Goal: Task Accomplishment & Management: Manage account settings

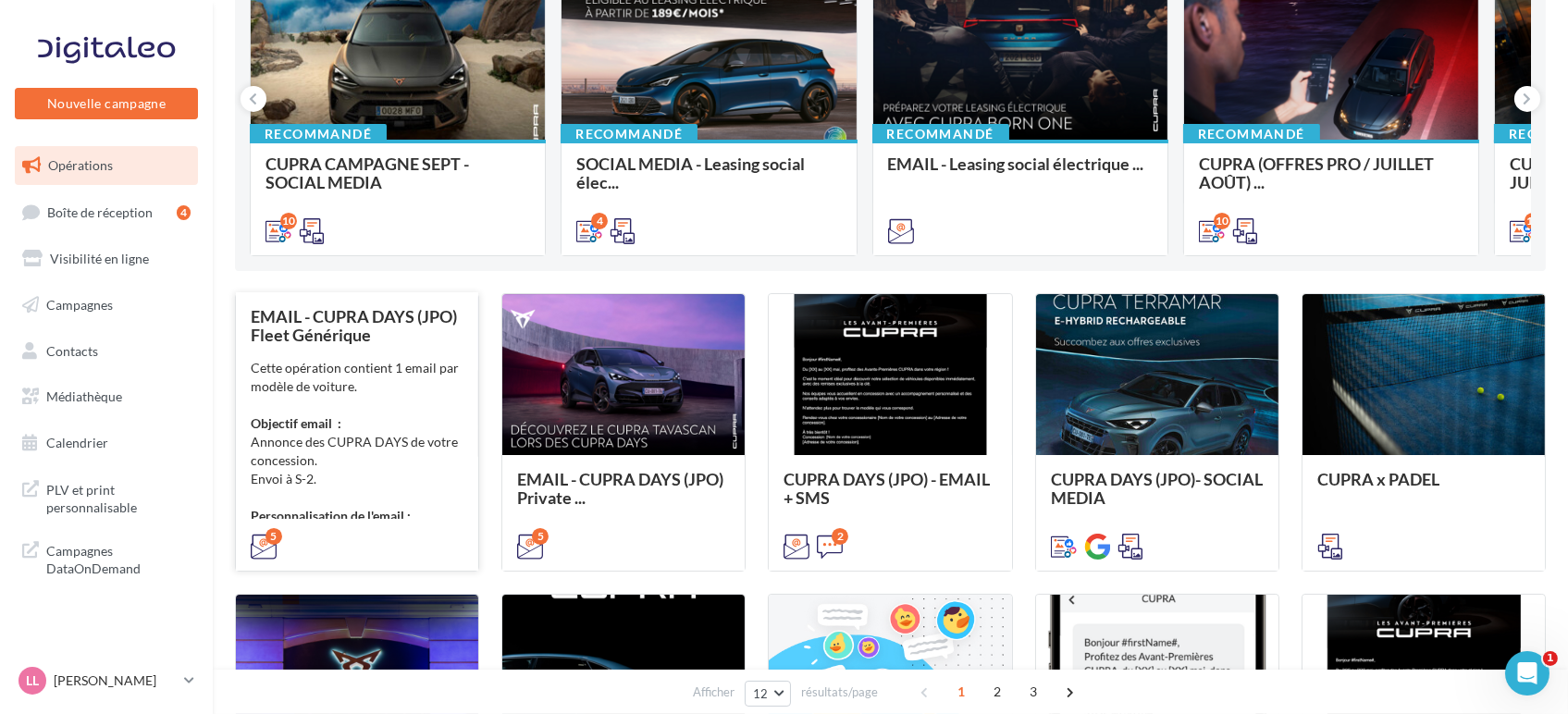
scroll to position [103, 0]
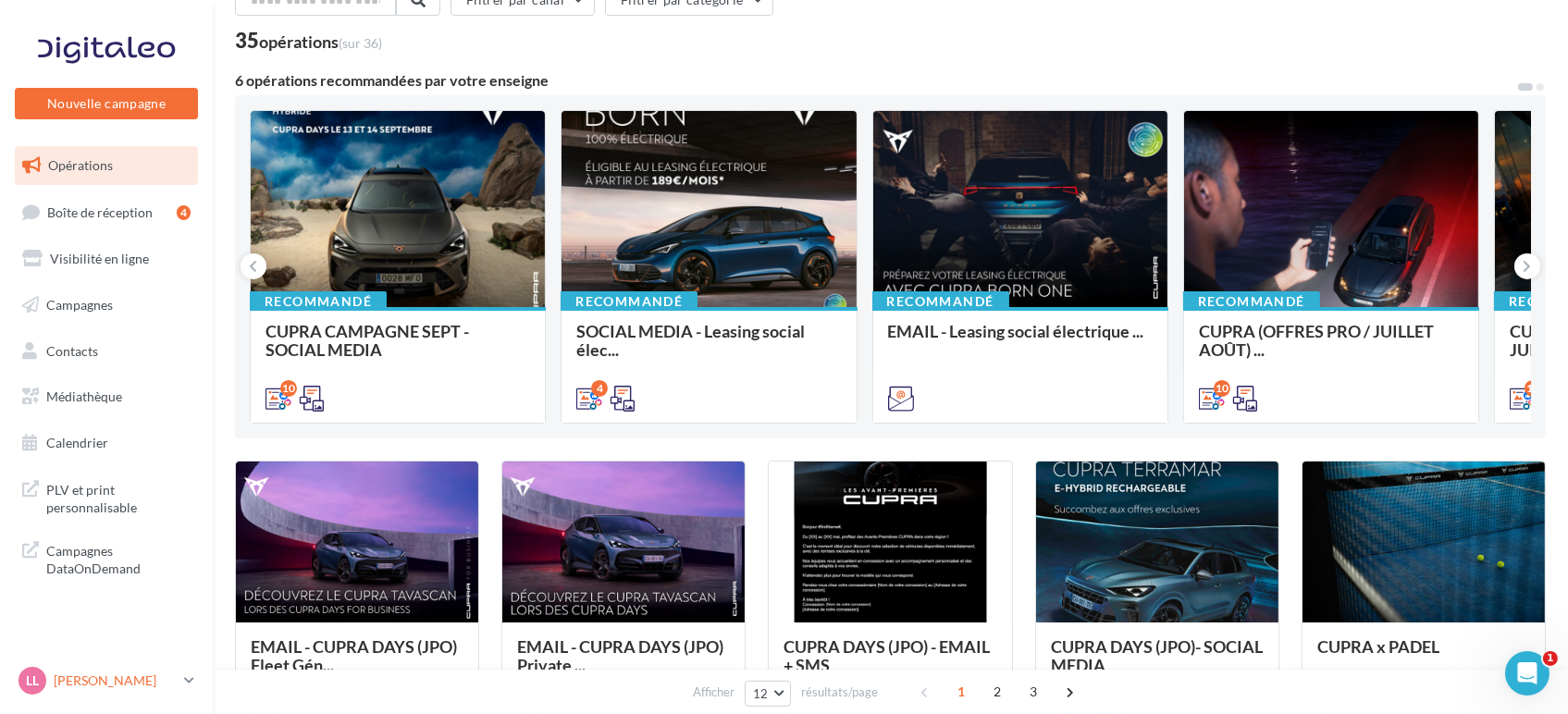
click at [129, 685] on p "[PERSON_NAME]" at bounding box center [115, 681] width 123 height 19
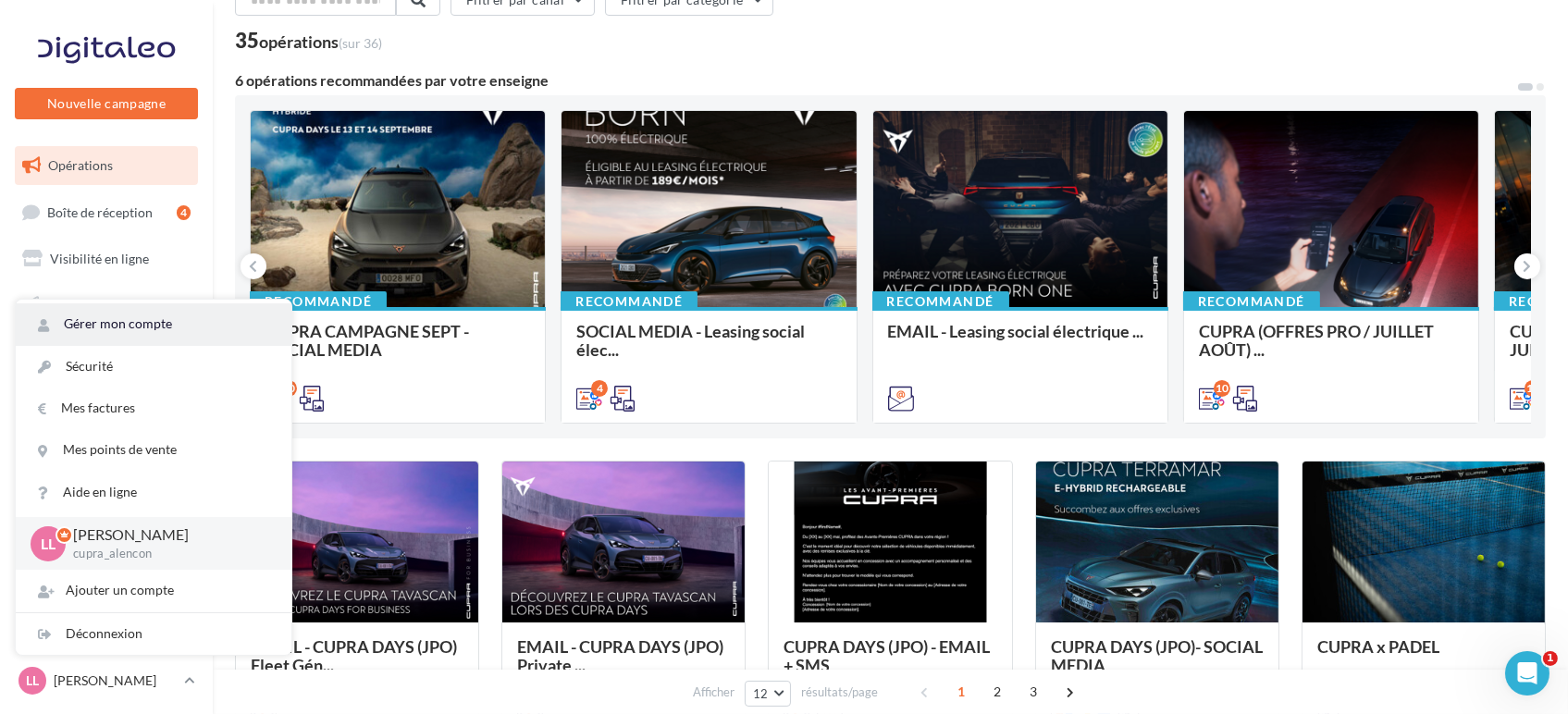
click at [119, 332] on link "Gérer mon compte" at bounding box center [154, 325] width 276 height 42
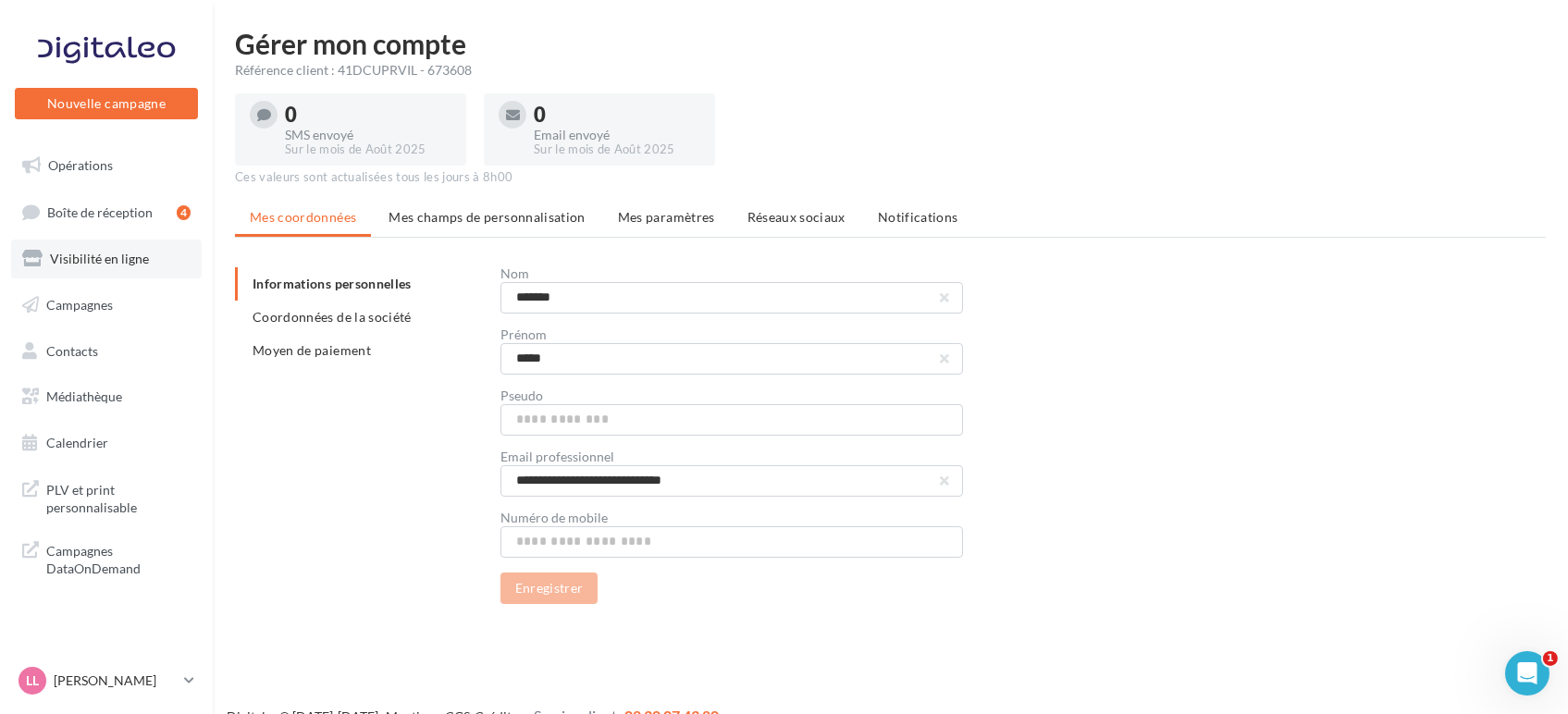
click at [91, 271] on link "Visibilité en ligne" at bounding box center [106, 259] width 191 height 39
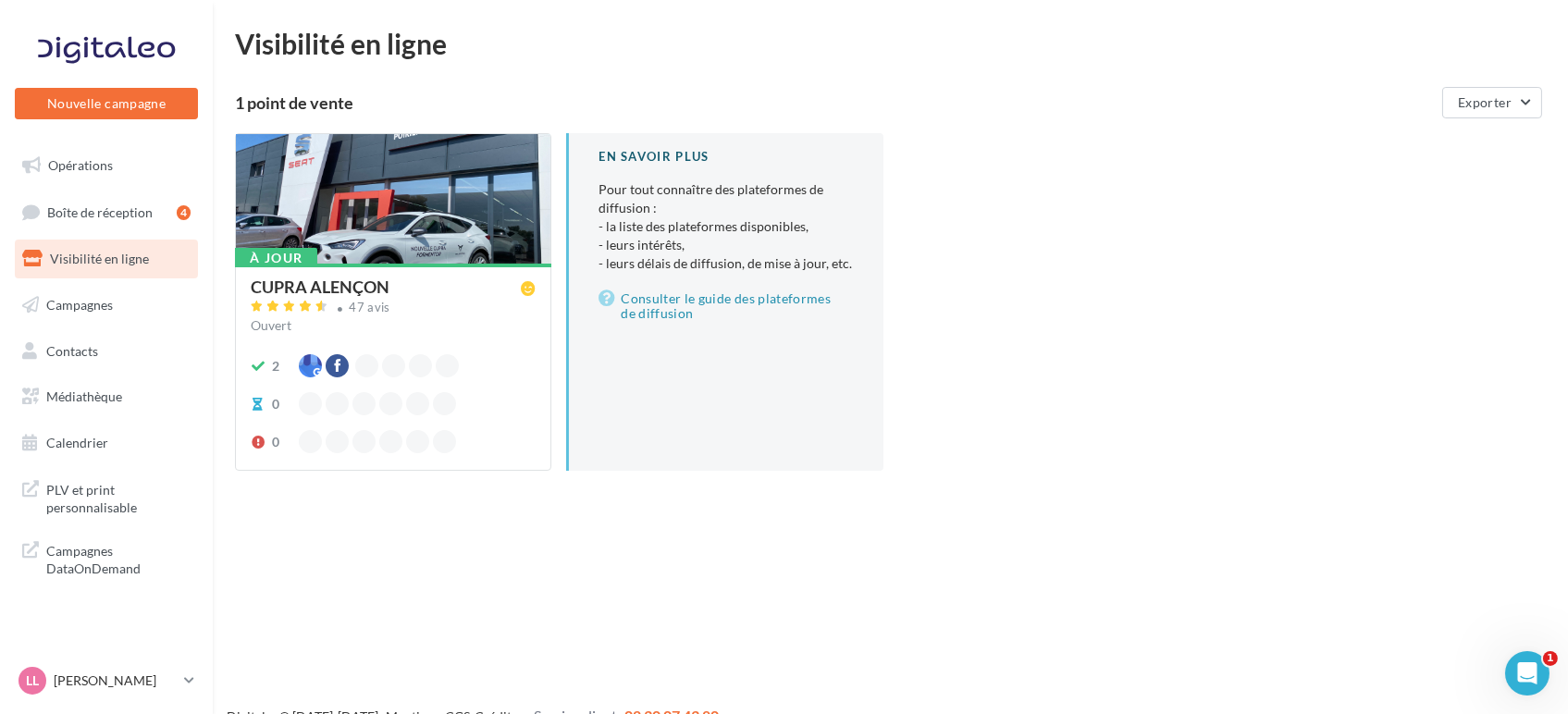
click at [437, 284] on div "CUPRA ALENÇON" at bounding box center [390, 288] width 278 height 19
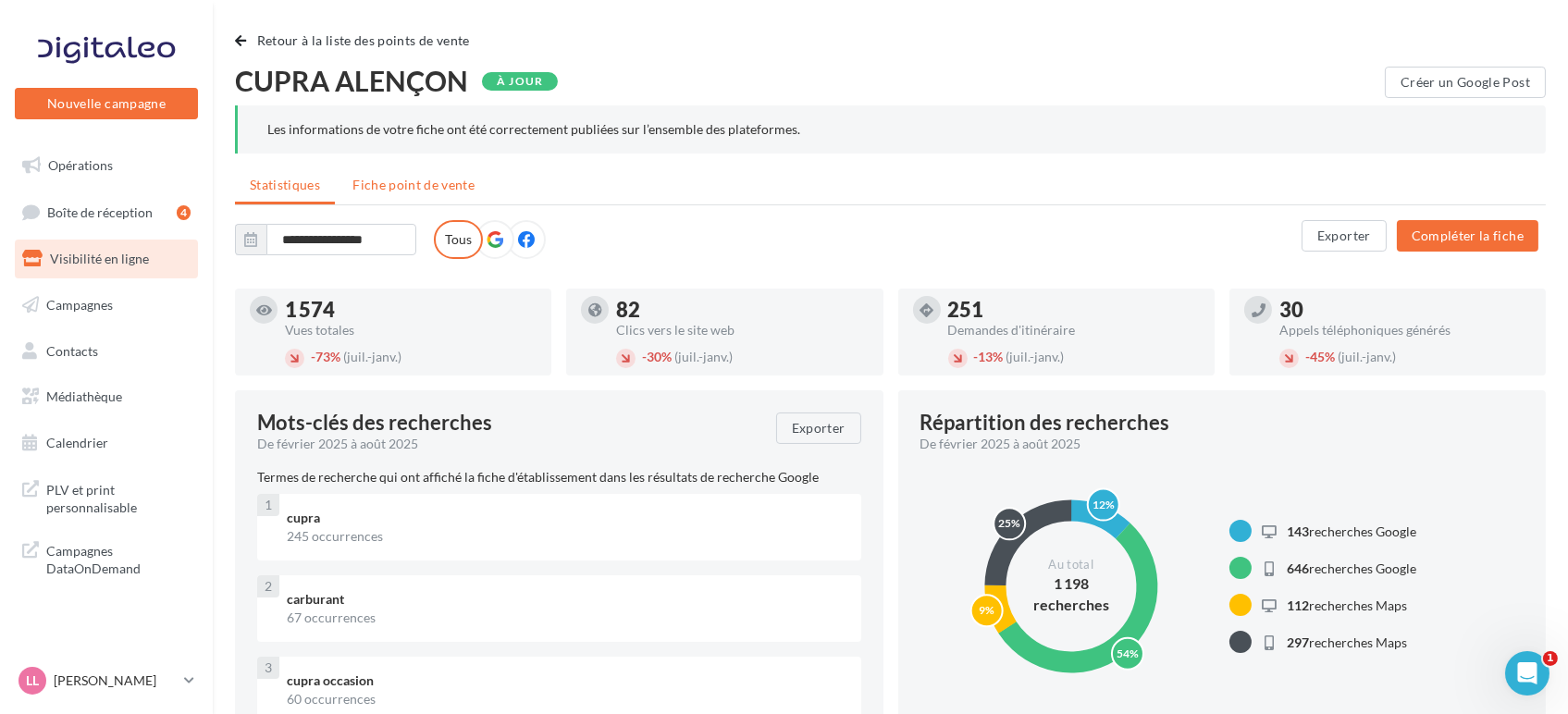
click at [421, 190] on span "Fiche point de vente" at bounding box center [413, 185] width 122 height 16
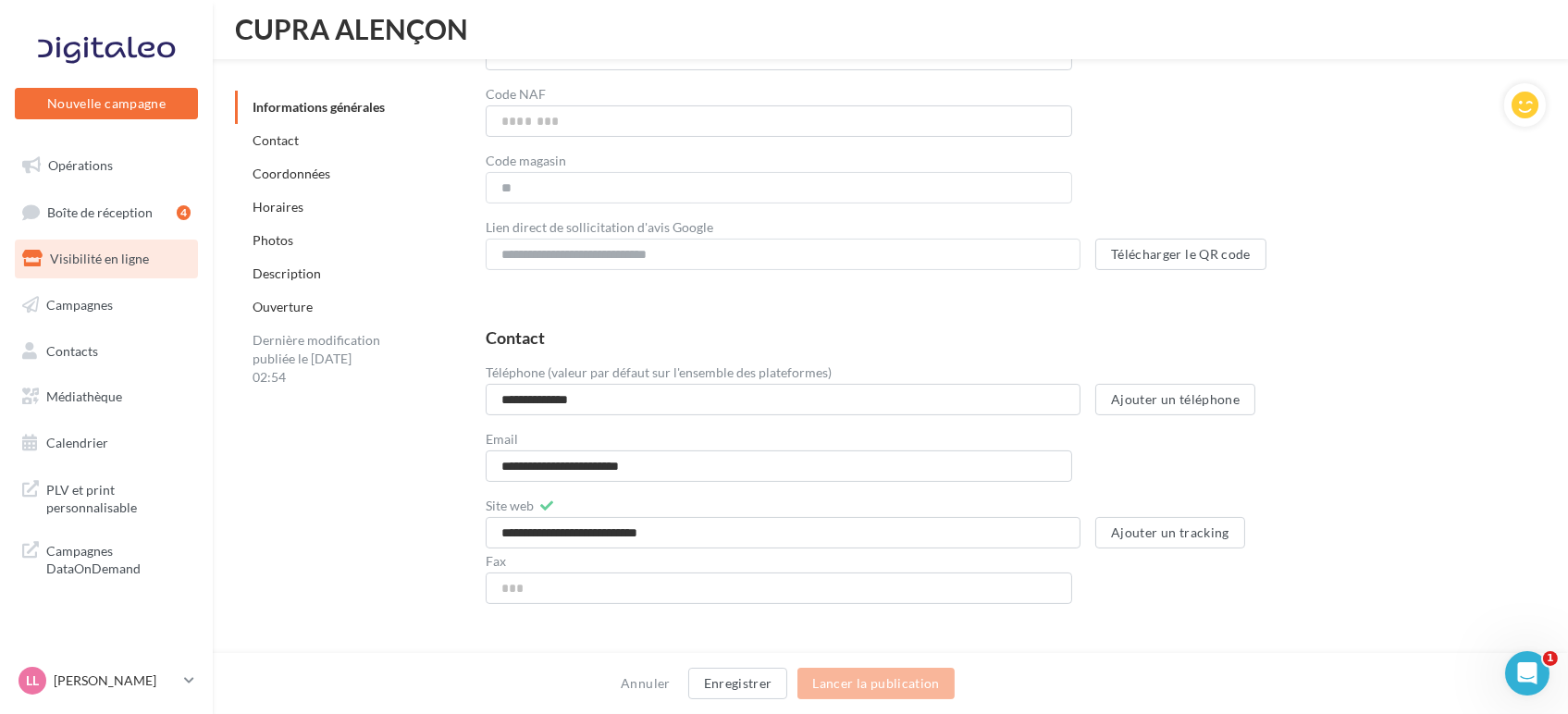
scroll to position [616, 0]
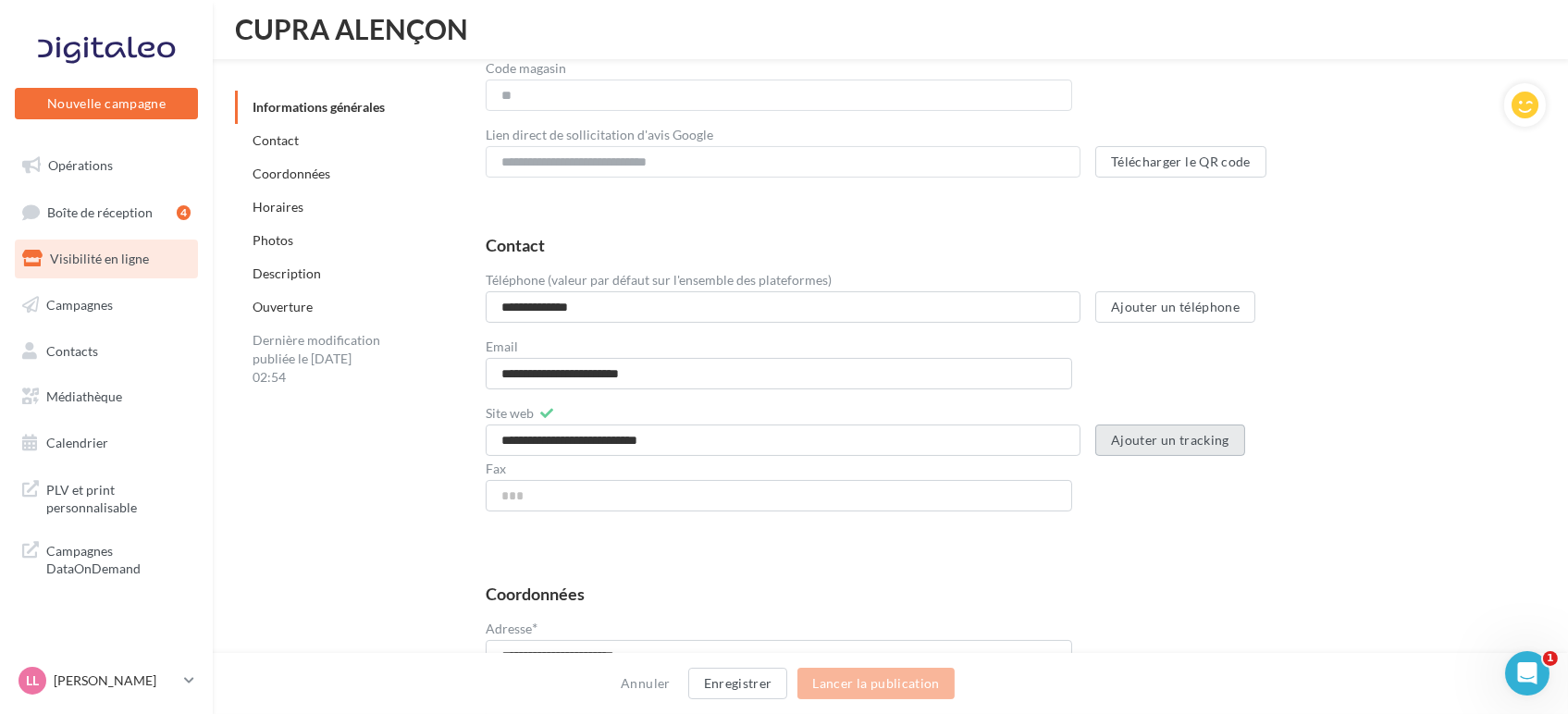
click at [1132, 445] on button "Ajouter un tracking" at bounding box center [1171, 439] width 150 height 31
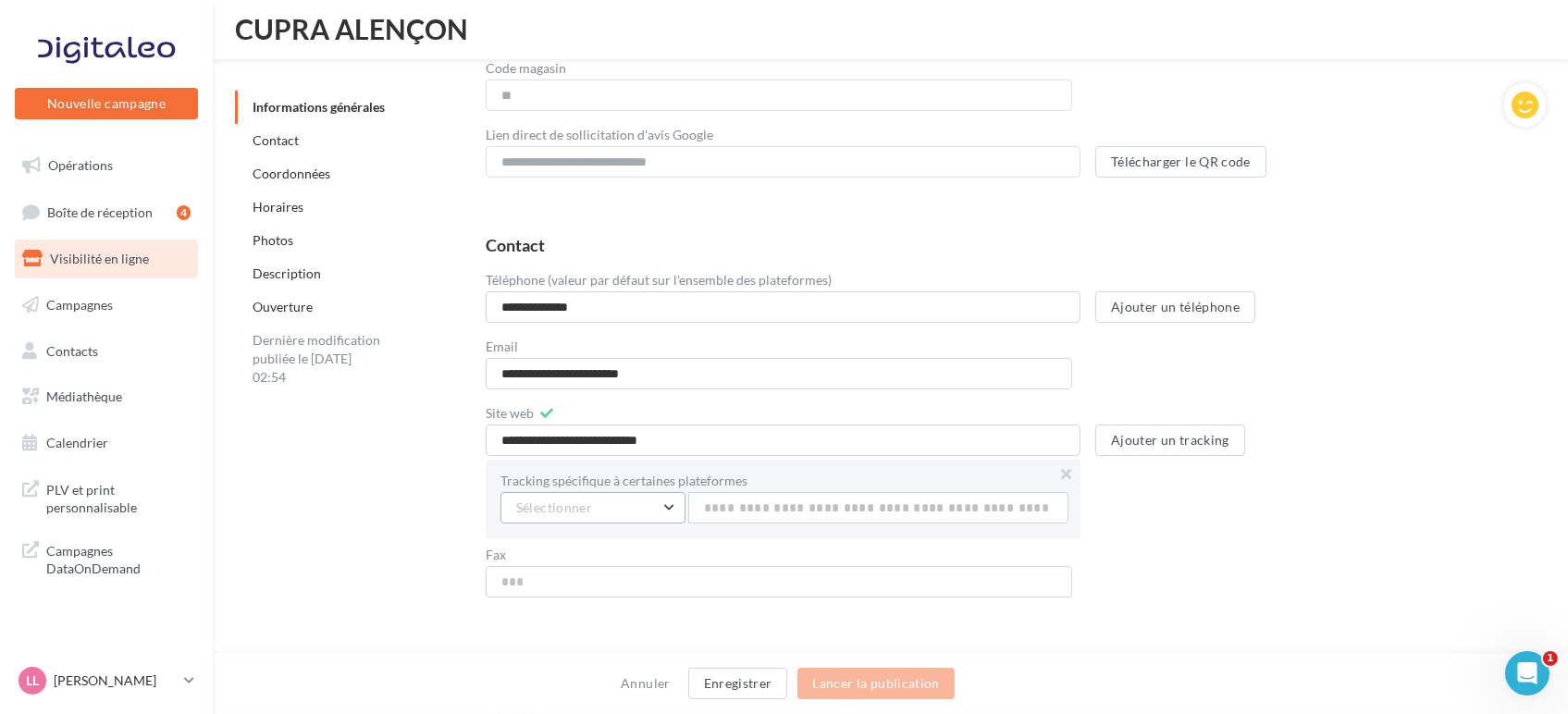
click at [626, 493] on button "Sélectionner" at bounding box center [592, 507] width 185 height 31
click at [611, 549] on button "Google" at bounding box center [639, 555] width 278 height 48
click at [771, 497] on input "text" at bounding box center [878, 507] width 381 height 31
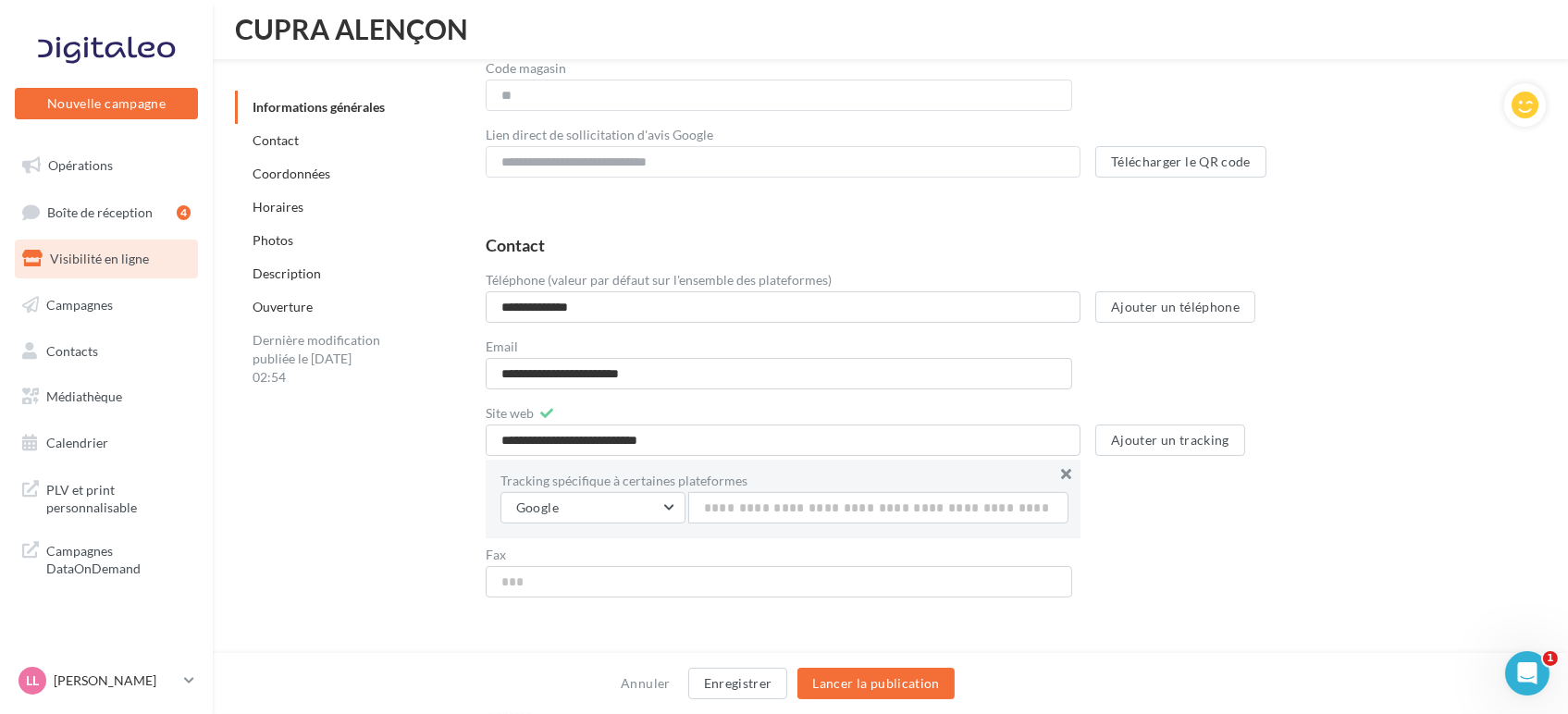
click at [1072, 471] on button at bounding box center [1066, 474] width 30 height 30
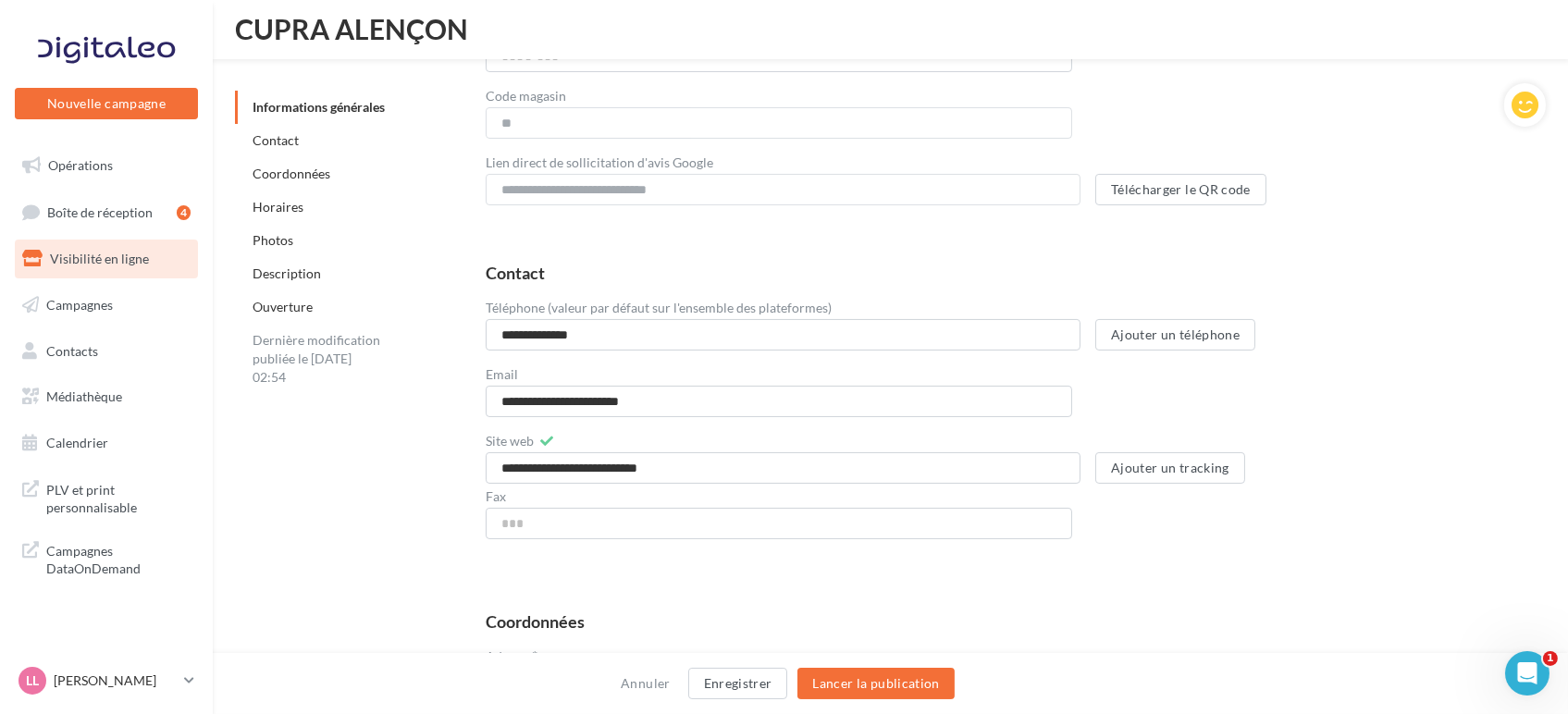
scroll to position [591, 0]
drag, startPoint x: 697, startPoint y: 466, endPoint x: 208, endPoint y: 458, distance: 489.1
paste input "**********"
type input "**********"
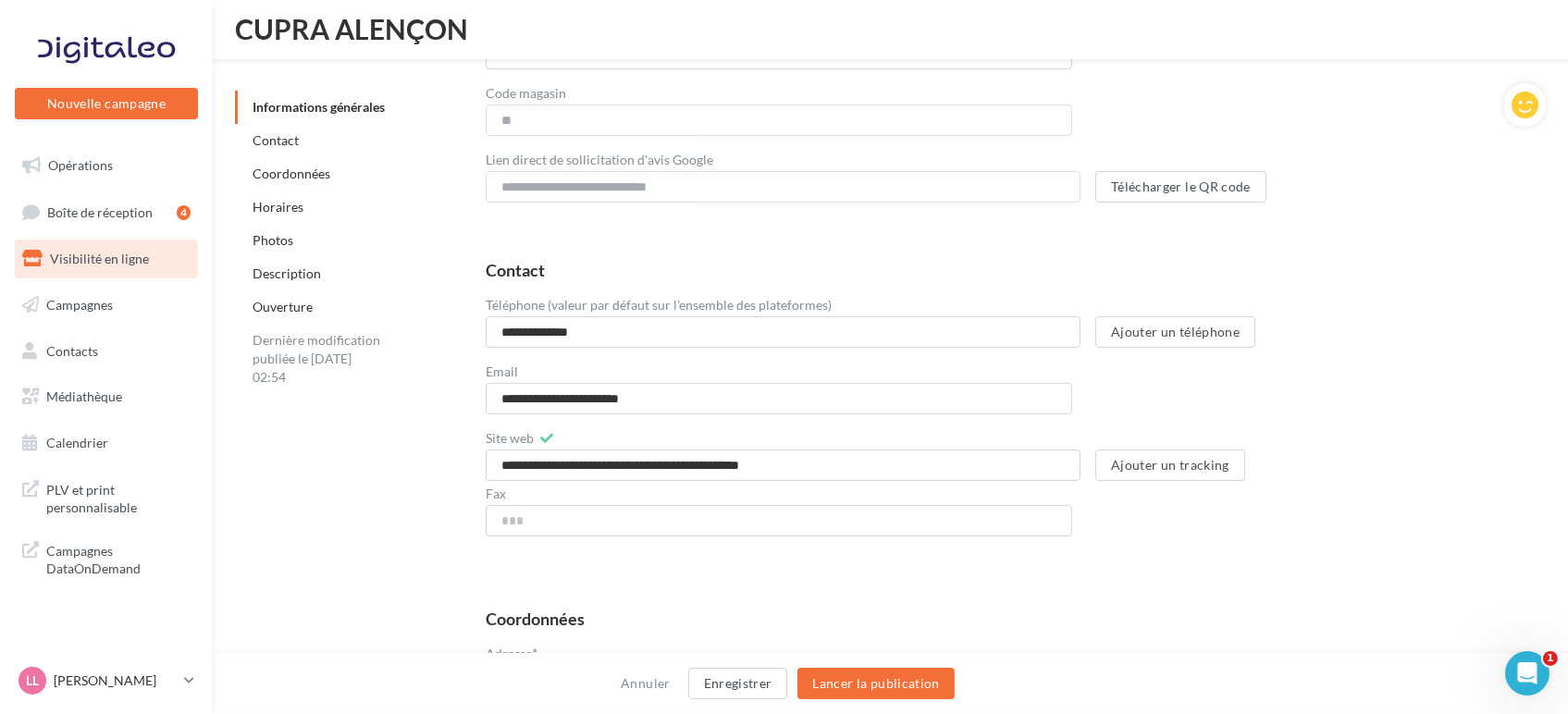
click at [1152, 462] on button "Ajouter un tracking" at bounding box center [1171, 464] width 150 height 31
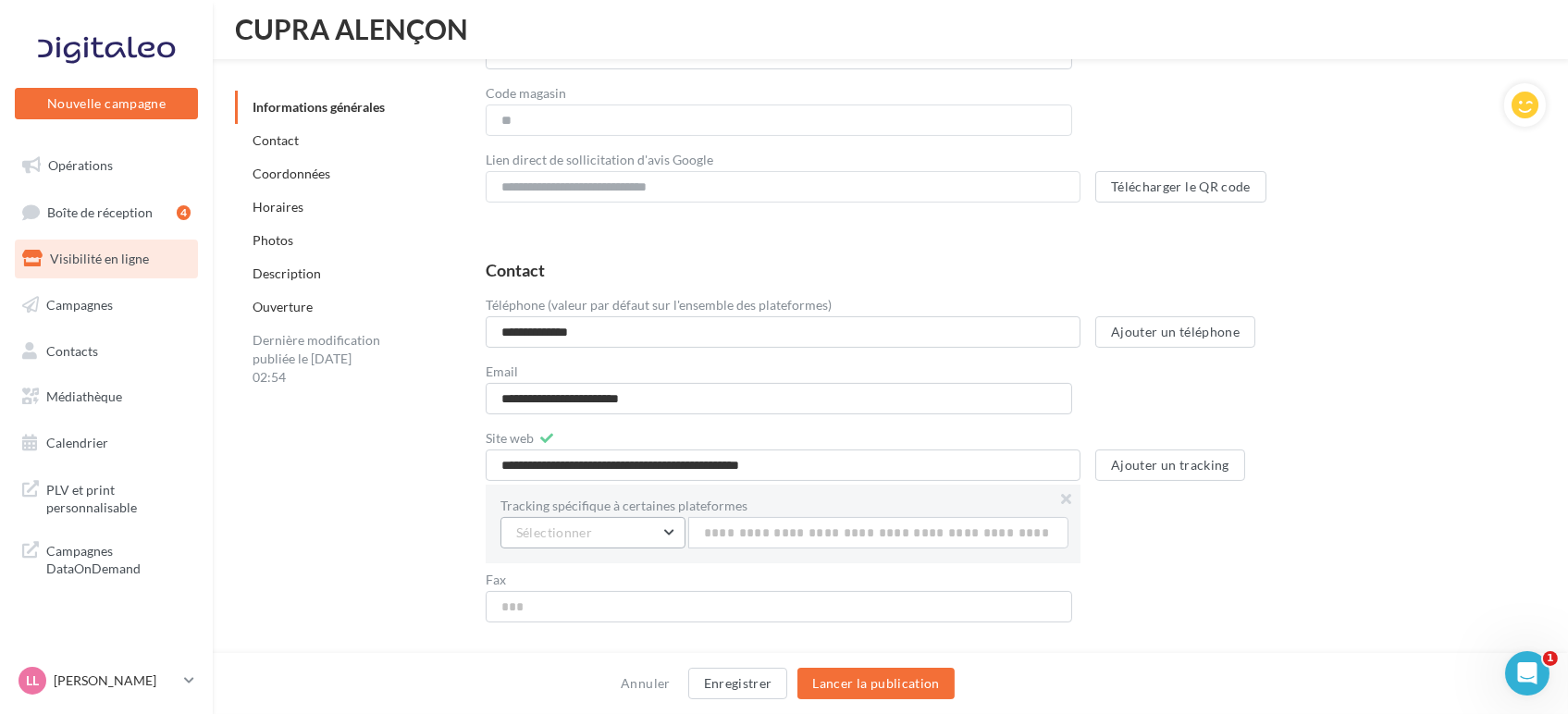
click at [581, 536] on span "Sélectionner" at bounding box center [554, 532] width 76 height 16
click at [538, 627] on span "Facebook" at bounding box center [558, 628] width 56 height 16
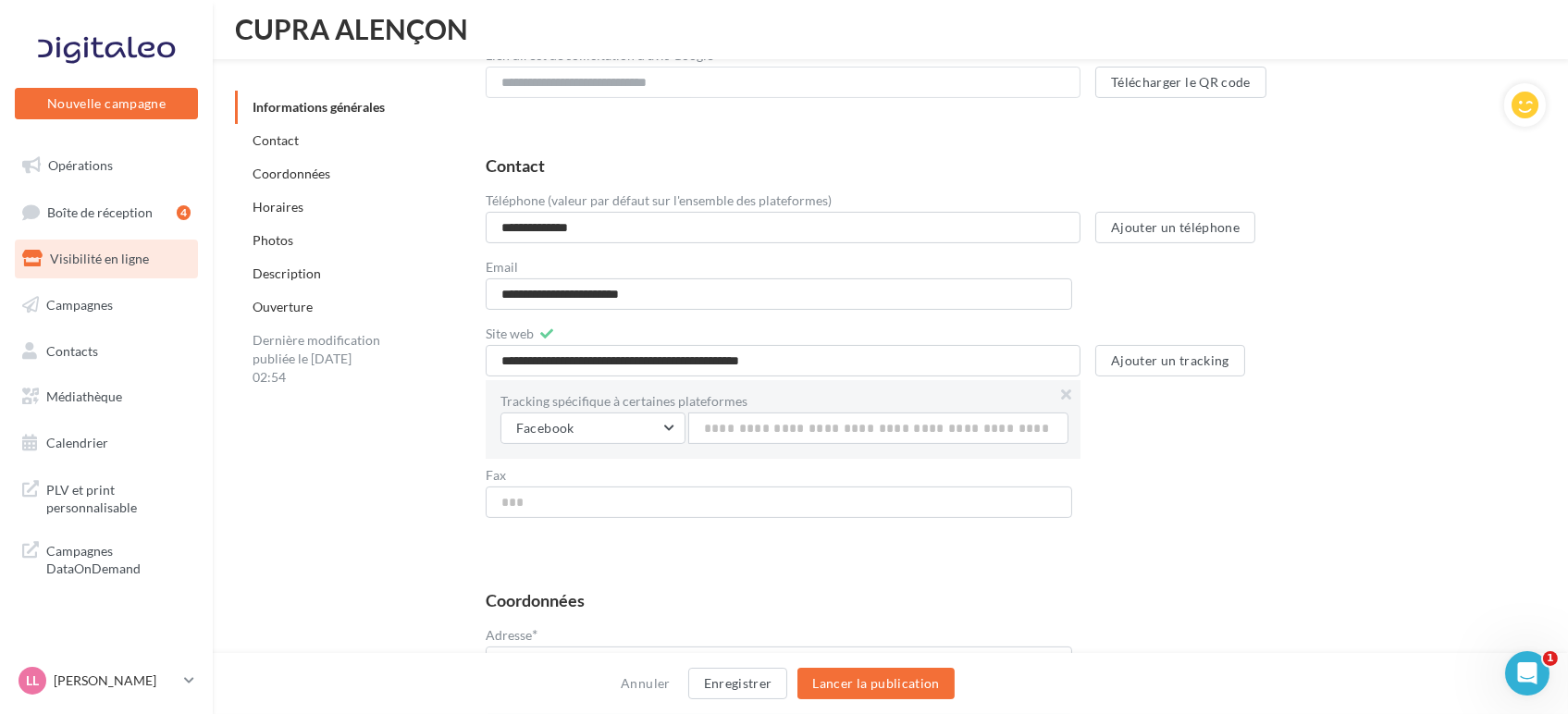
scroll to position [717, 0]
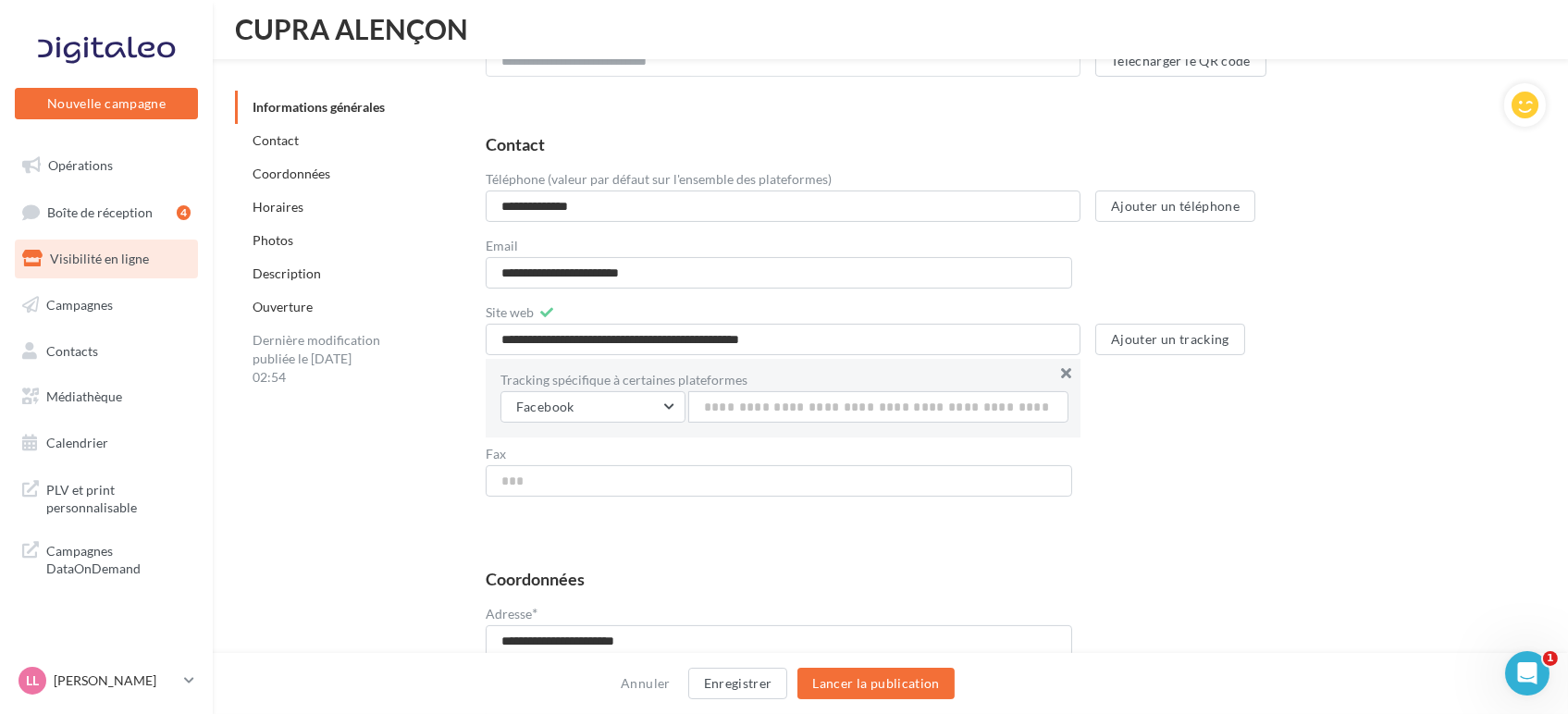
click at [1067, 368] on button at bounding box center [1066, 373] width 30 height 30
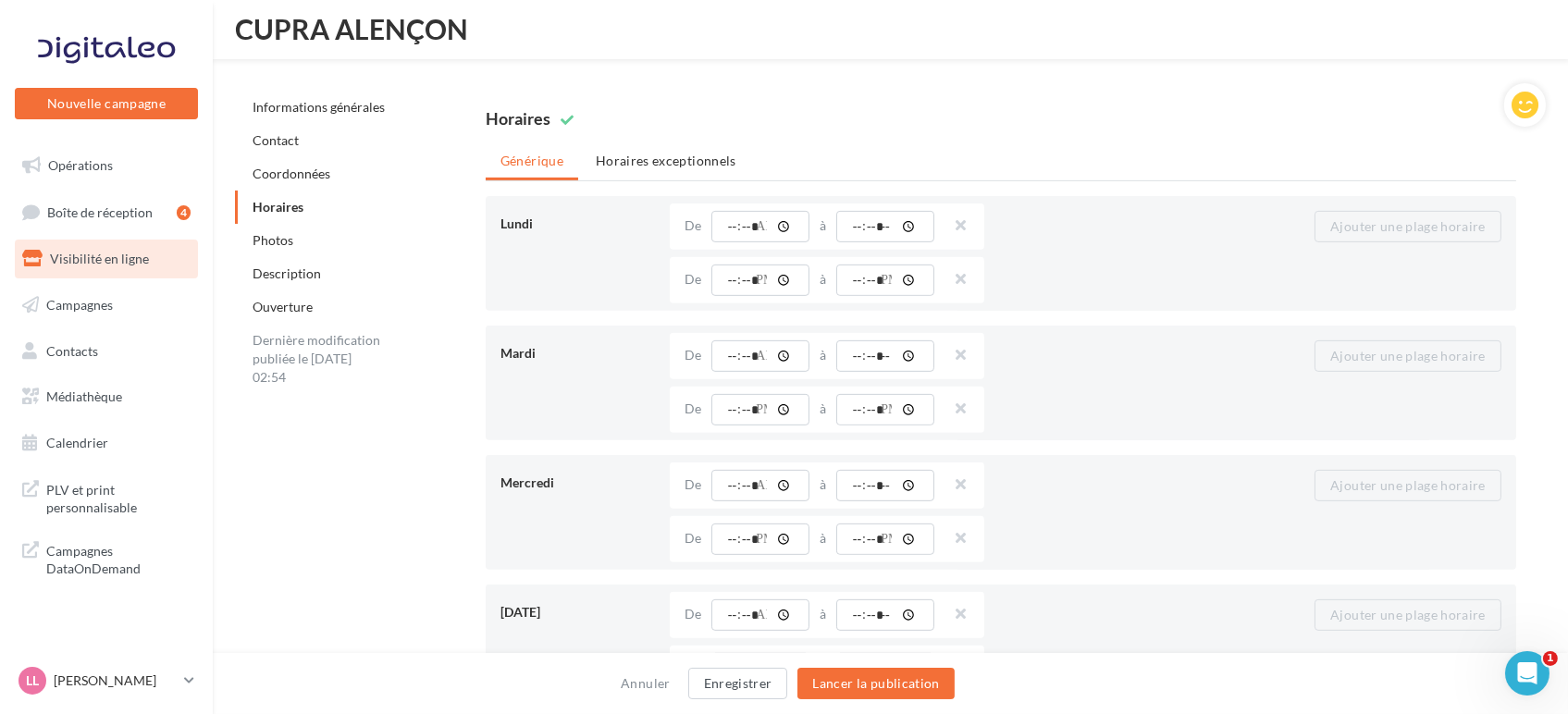
scroll to position [1525, 0]
click at [848, 694] on button "Lancer la publication" at bounding box center [876, 683] width 157 height 31
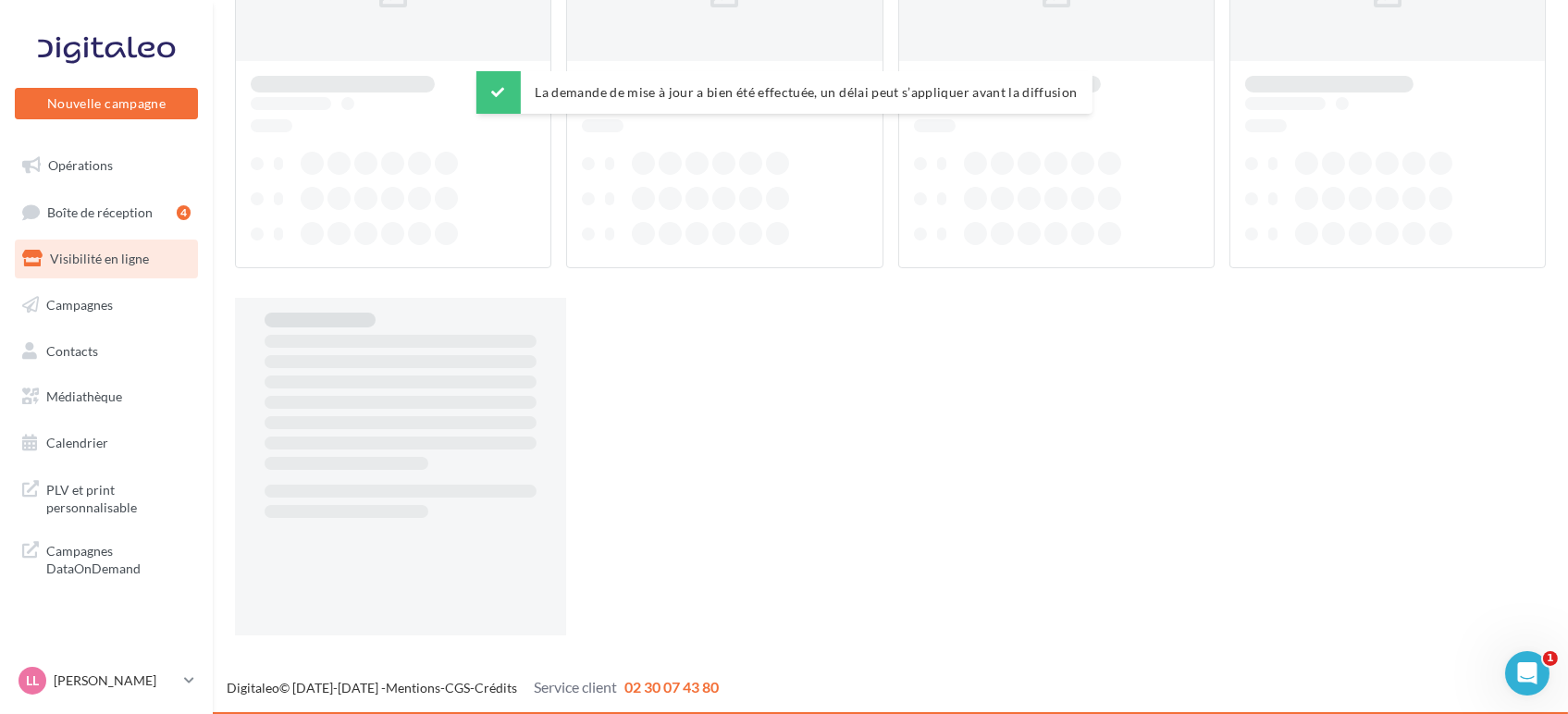
scroll to position [30, 0]
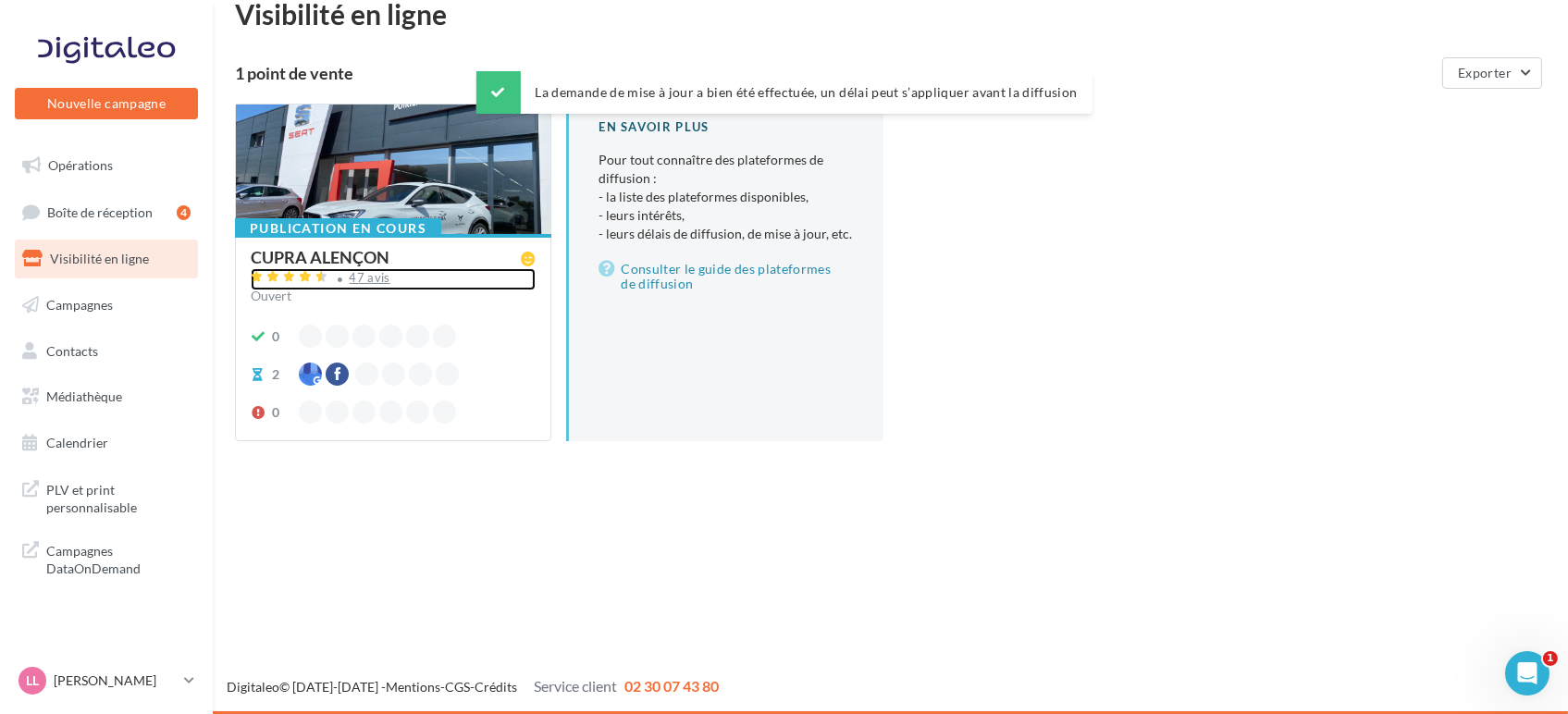
click at [436, 270] on div "47 avis" at bounding box center [392, 280] width 285 height 22
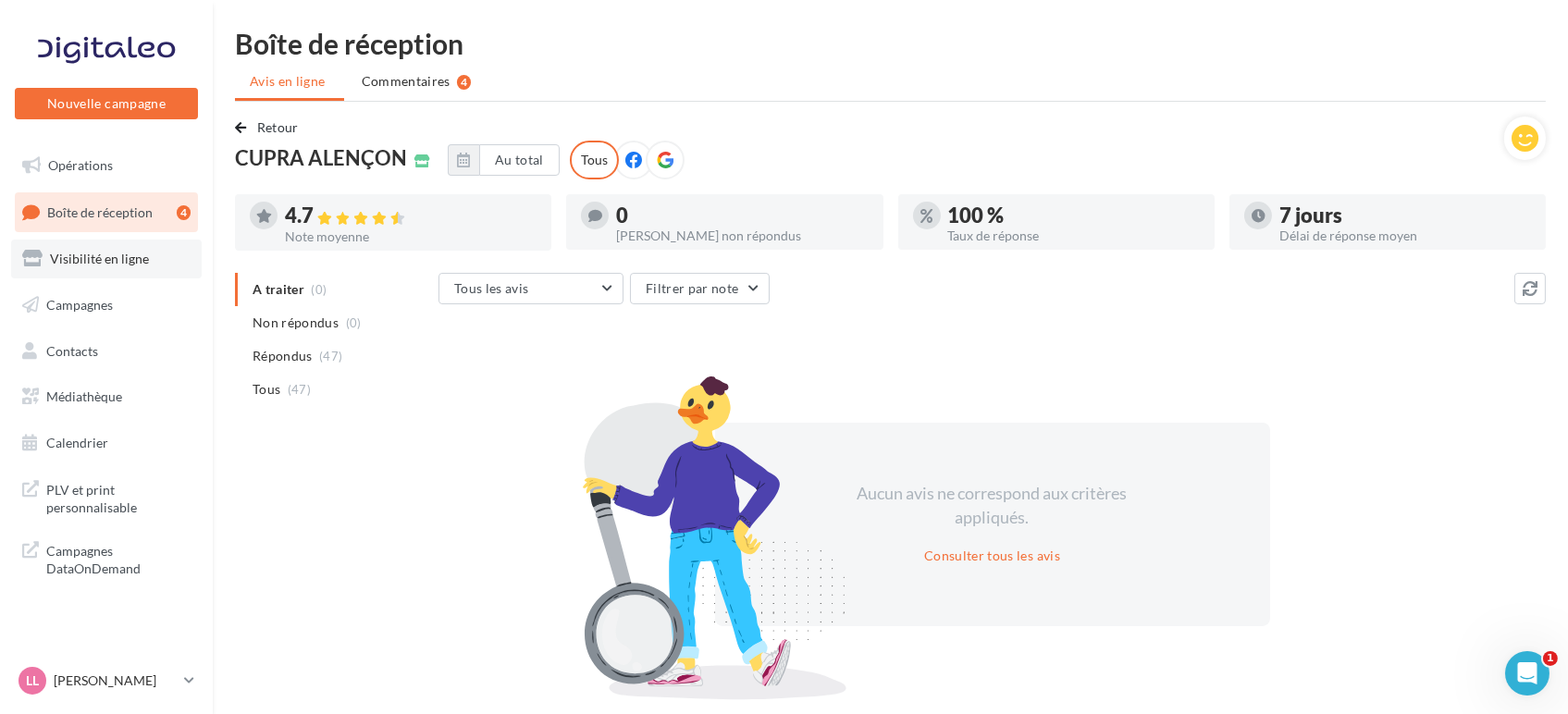
click at [67, 262] on span "Visibilité en ligne" at bounding box center [99, 259] width 99 height 16
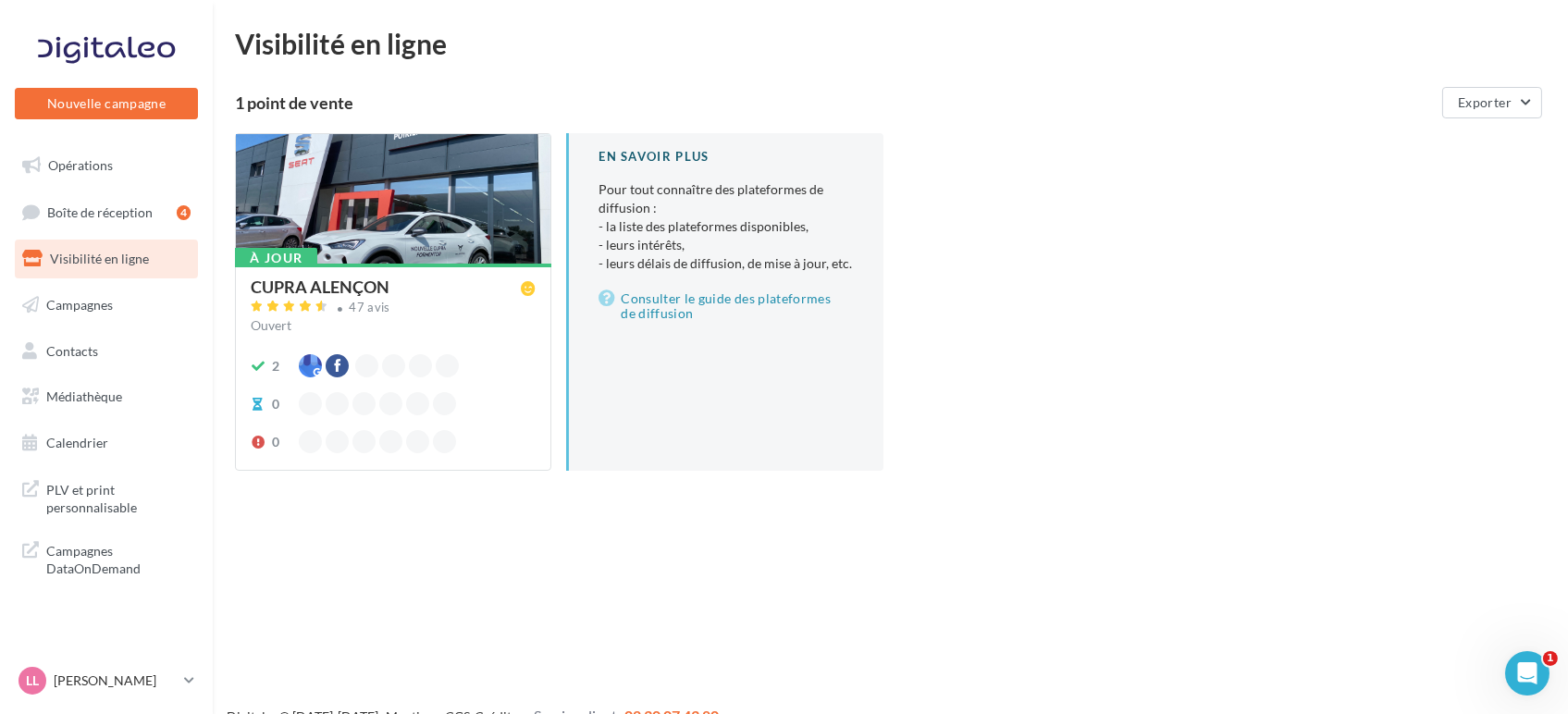
click at [444, 337] on div "CUPRA ALENÇON 47 avis Ouvert" at bounding box center [392, 309] width 285 height 61
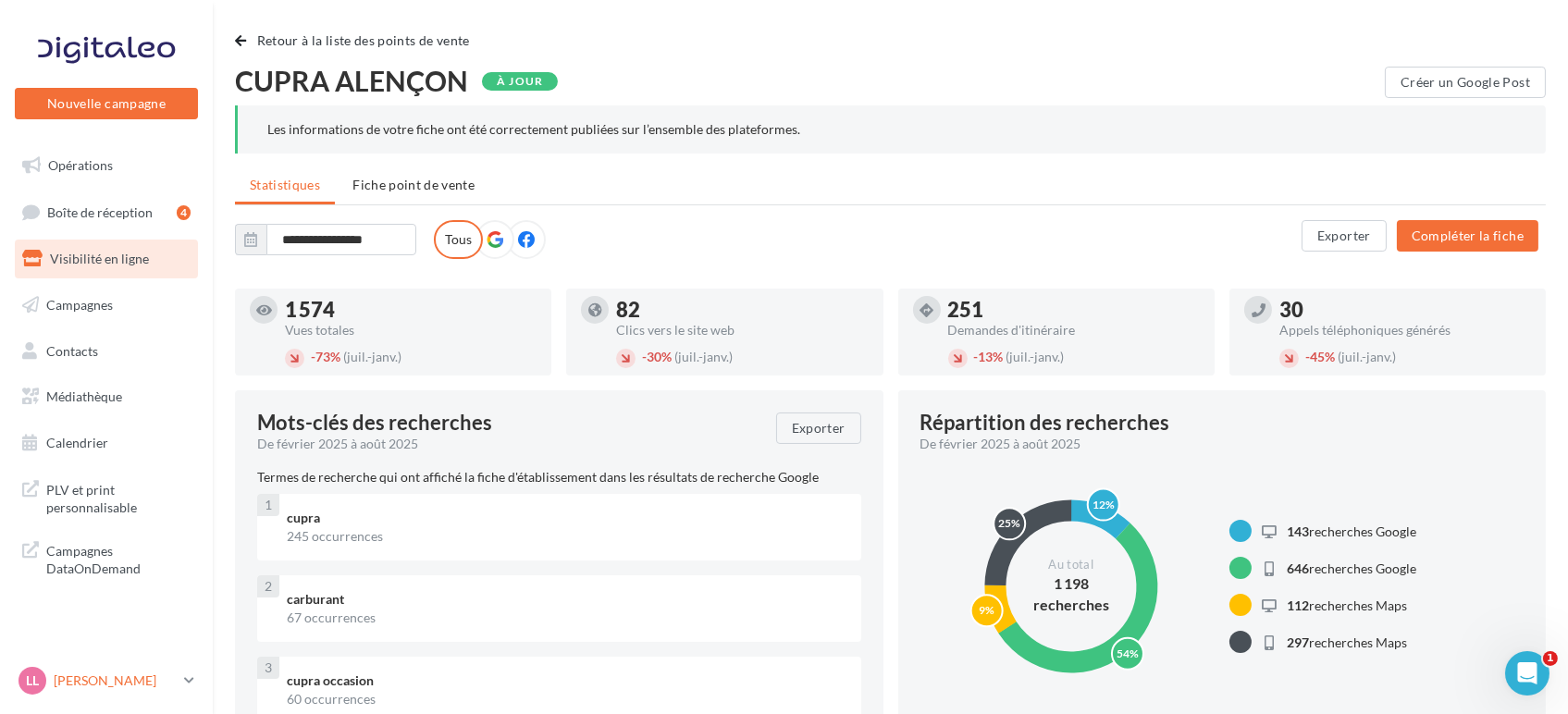
click at [158, 689] on p "[PERSON_NAME]" at bounding box center [115, 681] width 123 height 19
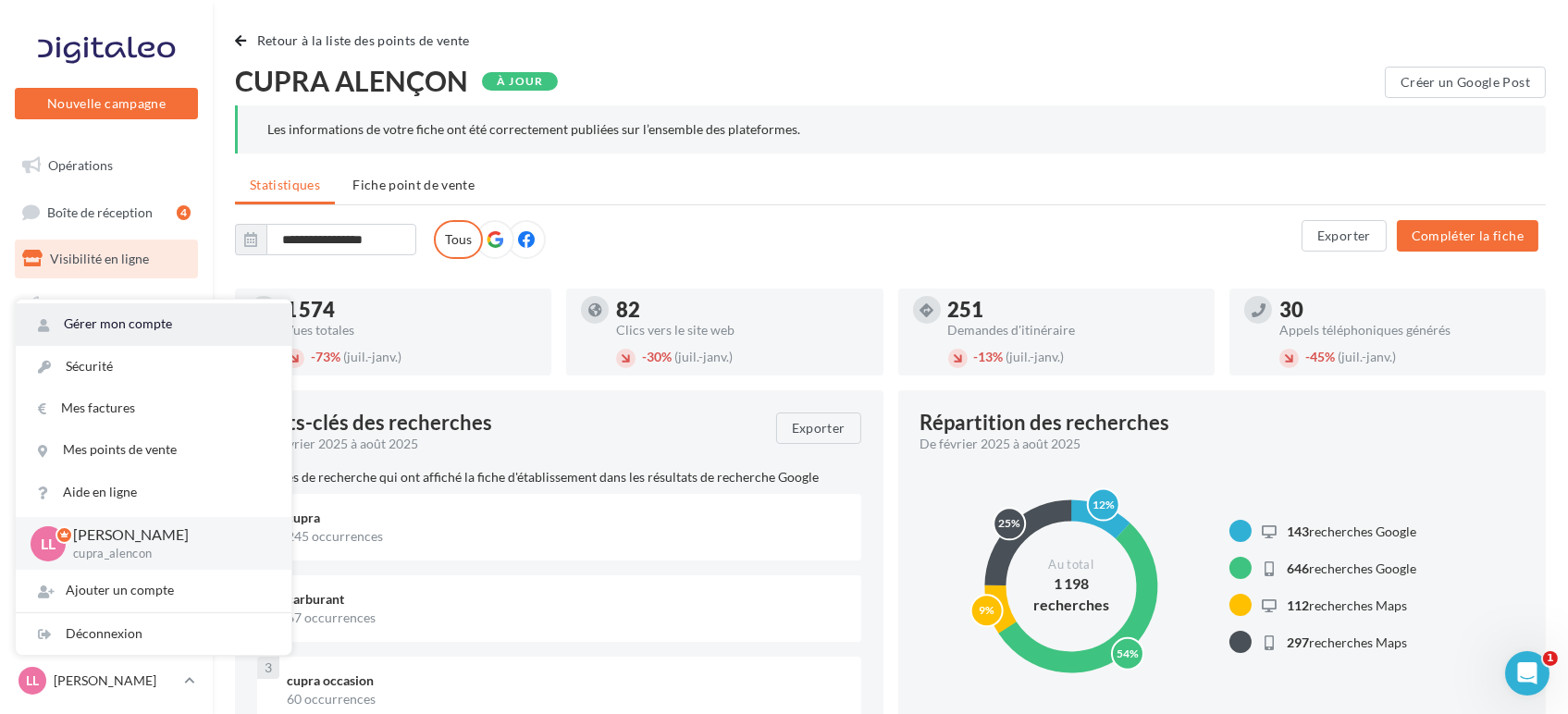
click at [130, 328] on link "Gérer mon compte" at bounding box center [154, 325] width 276 height 42
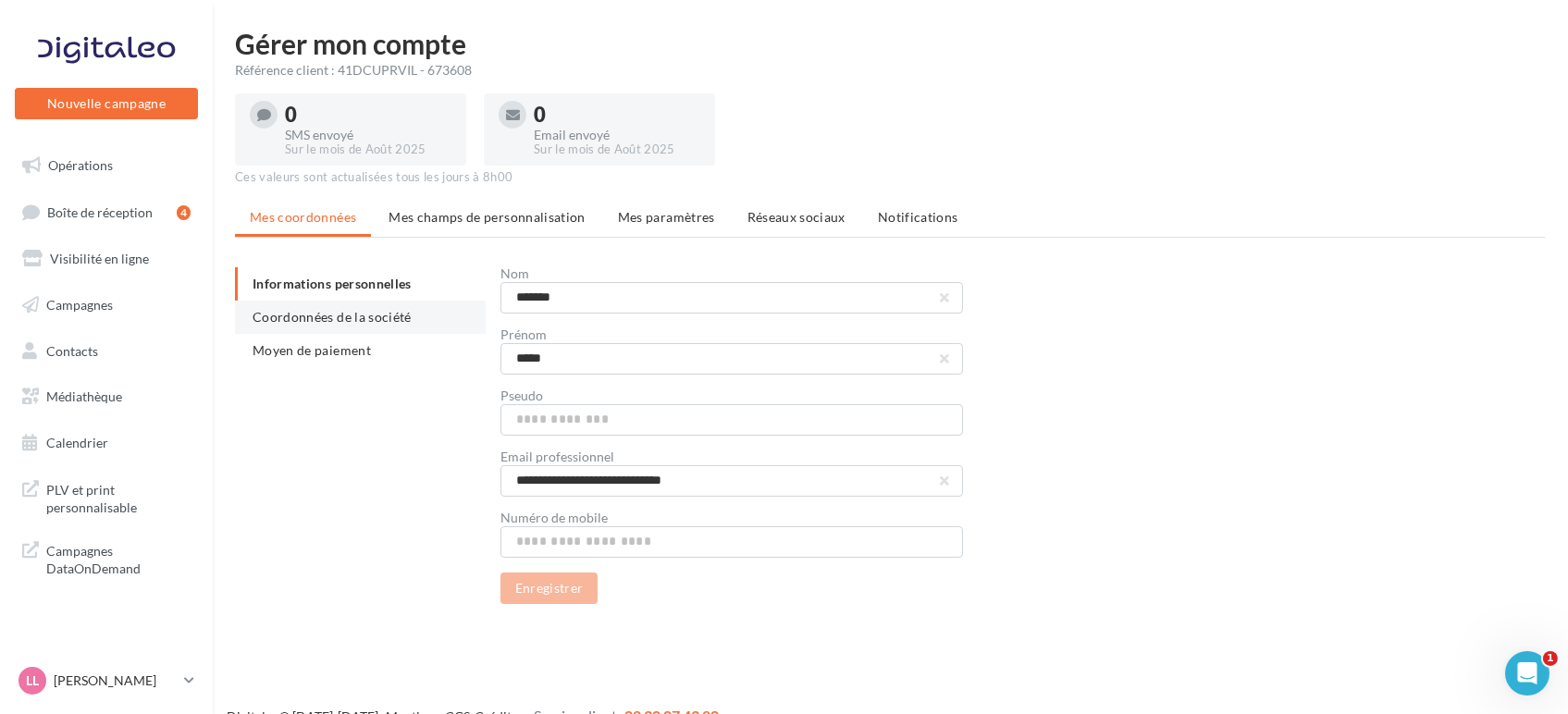
click at [317, 307] on li "Coordonnées de la société" at bounding box center [360, 317] width 251 height 33
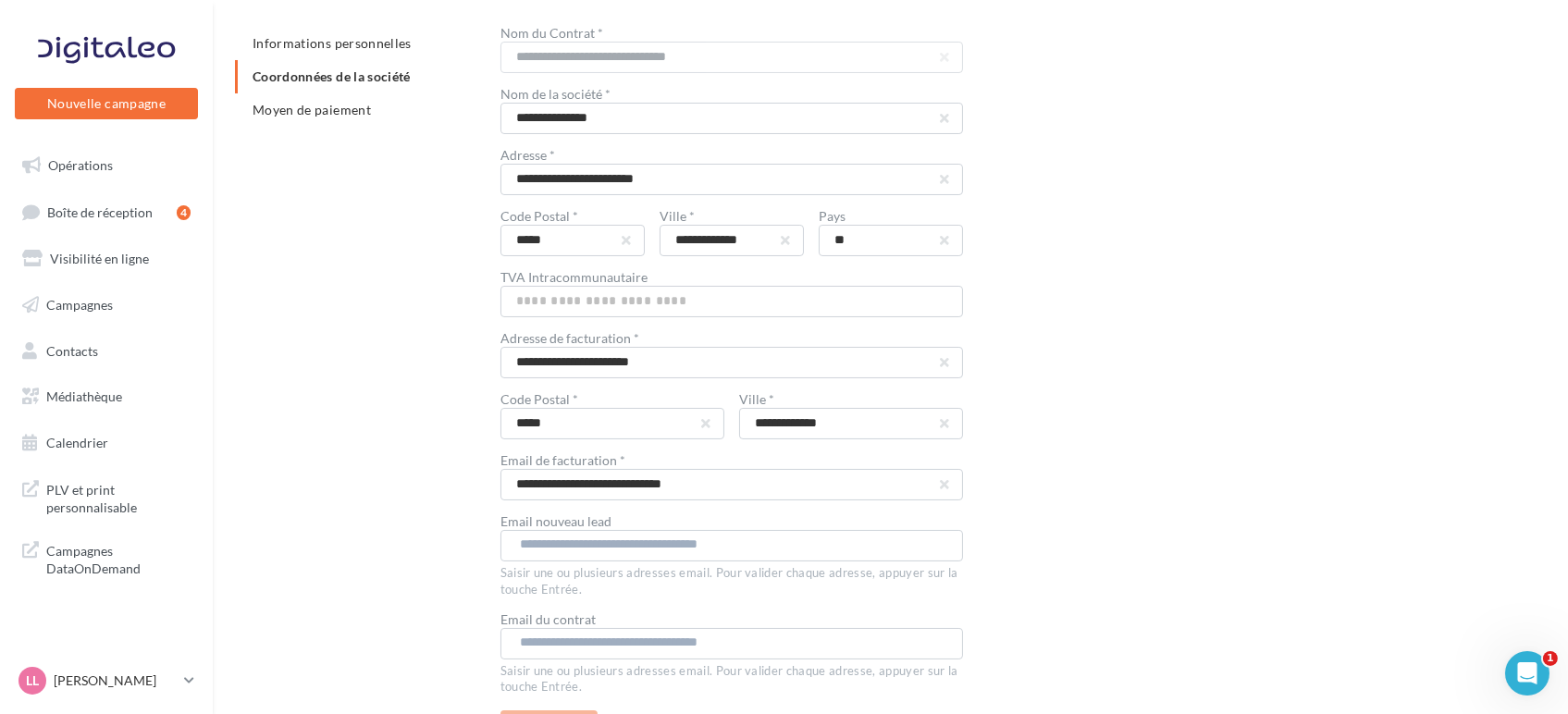
scroll to position [206, 0]
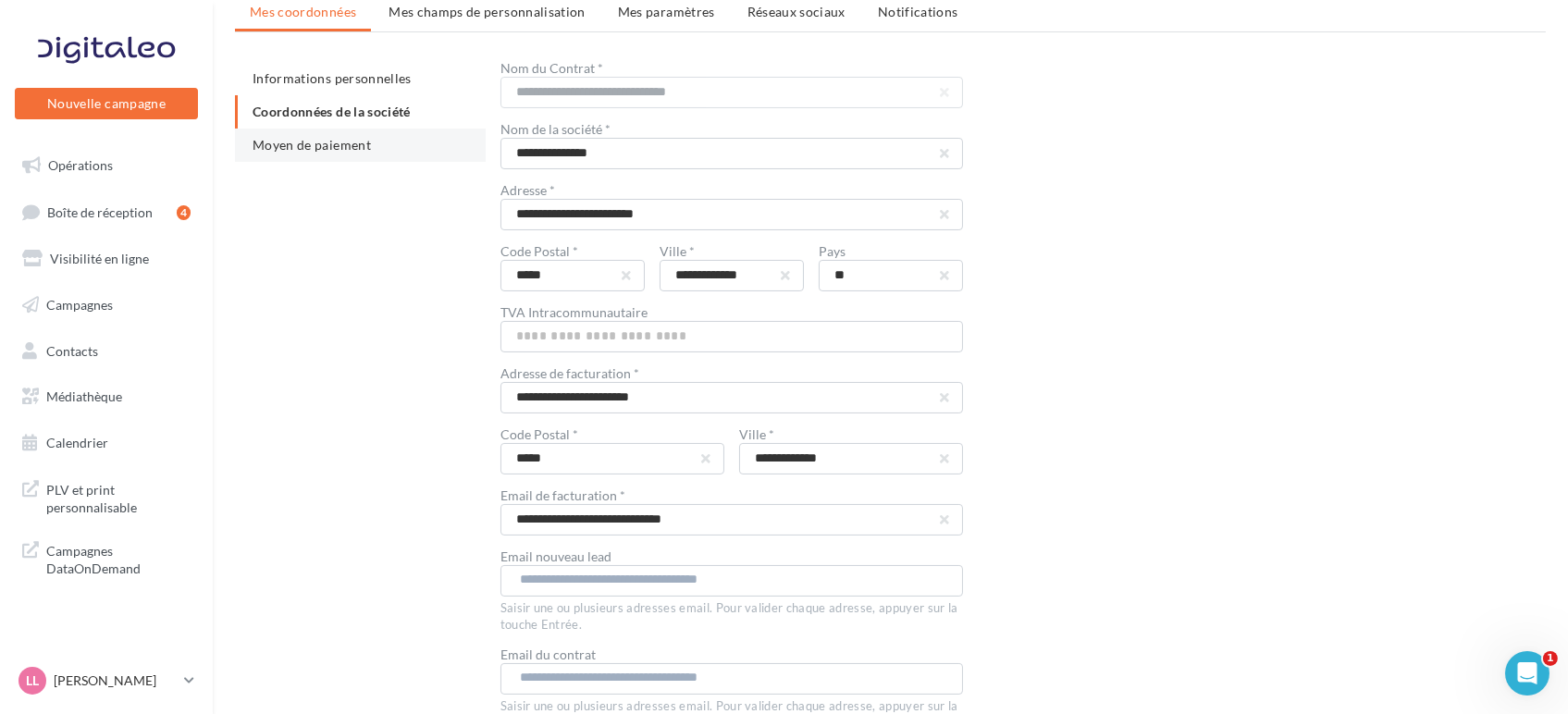
click at [304, 134] on li "Moyen de paiement" at bounding box center [360, 145] width 251 height 33
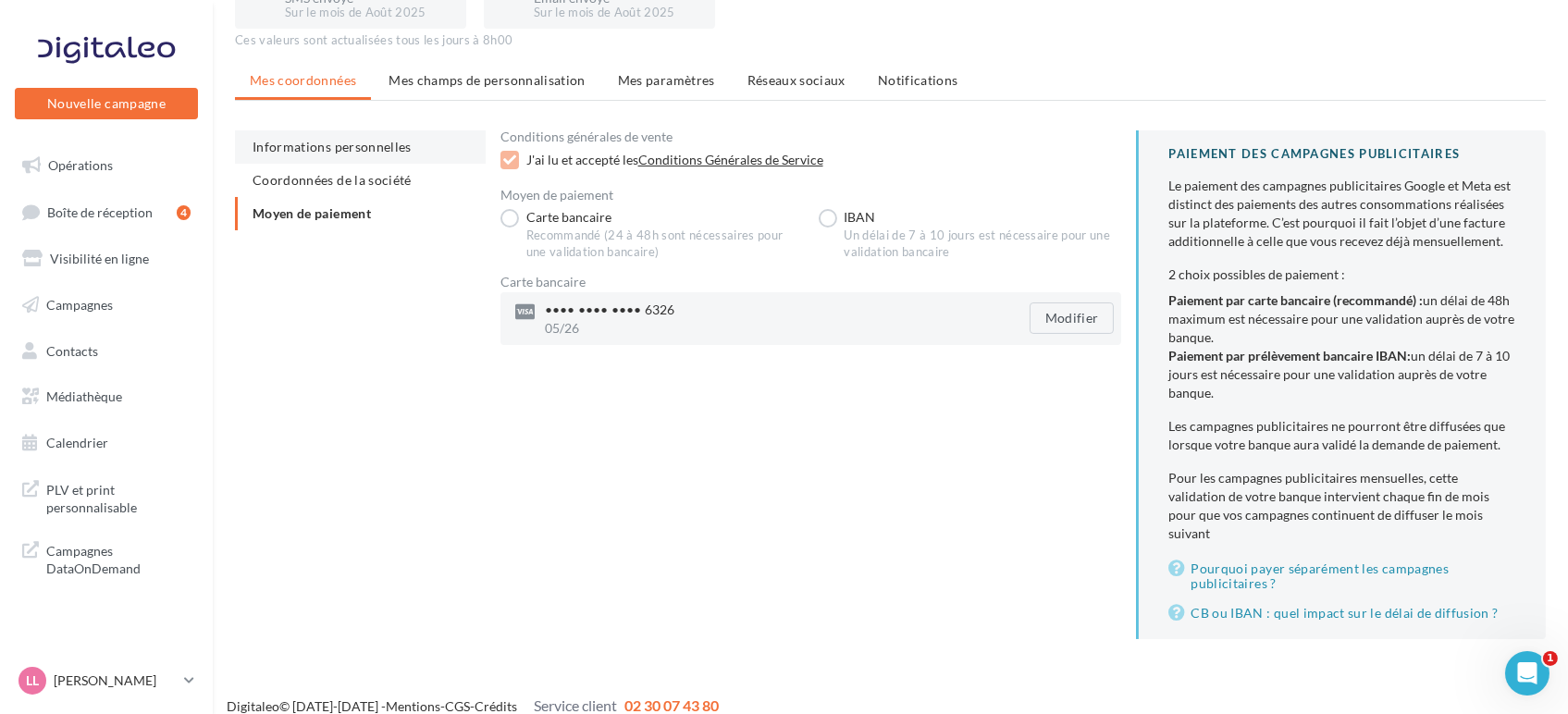
click at [319, 157] on li "Informations personnelles" at bounding box center [360, 147] width 251 height 33
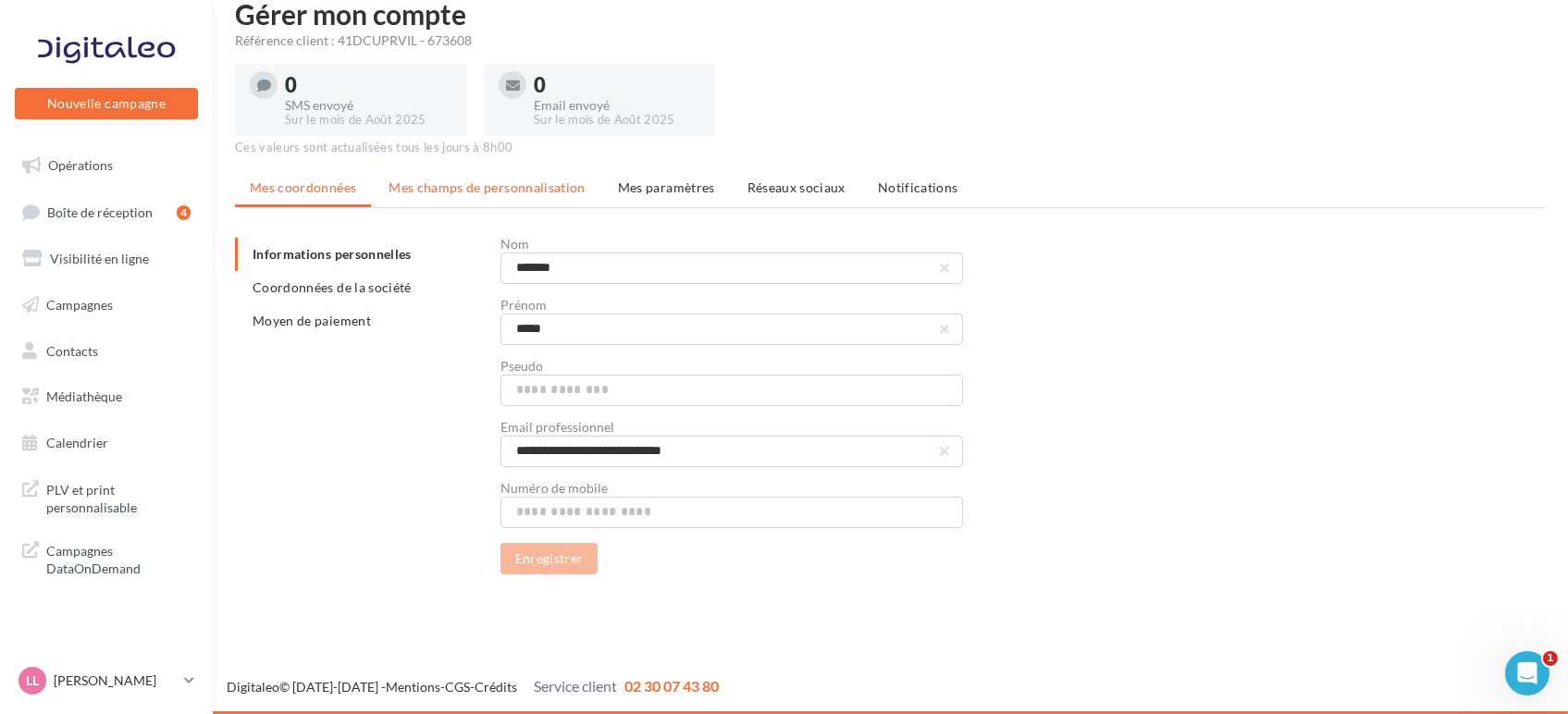
click at [403, 176] on li "Mes champs de personnalisation" at bounding box center [486, 187] width 227 height 33
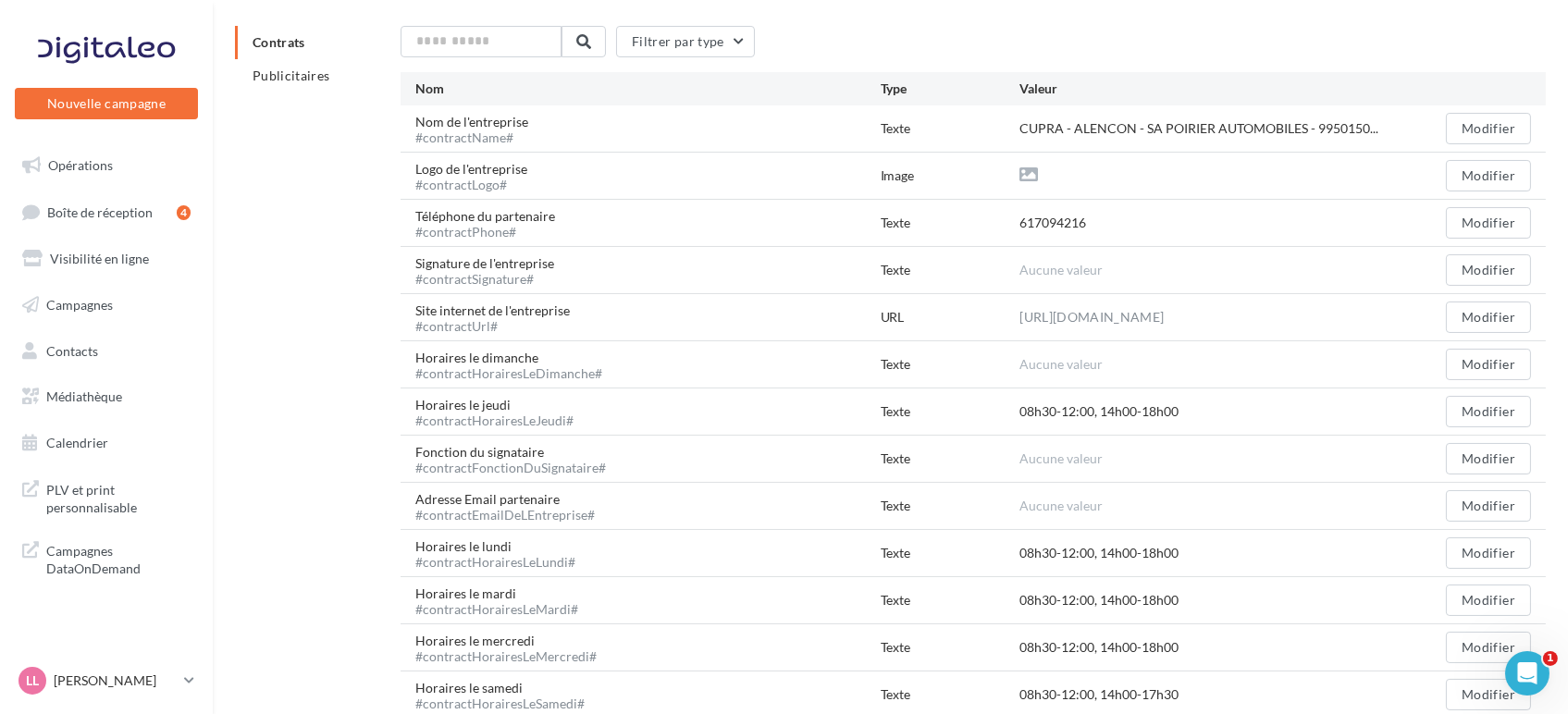
scroll to position [206, 0]
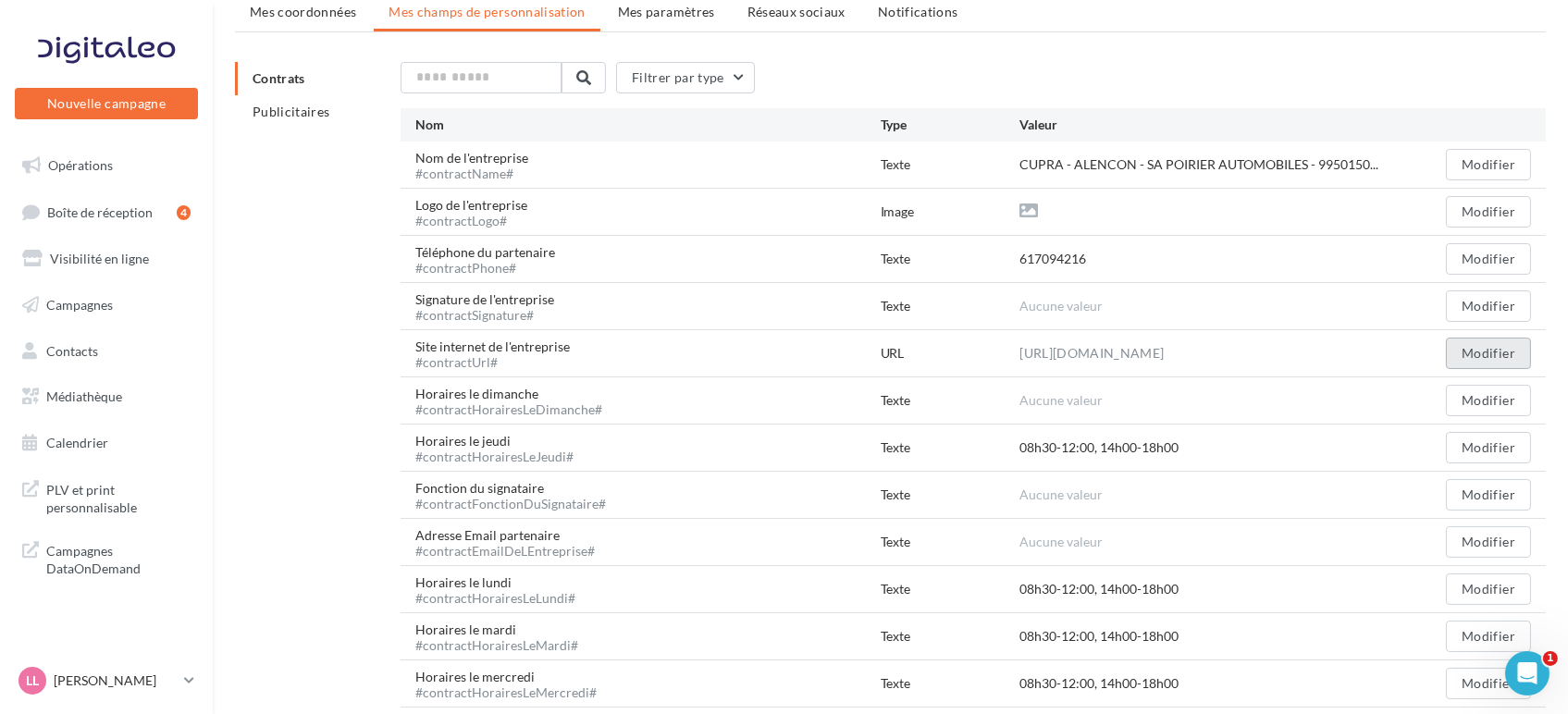
click at [1498, 357] on button "Modifier" at bounding box center [1488, 353] width 85 height 31
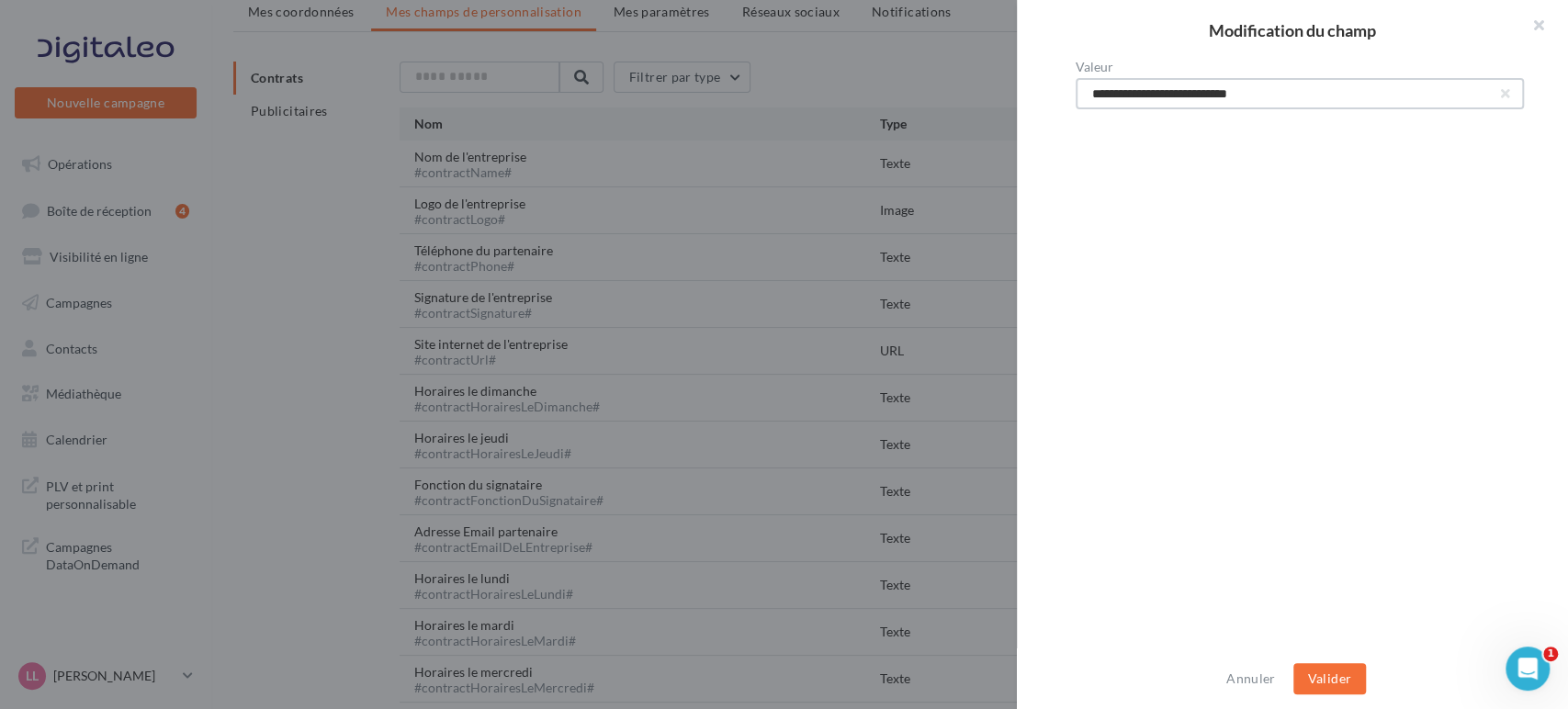
drag, startPoint x: 1267, startPoint y: 102, endPoint x: 940, endPoint y: 83, distance: 327.6
click at [940, 83] on div "**********" at bounding box center [784, 354] width 1568 height 709
paste input "**********"
type input "**********"
click at [1326, 671] on button "Valider" at bounding box center [1329, 678] width 72 height 31
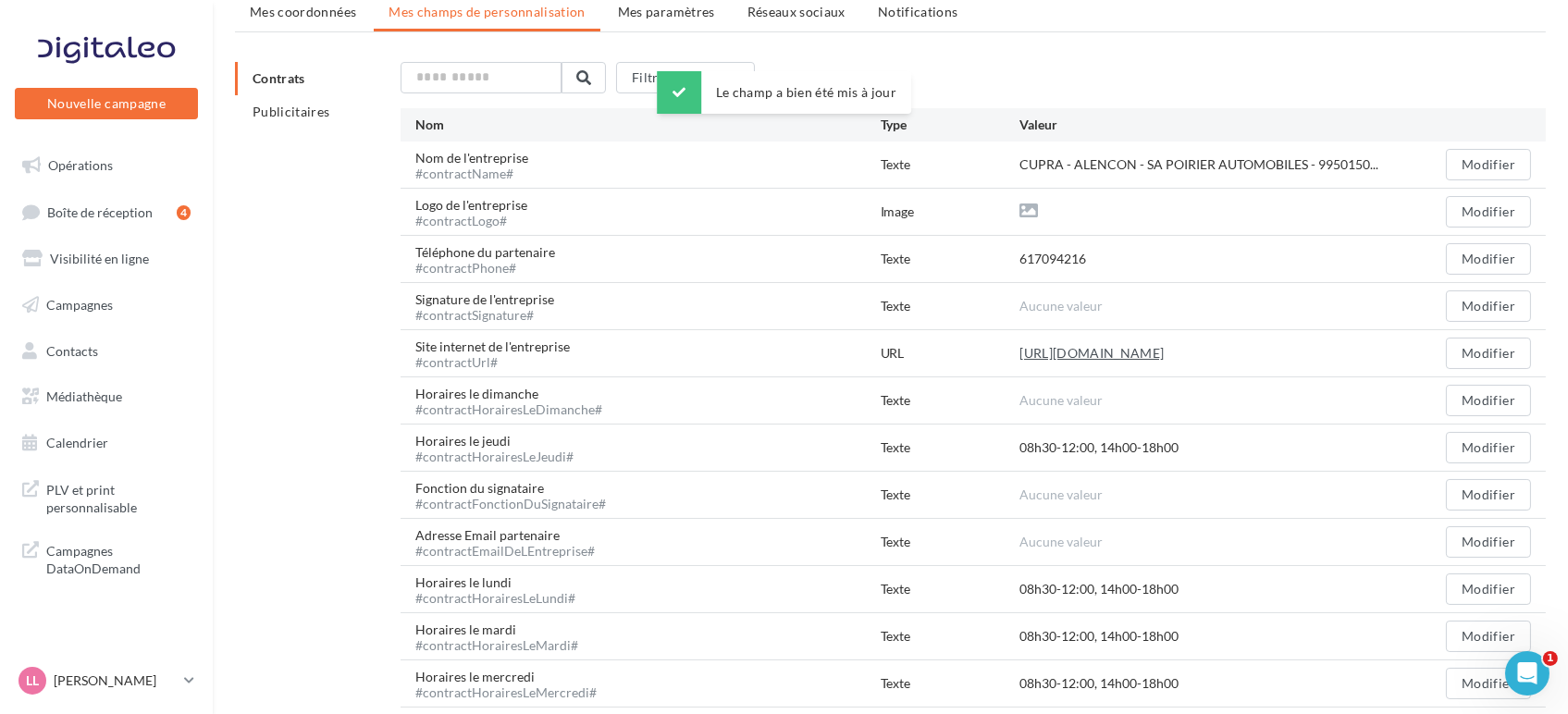
click at [1101, 353] on link "https://www.cupraofficial.fr/sa-poirier-automobiles" at bounding box center [1092, 354] width 145 height 22
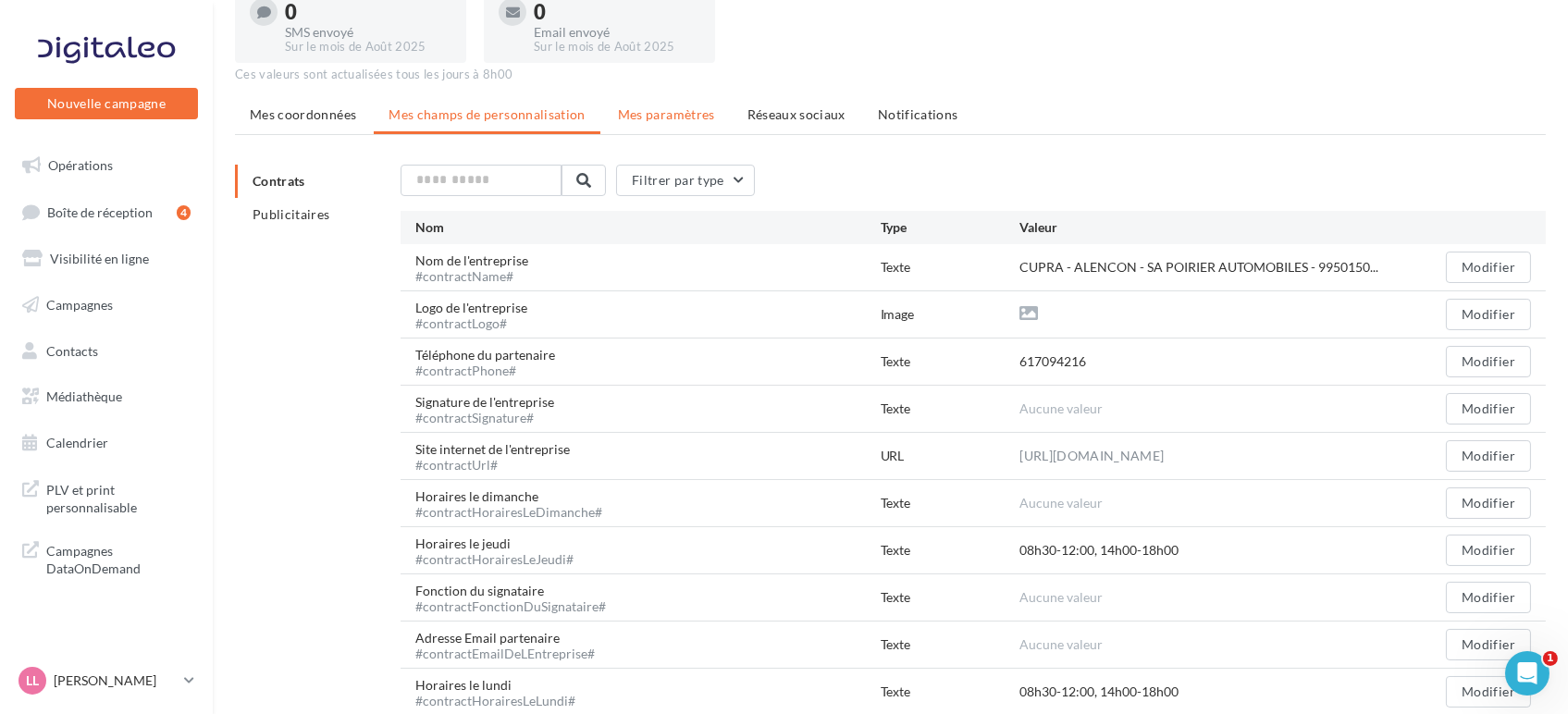
click at [643, 122] on li "Mes paramètres" at bounding box center [666, 114] width 127 height 33
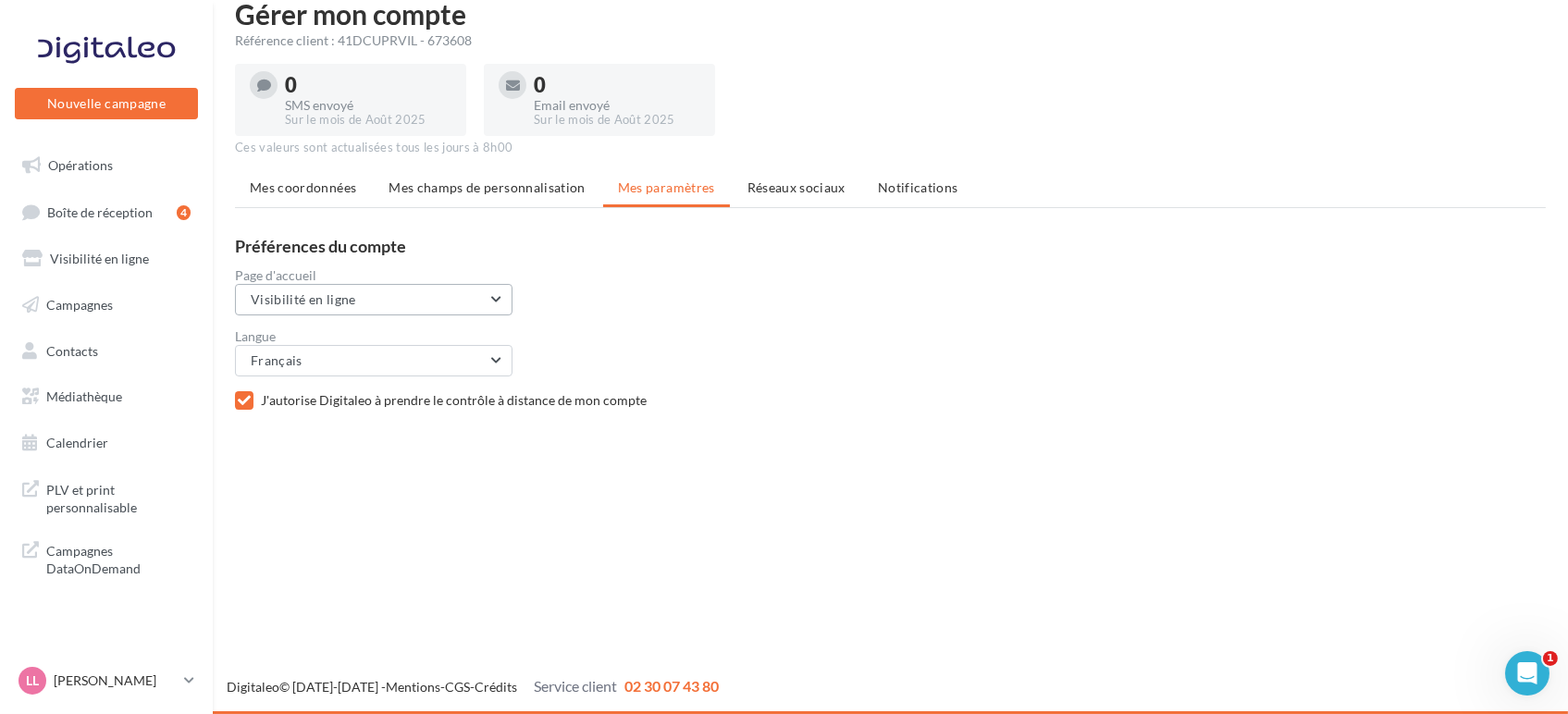
click at [503, 291] on button "Visibilité en ligne" at bounding box center [374, 299] width 278 height 31
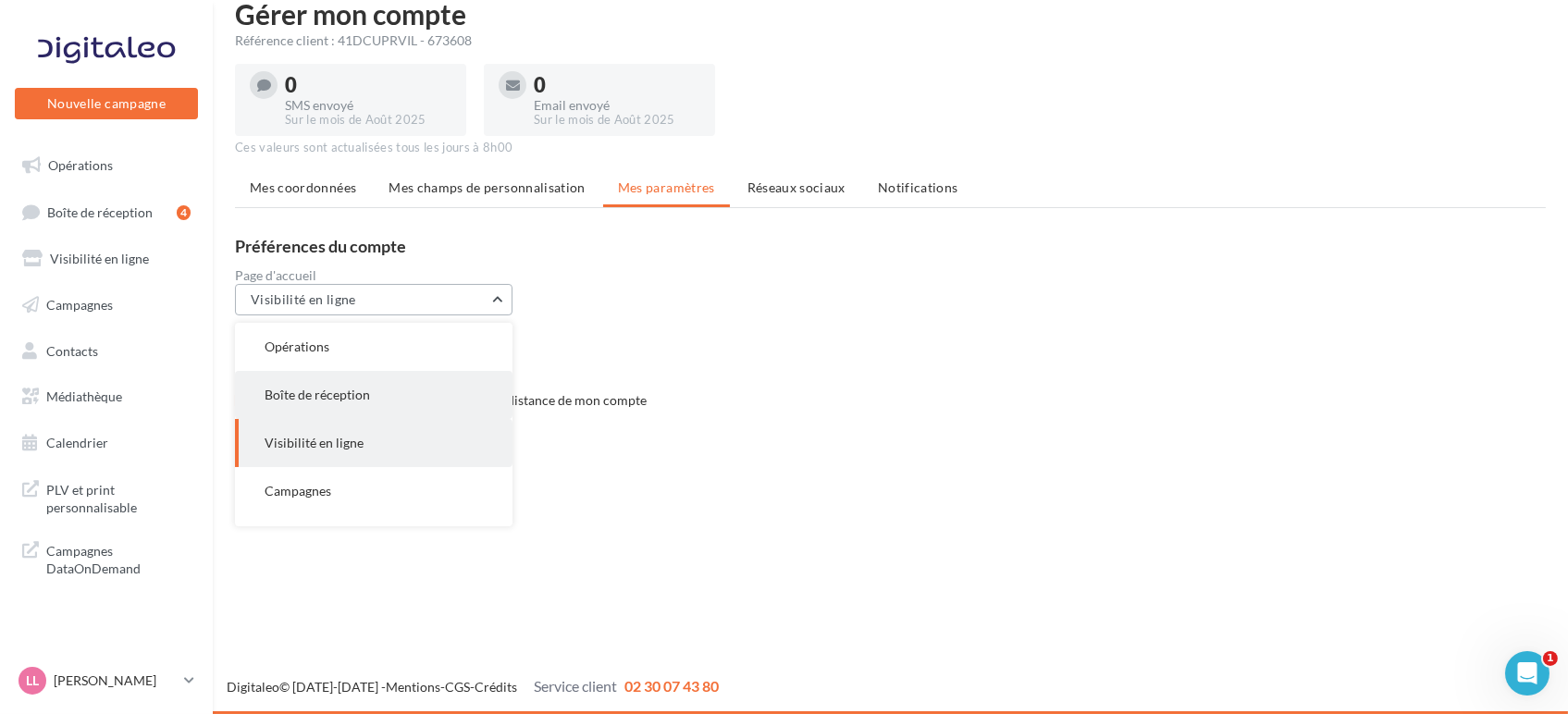
scroll to position [0, 0]
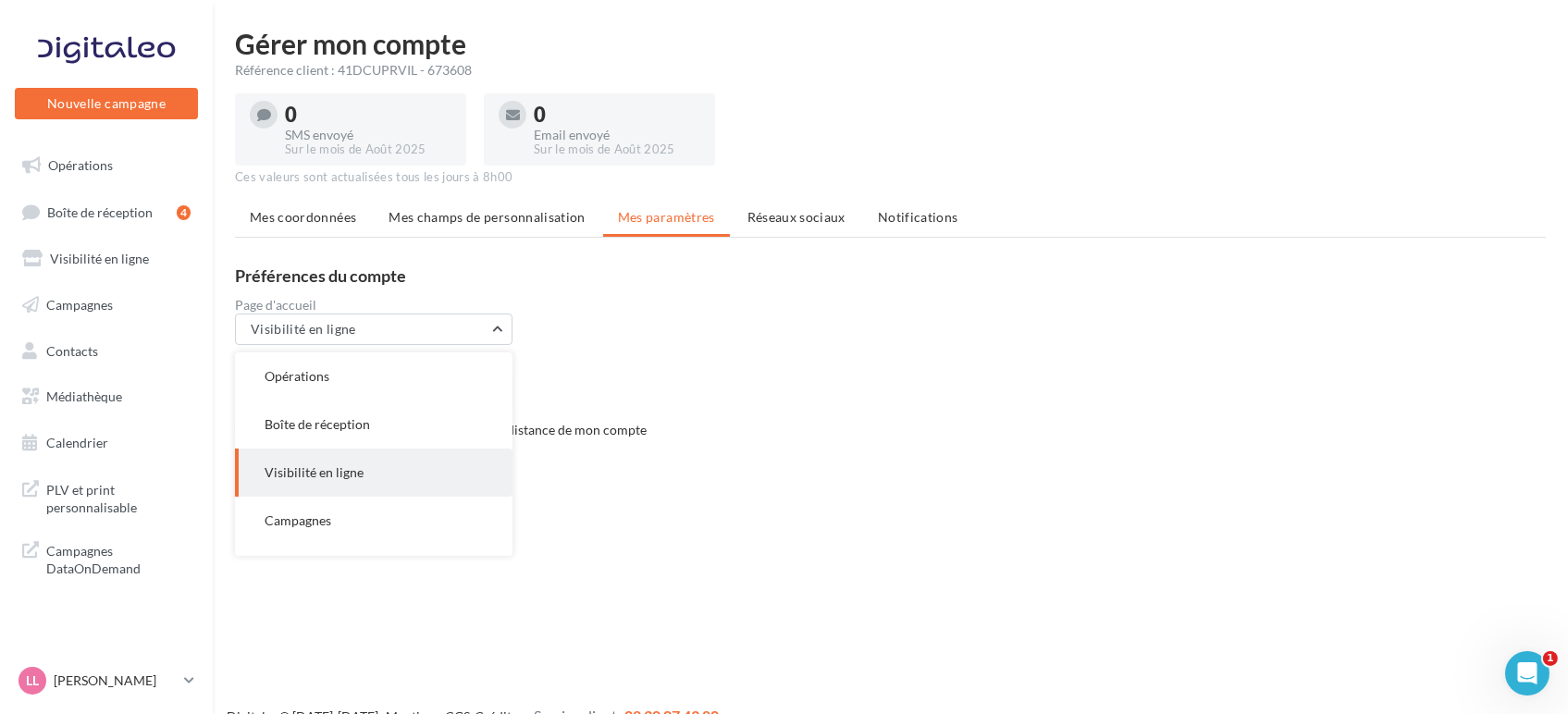
click at [640, 283] on h3 "Préférences du compte" at bounding box center [897, 276] width 1325 height 17
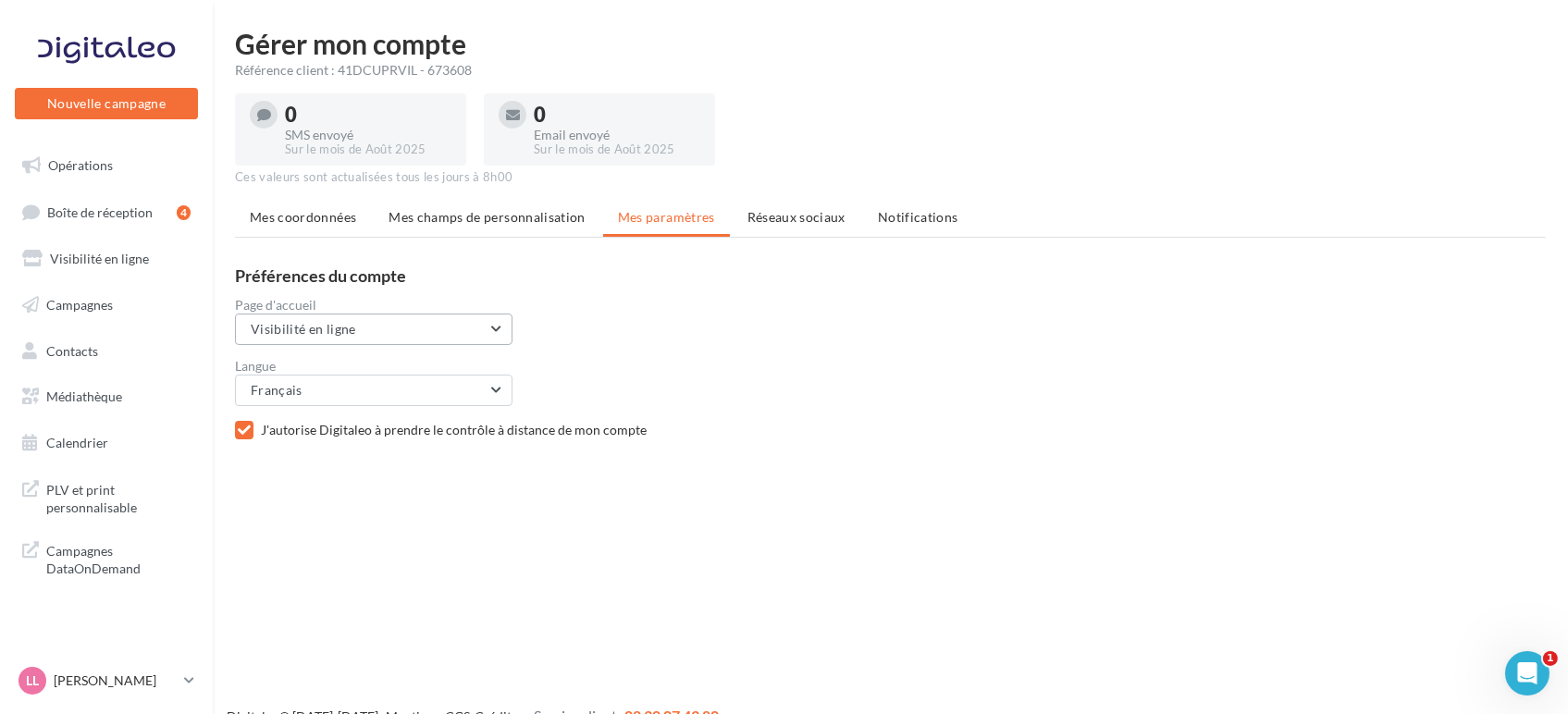
click at [484, 328] on button "Visibilité en ligne" at bounding box center [374, 329] width 278 height 31
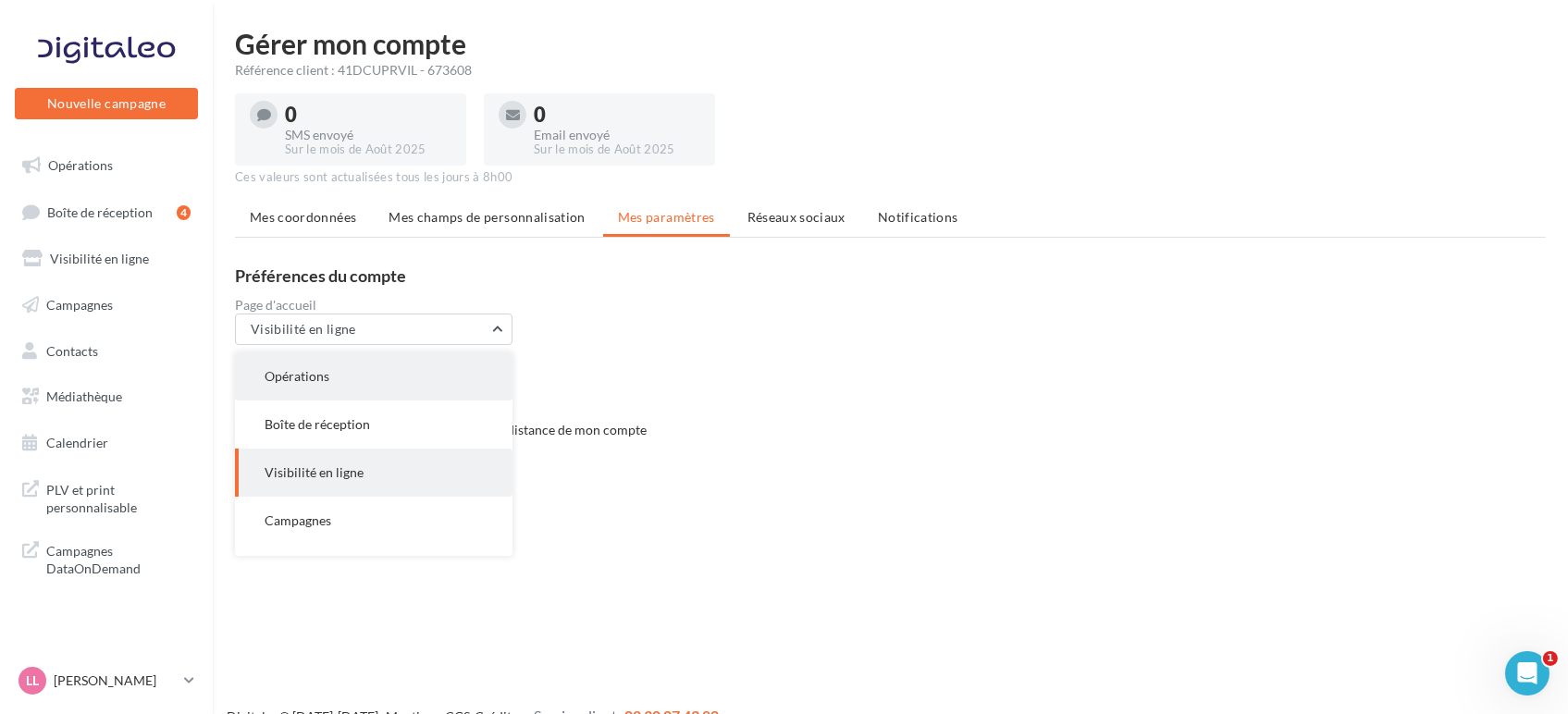
click at [316, 360] on button "Opérations" at bounding box center [374, 376] width 278 height 48
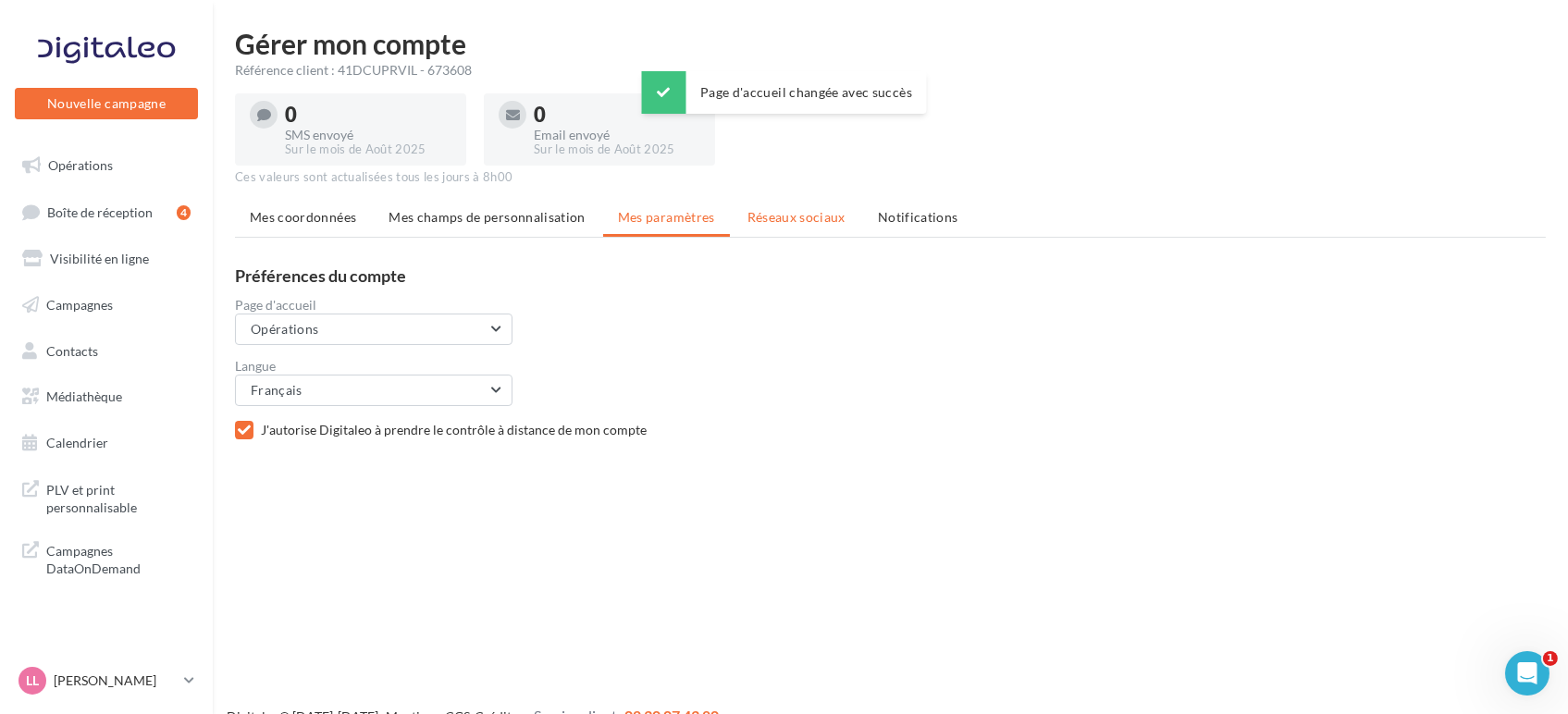
click at [797, 213] on span "Réseaux sociaux" at bounding box center [796, 217] width 98 height 16
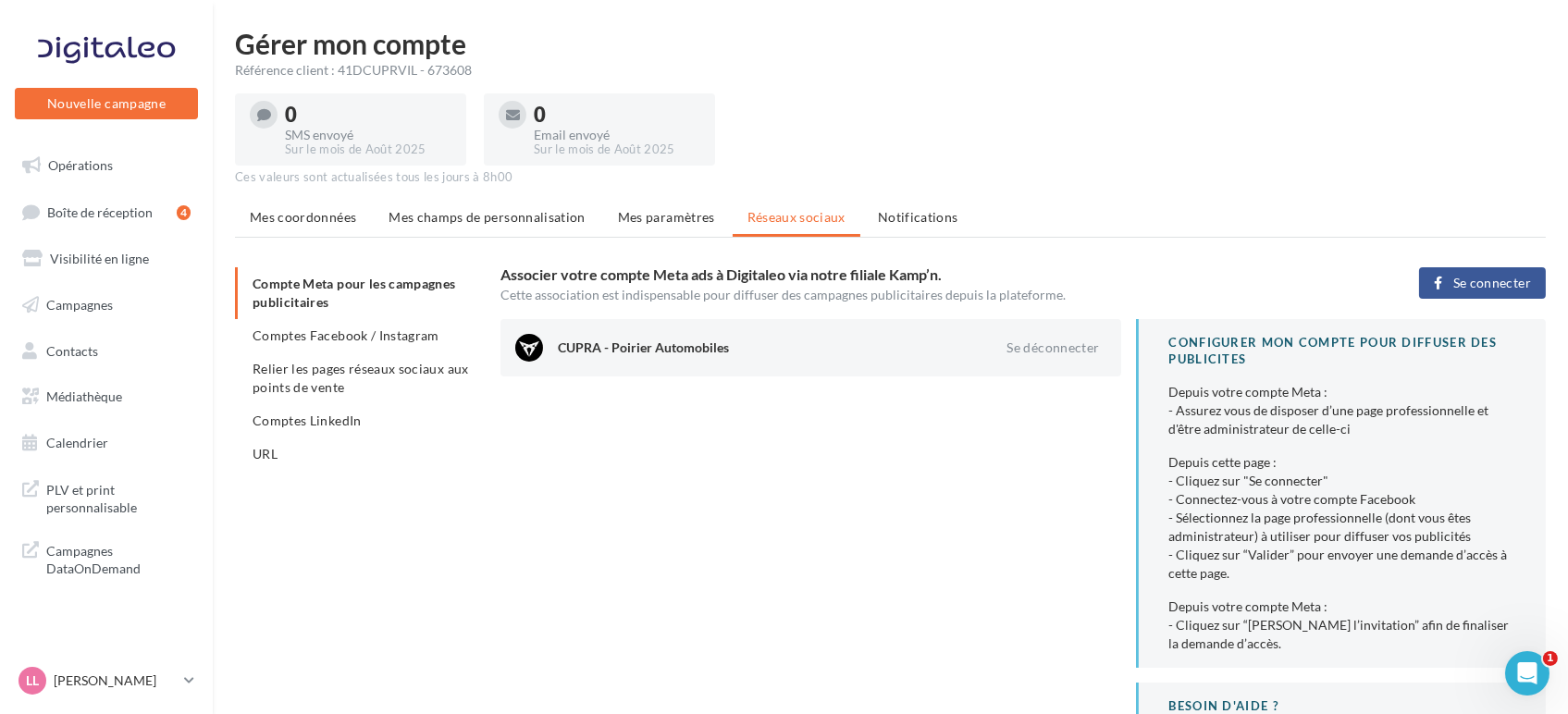
click at [527, 493] on div "CUPRA - Poirier Automobiles Se déconnecter CONFIGURER MON COMPTE POUR DIFFUSER …" at bounding box center [1031, 578] width 1061 height 518
click at [269, 453] on span "URL" at bounding box center [265, 454] width 25 height 16
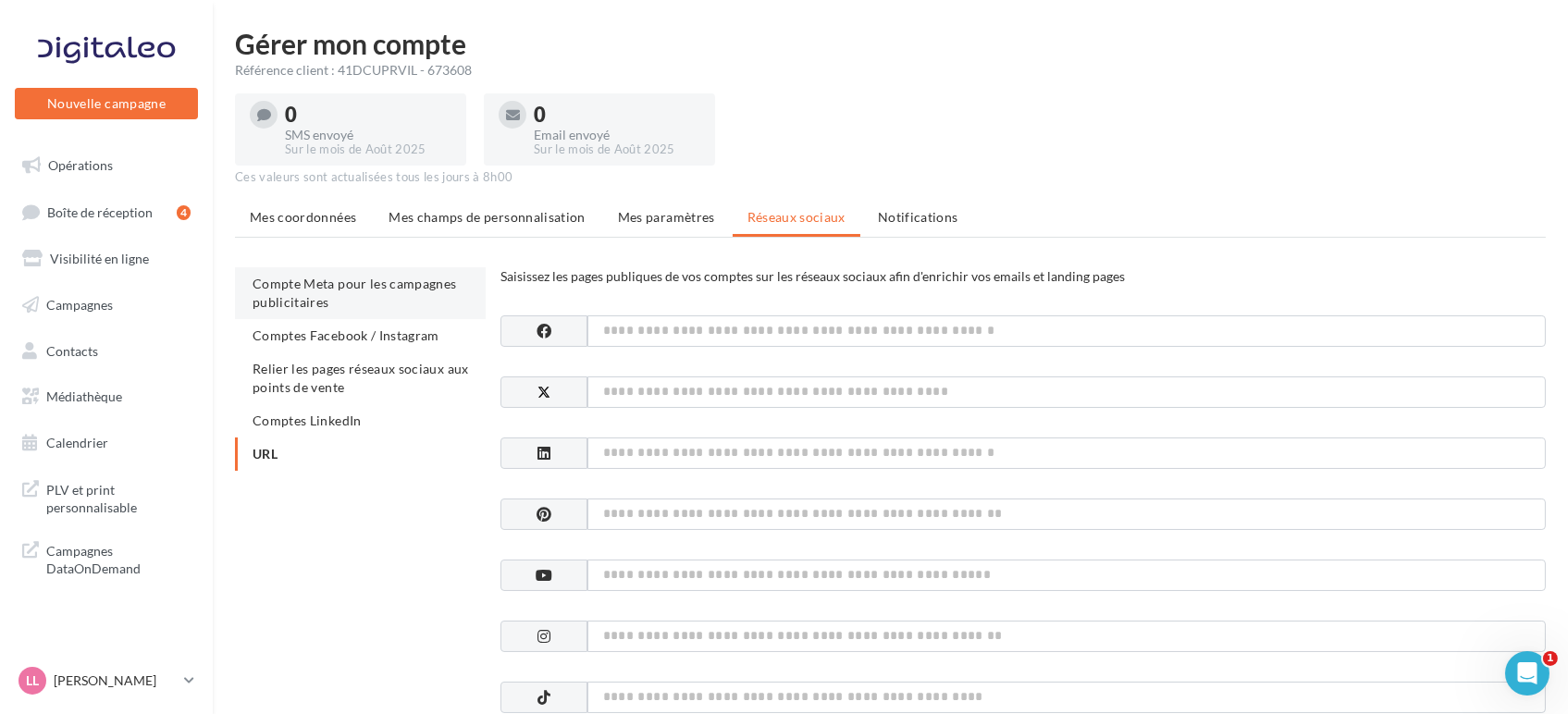
click at [306, 288] on span "Compte Meta pour les campagnes publicitaires" at bounding box center [355, 293] width 205 height 34
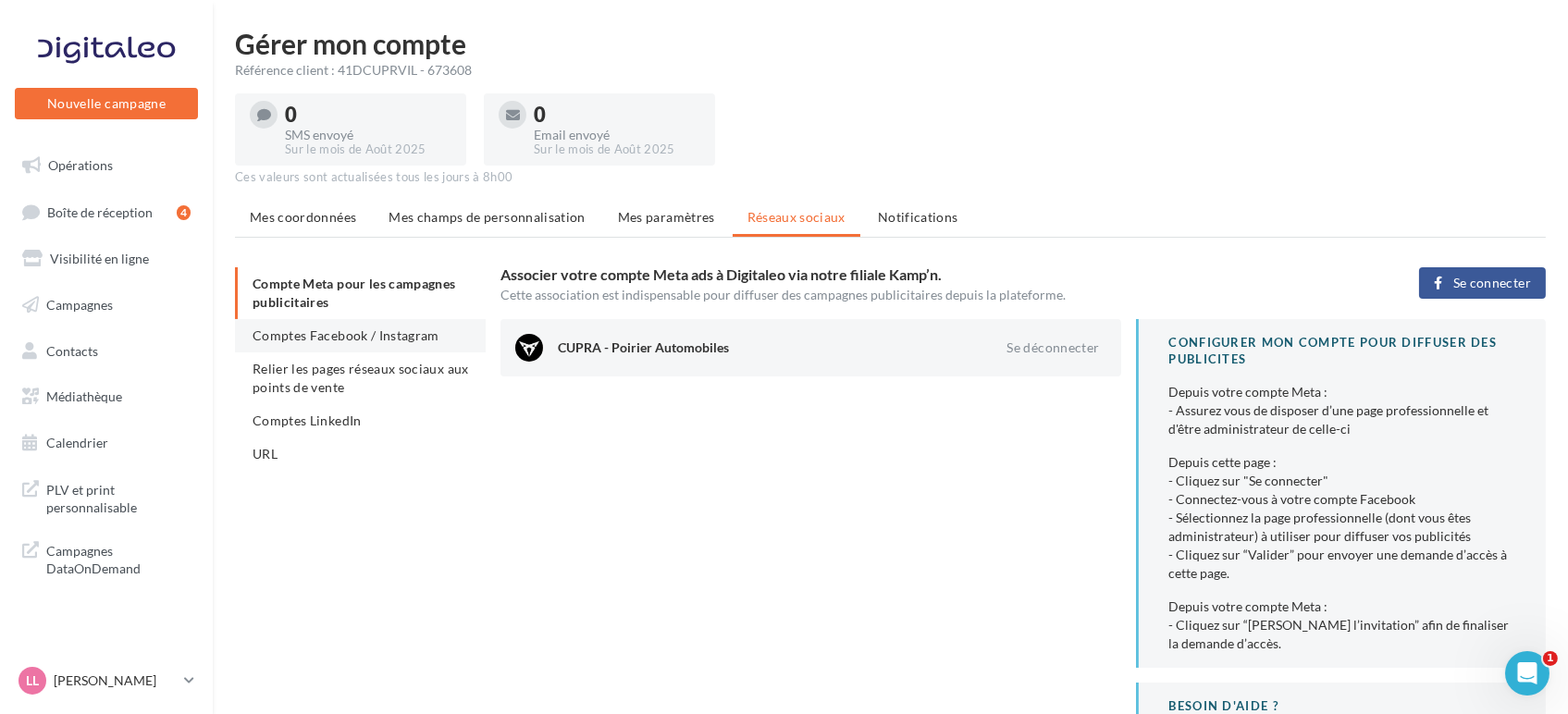
click at [323, 333] on span "Comptes Facebook / Instagram" at bounding box center [346, 336] width 187 height 16
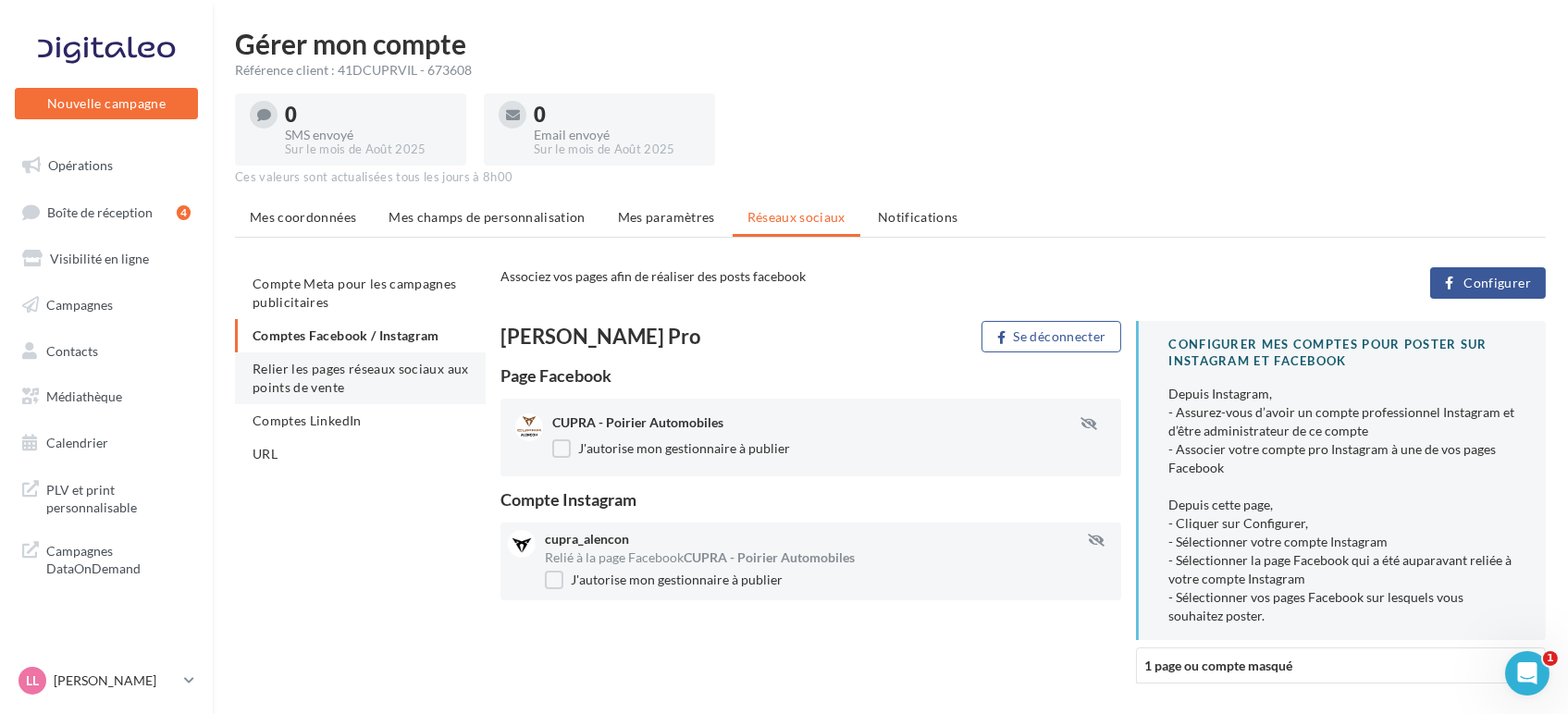
click at [326, 357] on li "Relier les pages réseaux sociaux aux points de vente" at bounding box center [360, 378] width 251 height 52
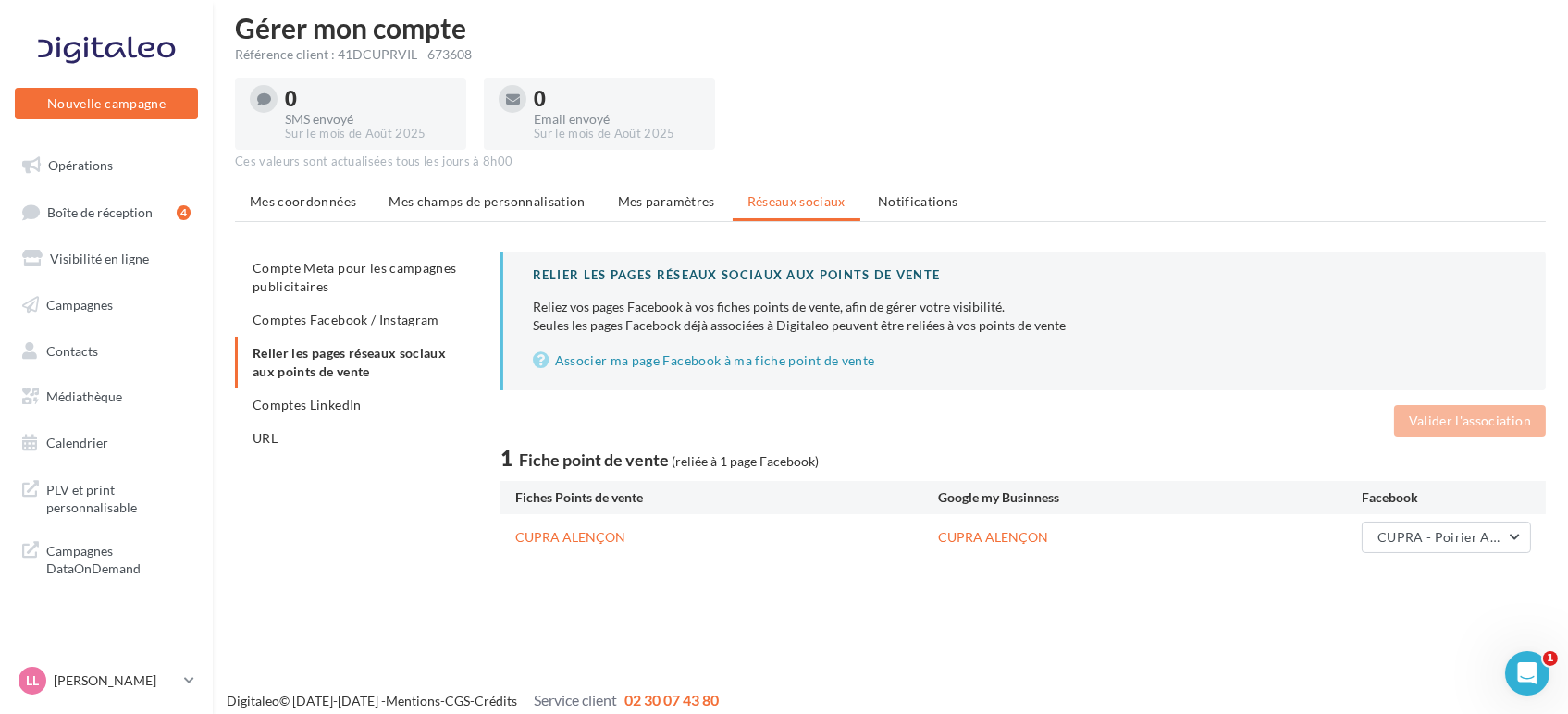
scroll to position [30, 0]
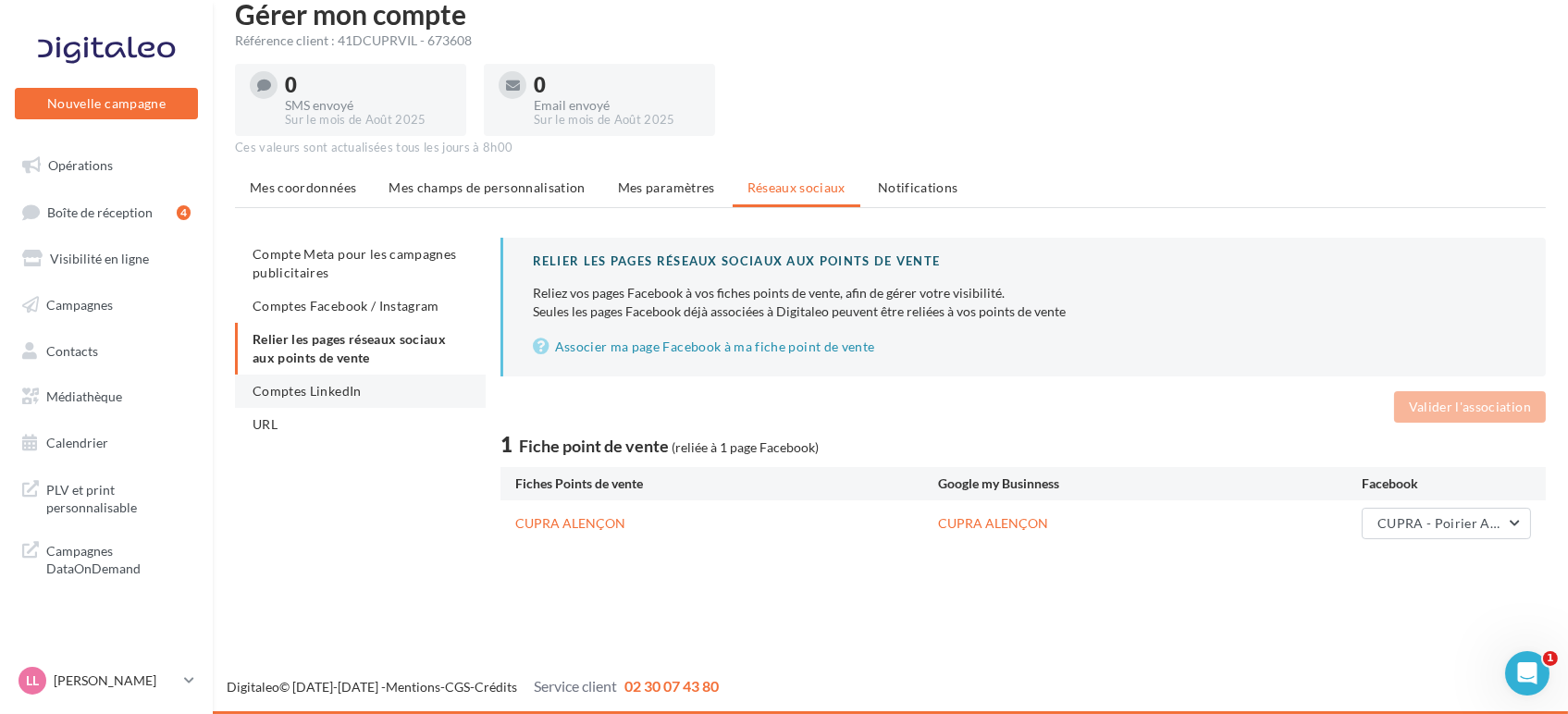
click at [285, 390] on span "Comptes LinkedIn" at bounding box center [307, 391] width 109 height 16
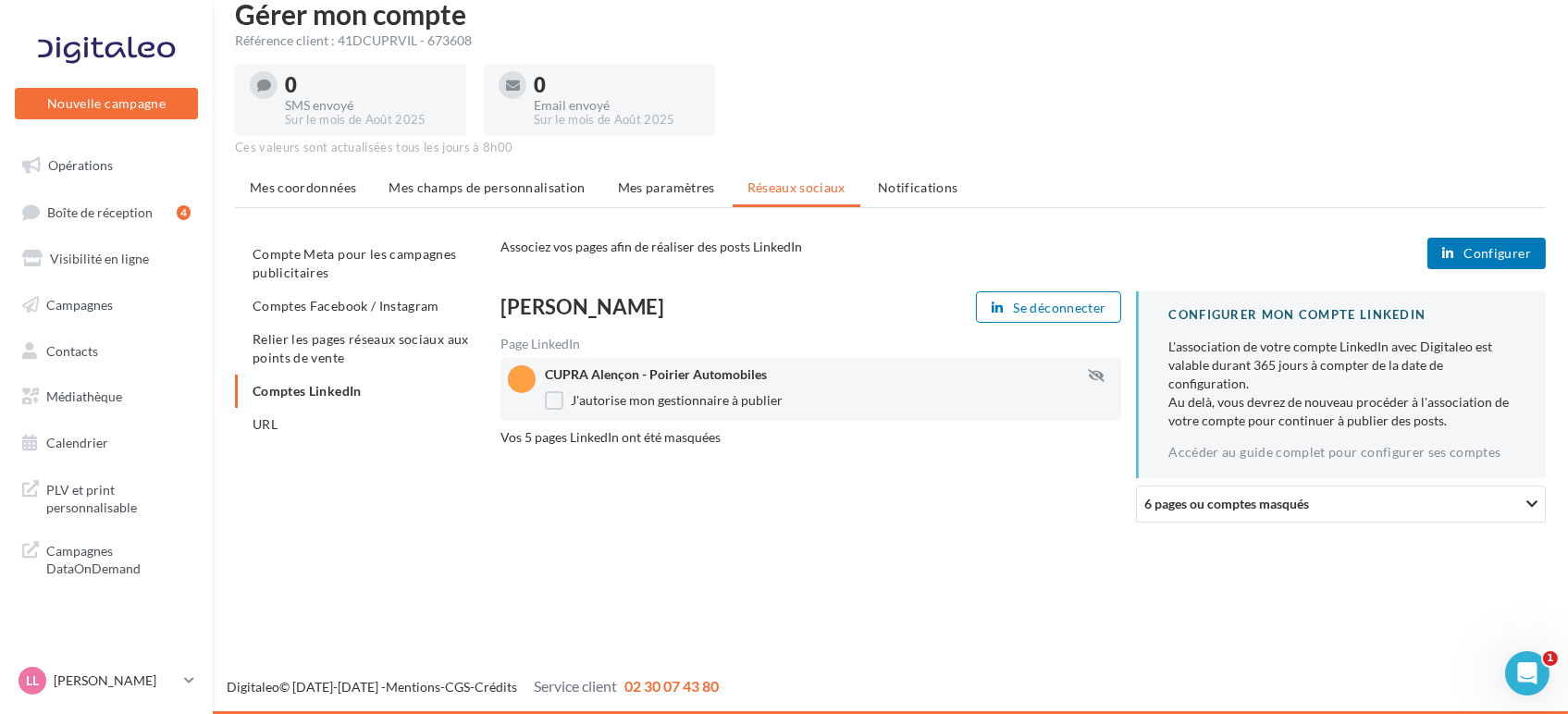
click at [1413, 497] on div "6 pages ou comptes masqués" at bounding box center [1280, 503] width 272 height 19
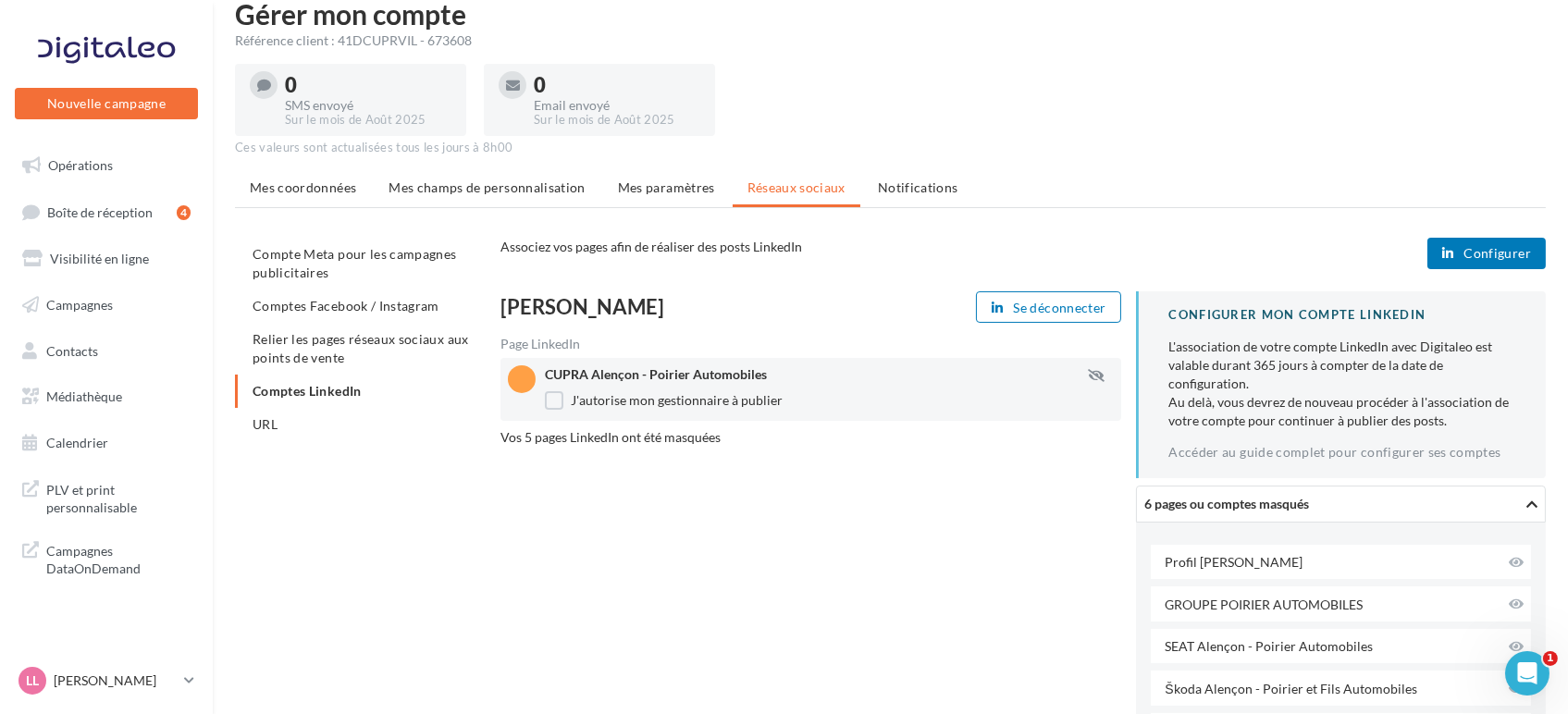
click at [1413, 497] on div "6 pages ou comptes masqués" at bounding box center [1280, 503] width 272 height 19
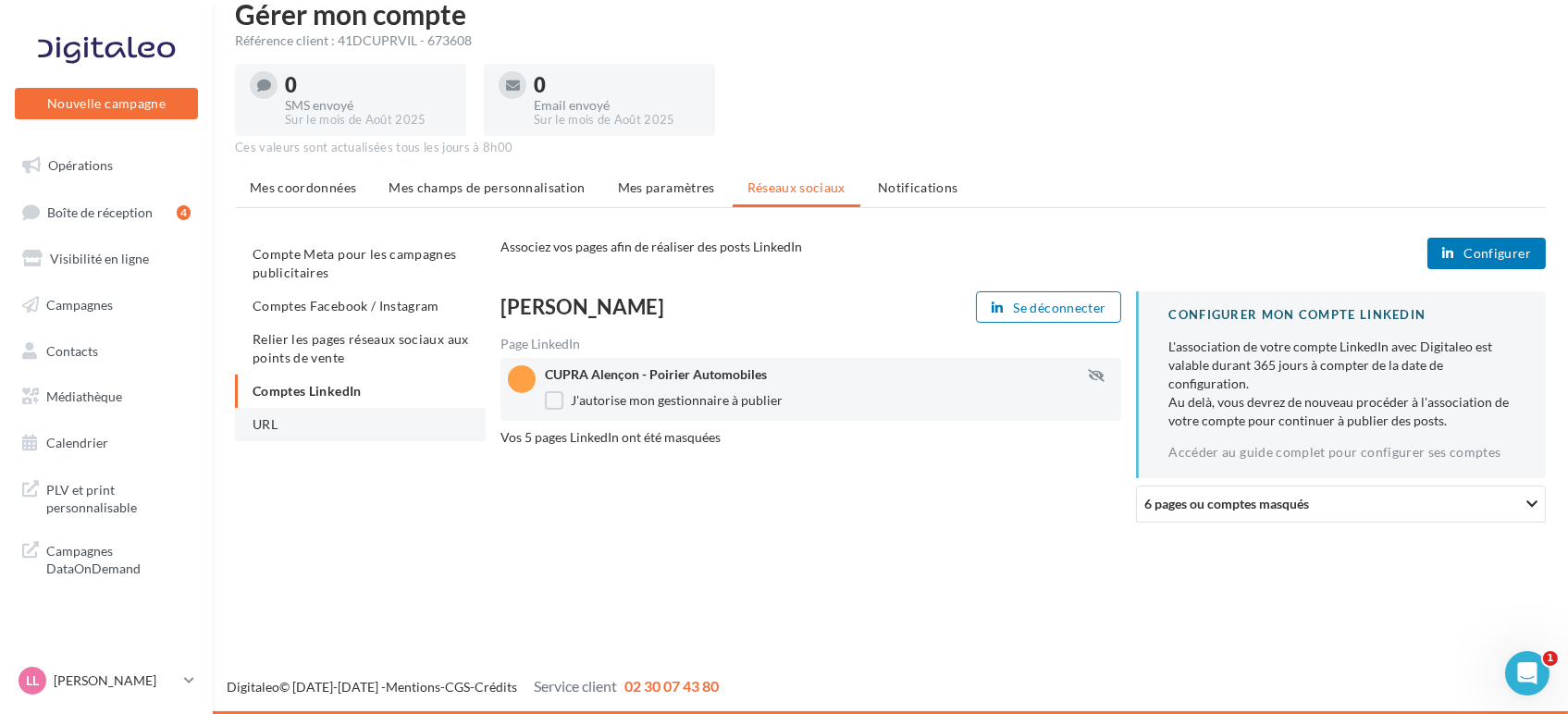
click at [274, 419] on span "URL" at bounding box center [265, 424] width 25 height 16
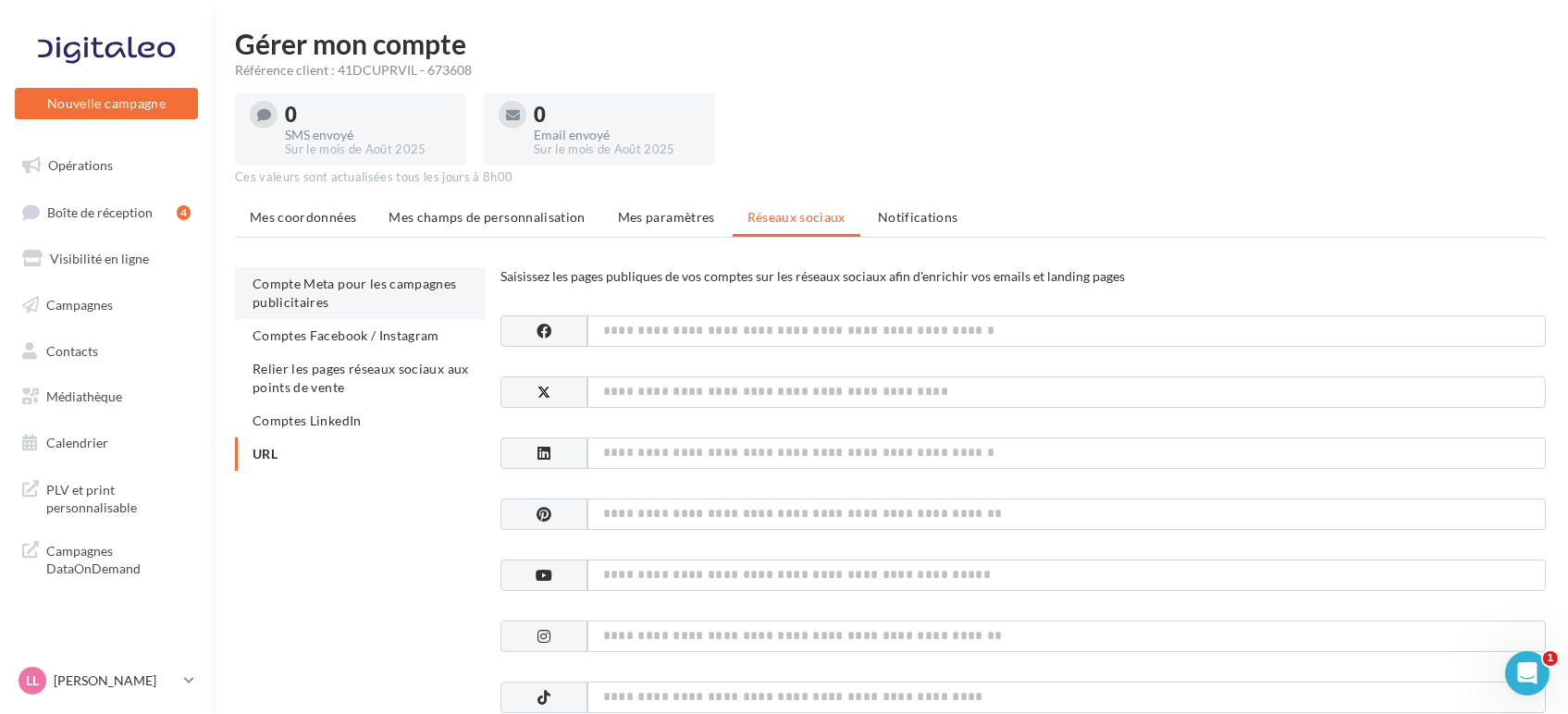
click at [356, 293] on li "Compte Meta pour les campagnes publicitaires" at bounding box center [360, 294] width 251 height 52
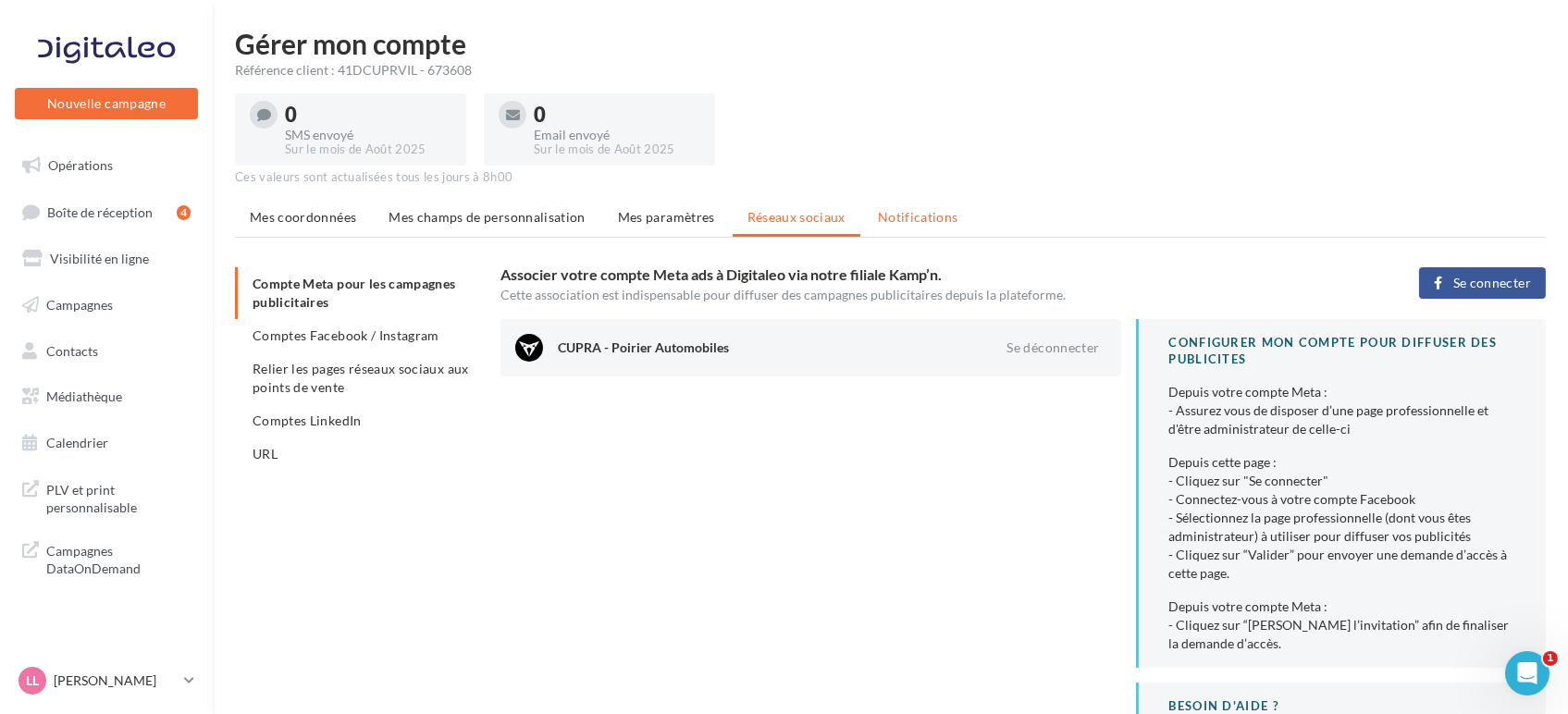
click at [918, 224] on span "Notifications" at bounding box center [918, 217] width 81 height 16
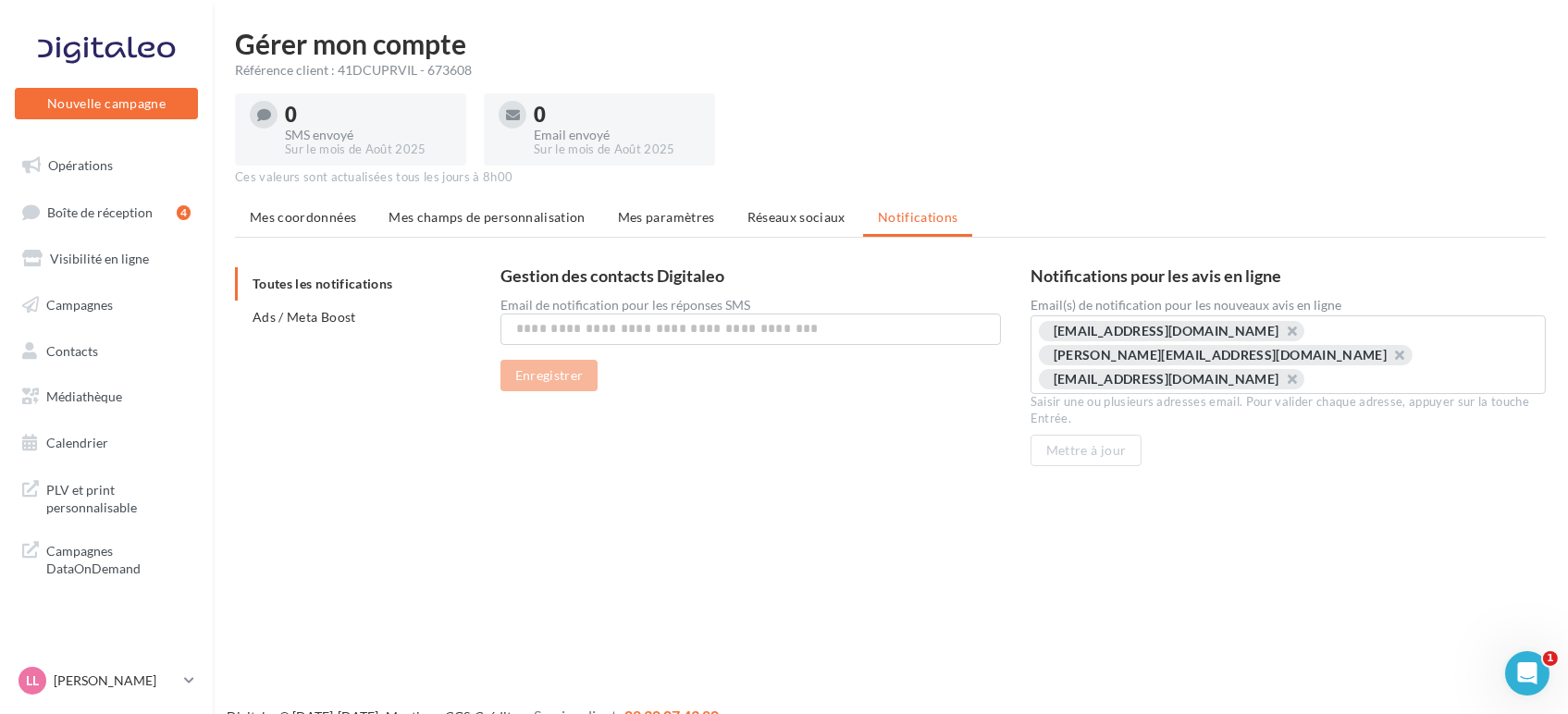
click at [330, 285] on ul "Toutes les notifications Ads / Meta Boost" at bounding box center [360, 301] width 251 height 67
click at [293, 317] on span "Ads / Meta Boost" at bounding box center [305, 317] width 104 height 16
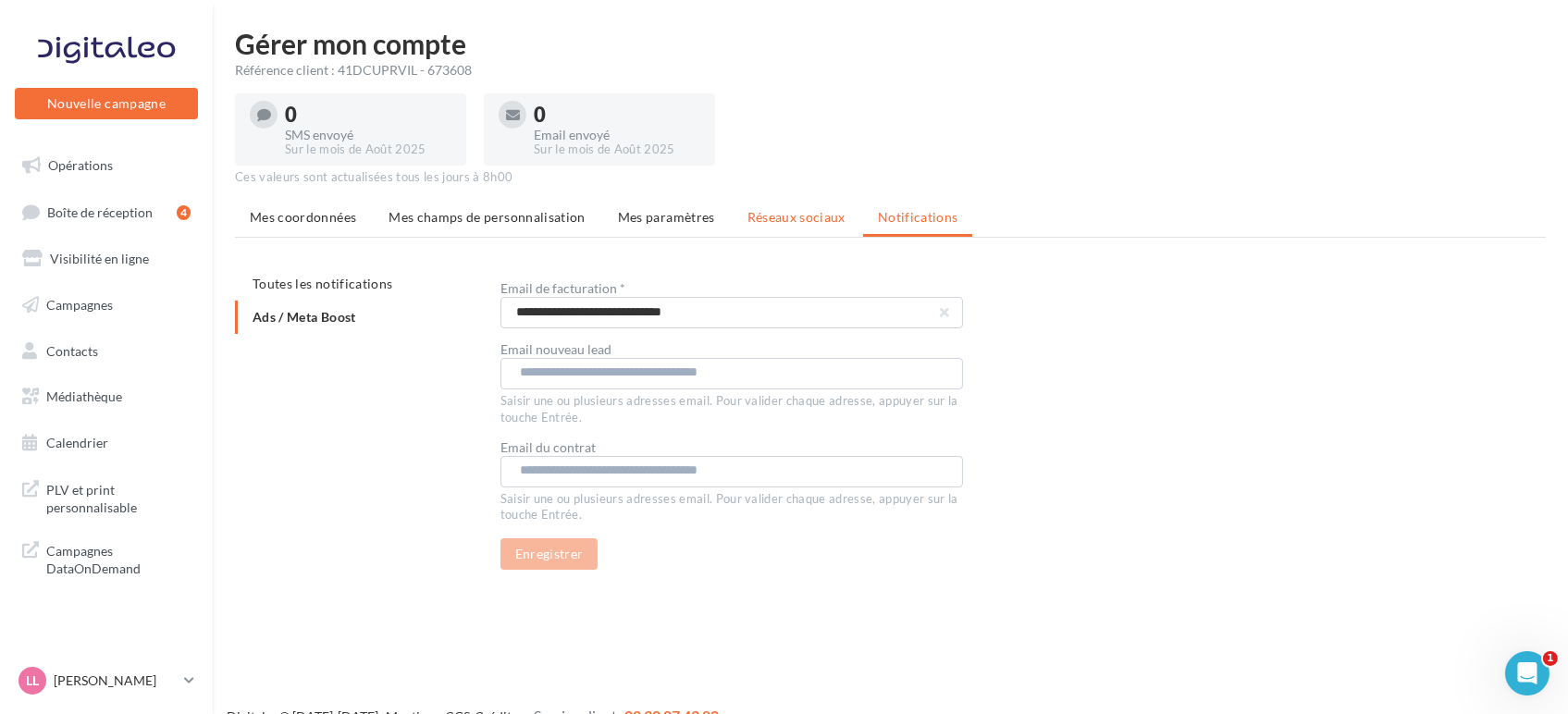
click at [815, 202] on li "Réseaux sociaux" at bounding box center [797, 217] width 128 height 33
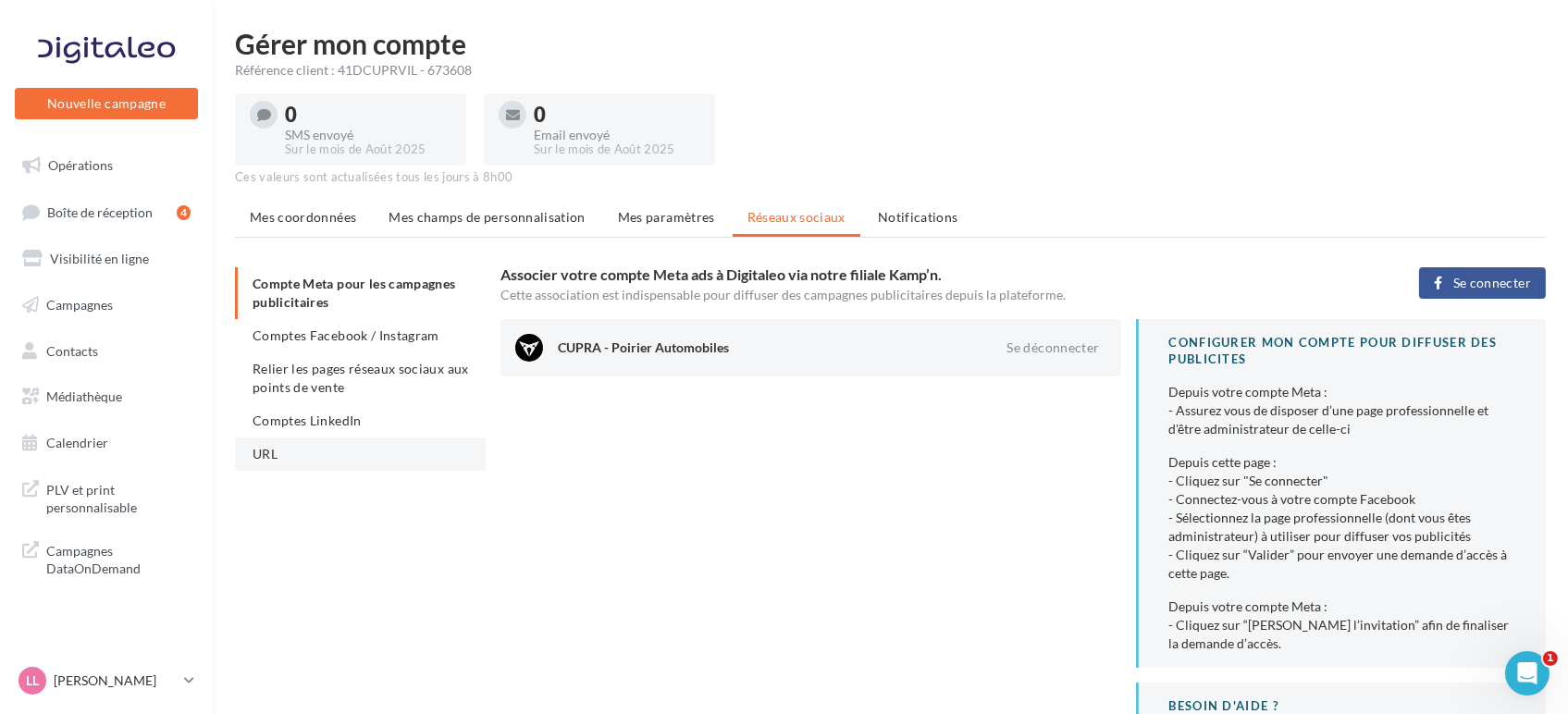
click at [277, 446] on span "URL" at bounding box center [265, 454] width 25 height 16
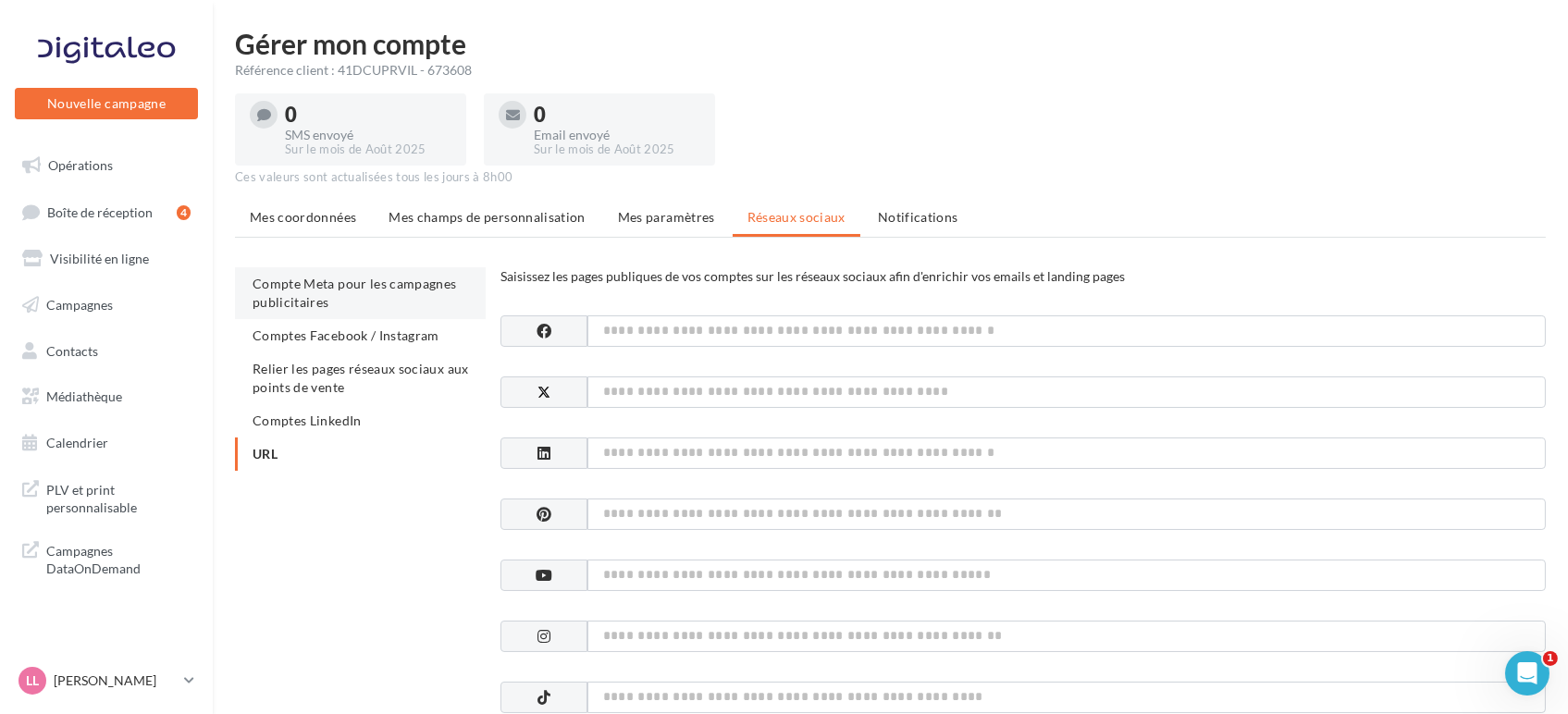
click at [318, 296] on span "Compte Meta pour les campagnes publicitaires" at bounding box center [355, 293] width 205 height 34
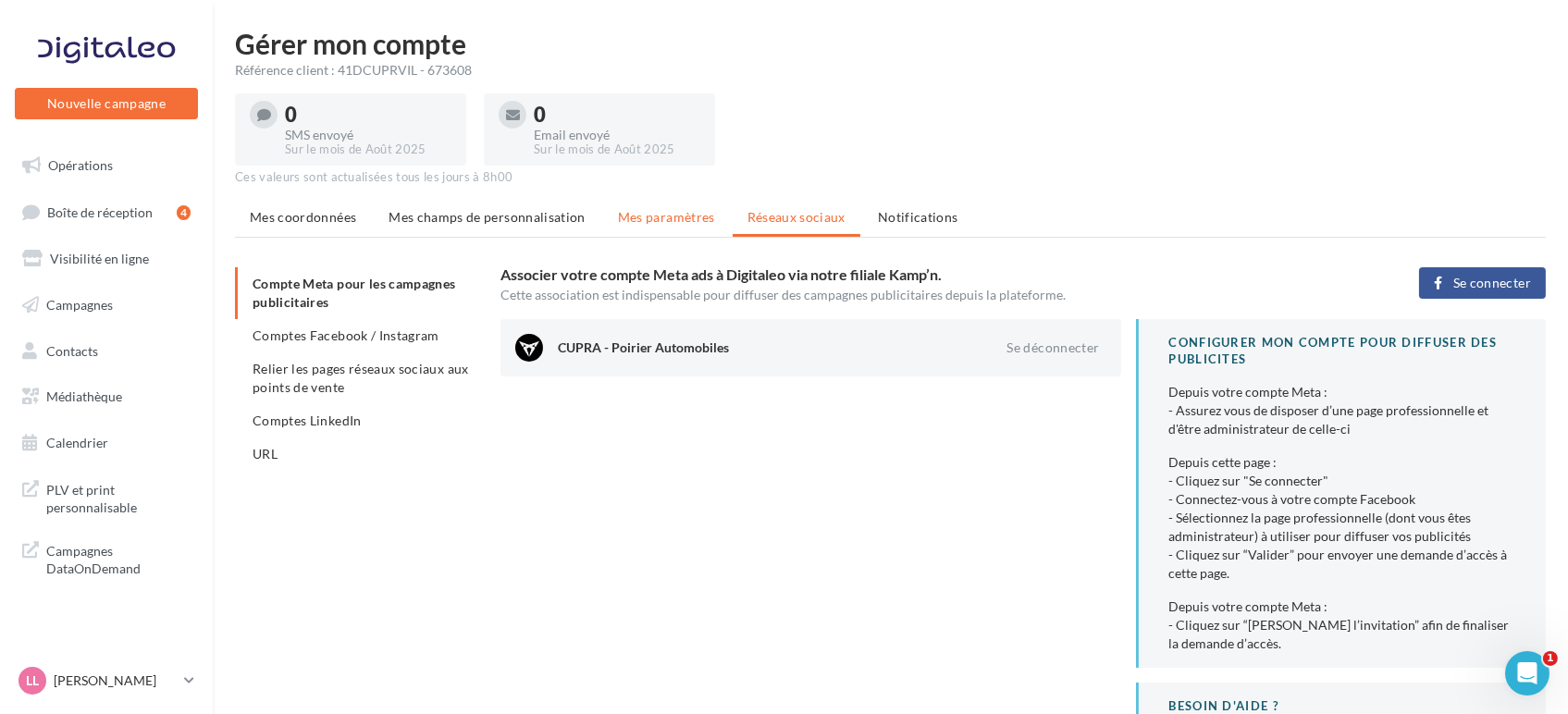
click at [666, 218] on span "Mes paramètres" at bounding box center [666, 217] width 97 height 16
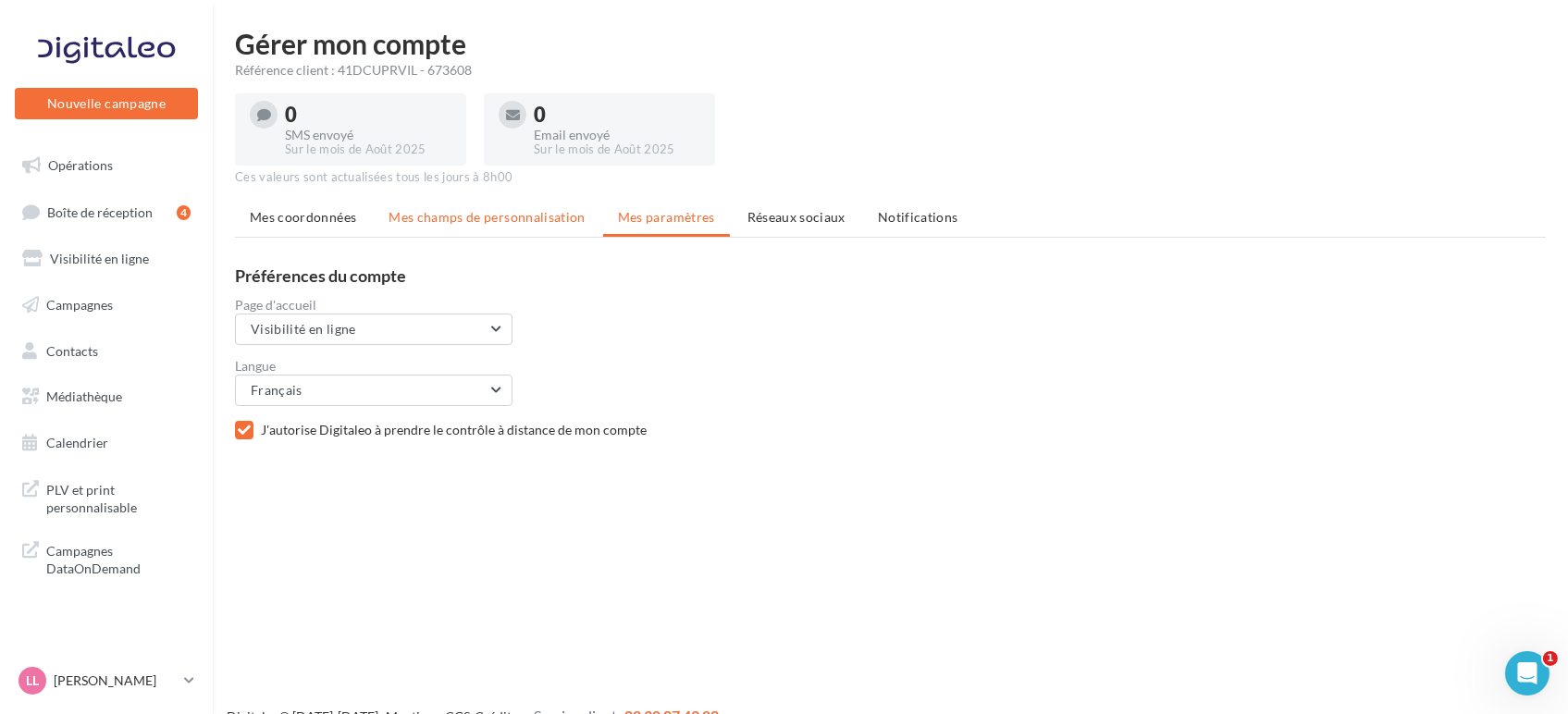
click at [429, 208] on li "Mes champs de personnalisation" at bounding box center [486, 217] width 227 height 33
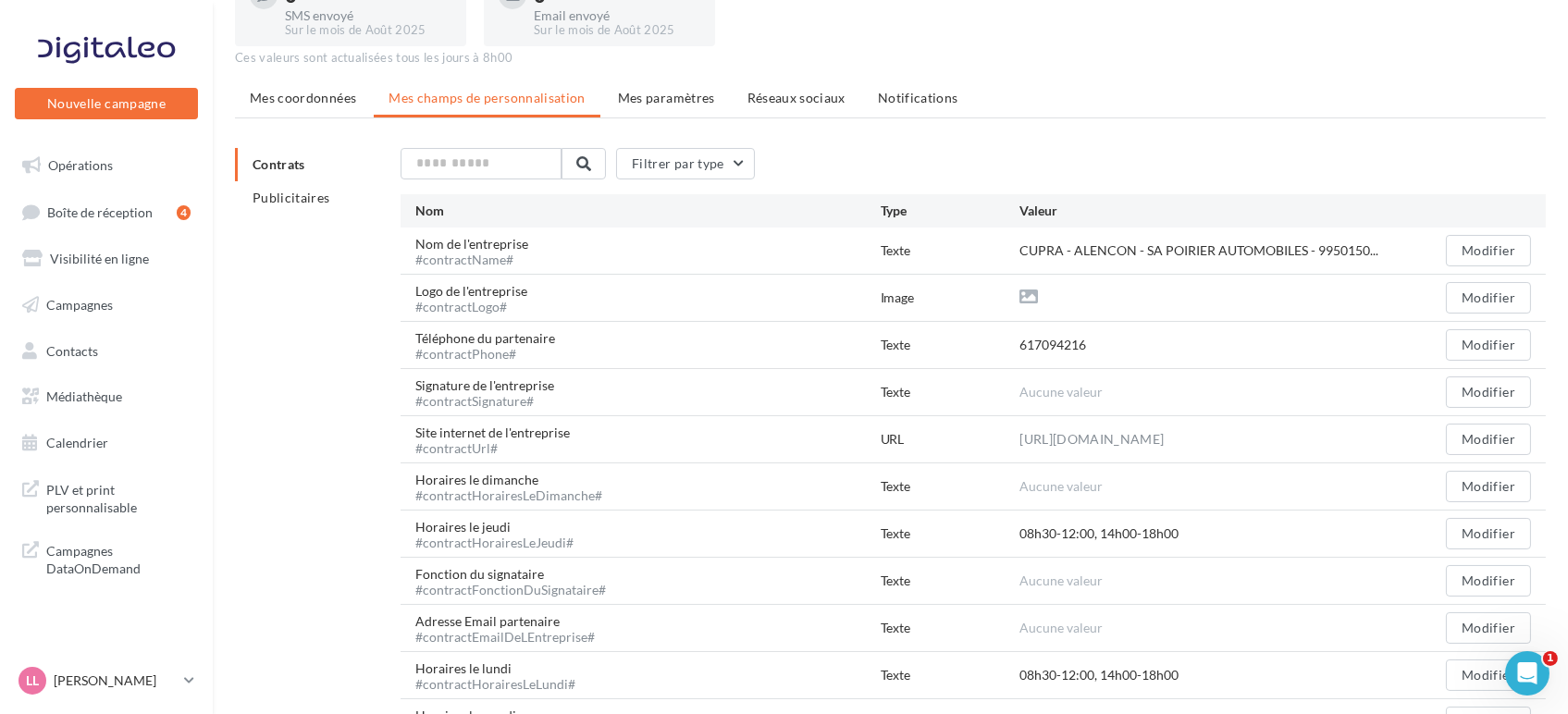
scroll to position [119, 0]
click at [898, 235] on div "Nom de l'entreprise #contractName# Texte CUPRA - ALENCON - SA POIRIER AUTOMOBIL…" at bounding box center [973, 252] width 1146 height 46
click at [76, 149] on link "Opérations" at bounding box center [106, 165] width 191 height 39
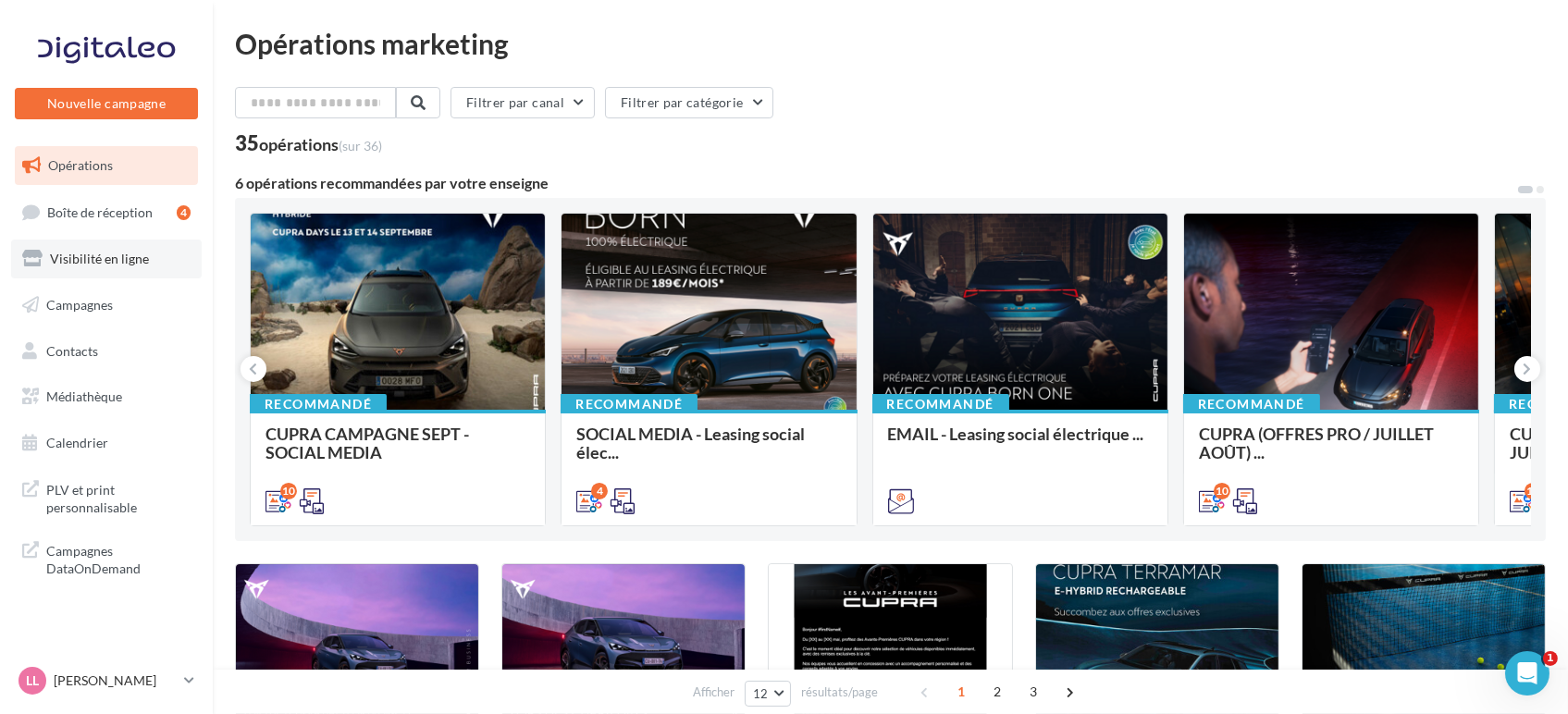
click at [49, 249] on link "Visibilité en ligne" at bounding box center [106, 259] width 191 height 39
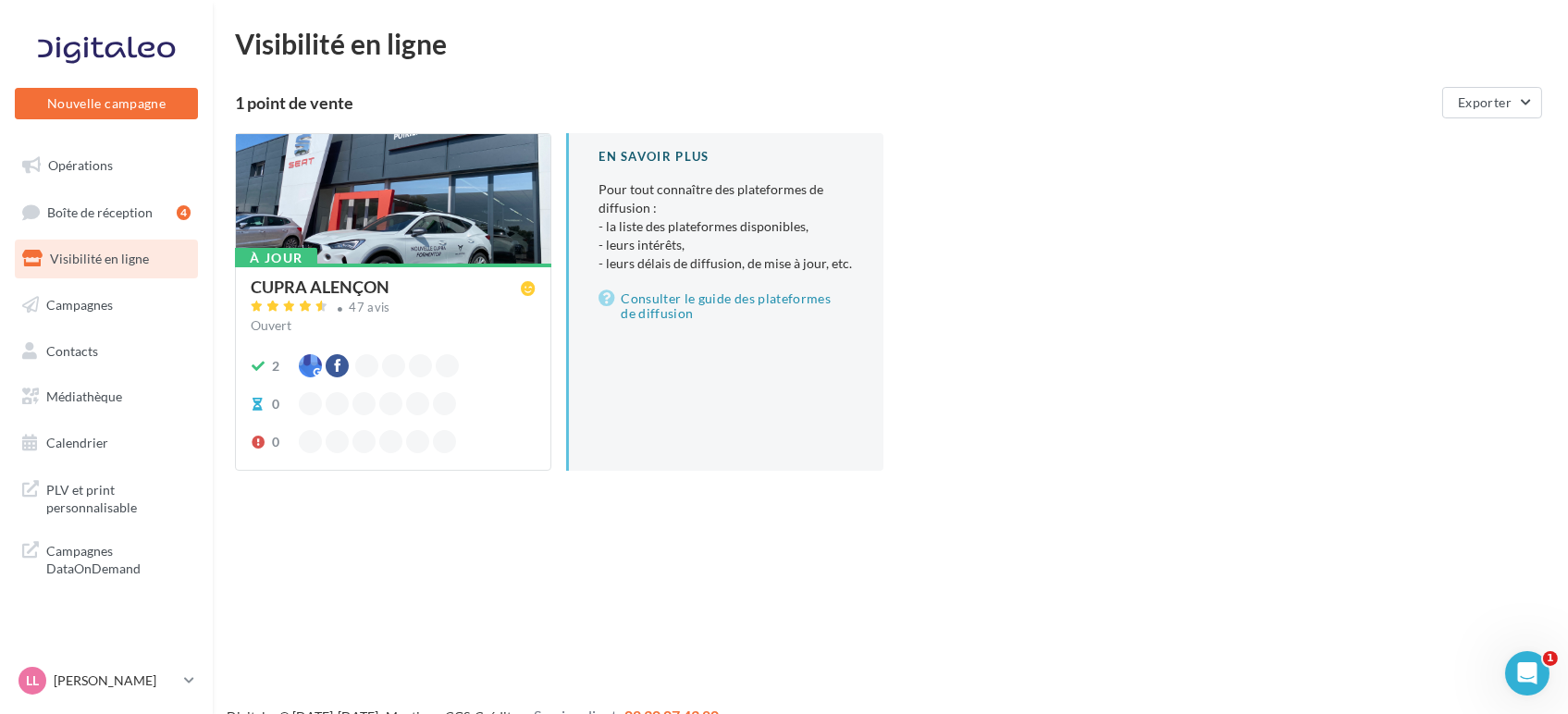
click at [381, 198] on div at bounding box center [392, 200] width 315 height 132
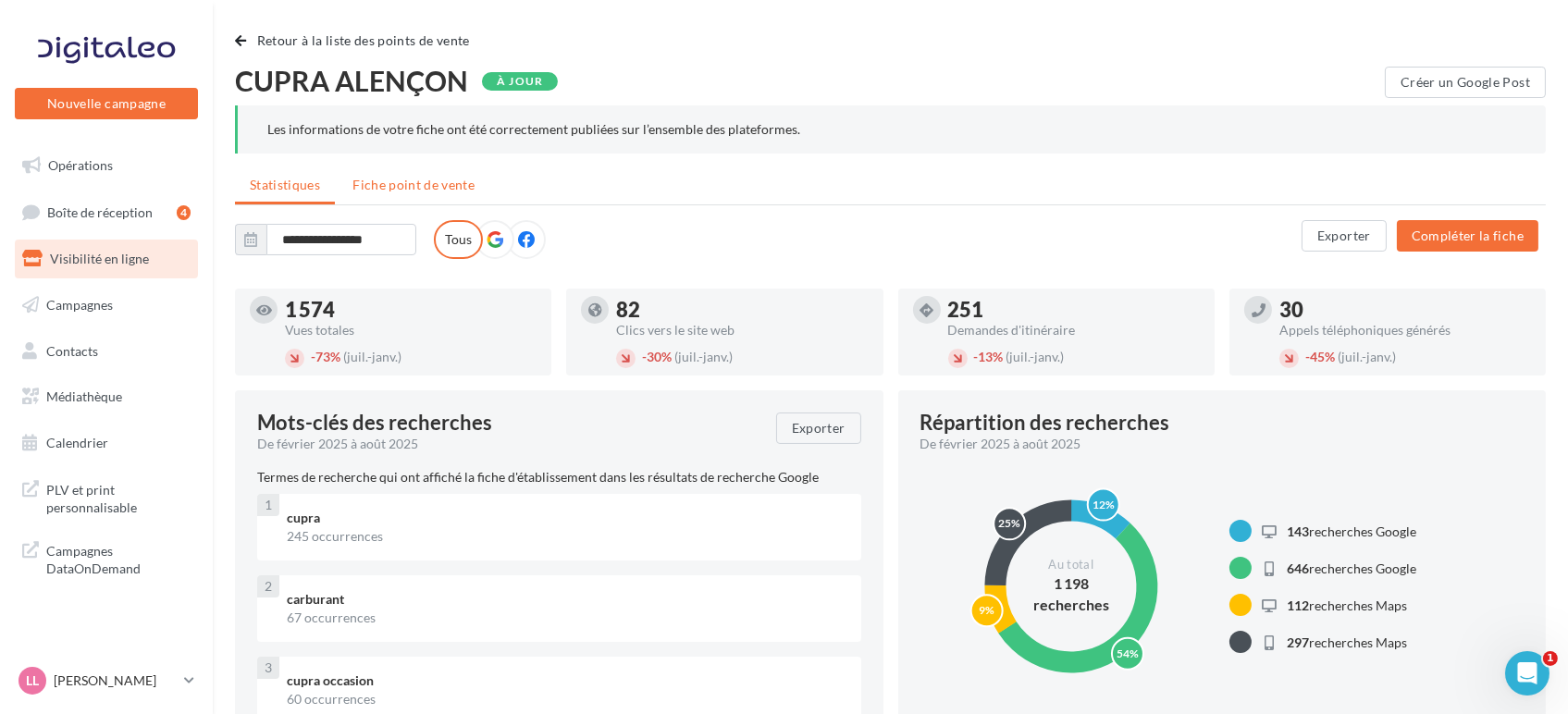
click at [443, 176] on li "Fiche point de vente" at bounding box center [413, 185] width 152 height 33
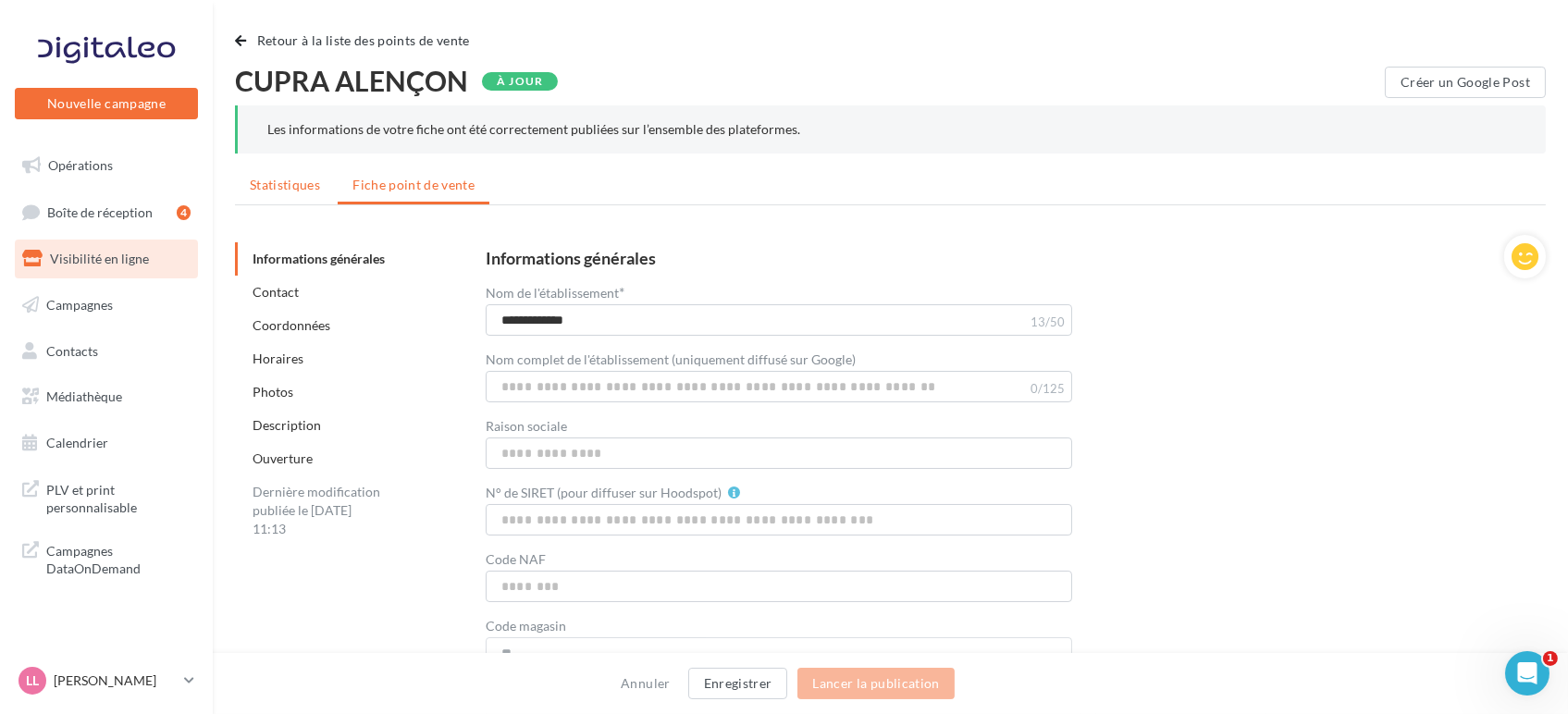
click at [263, 182] on span "Statistiques" at bounding box center [285, 185] width 70 height 16
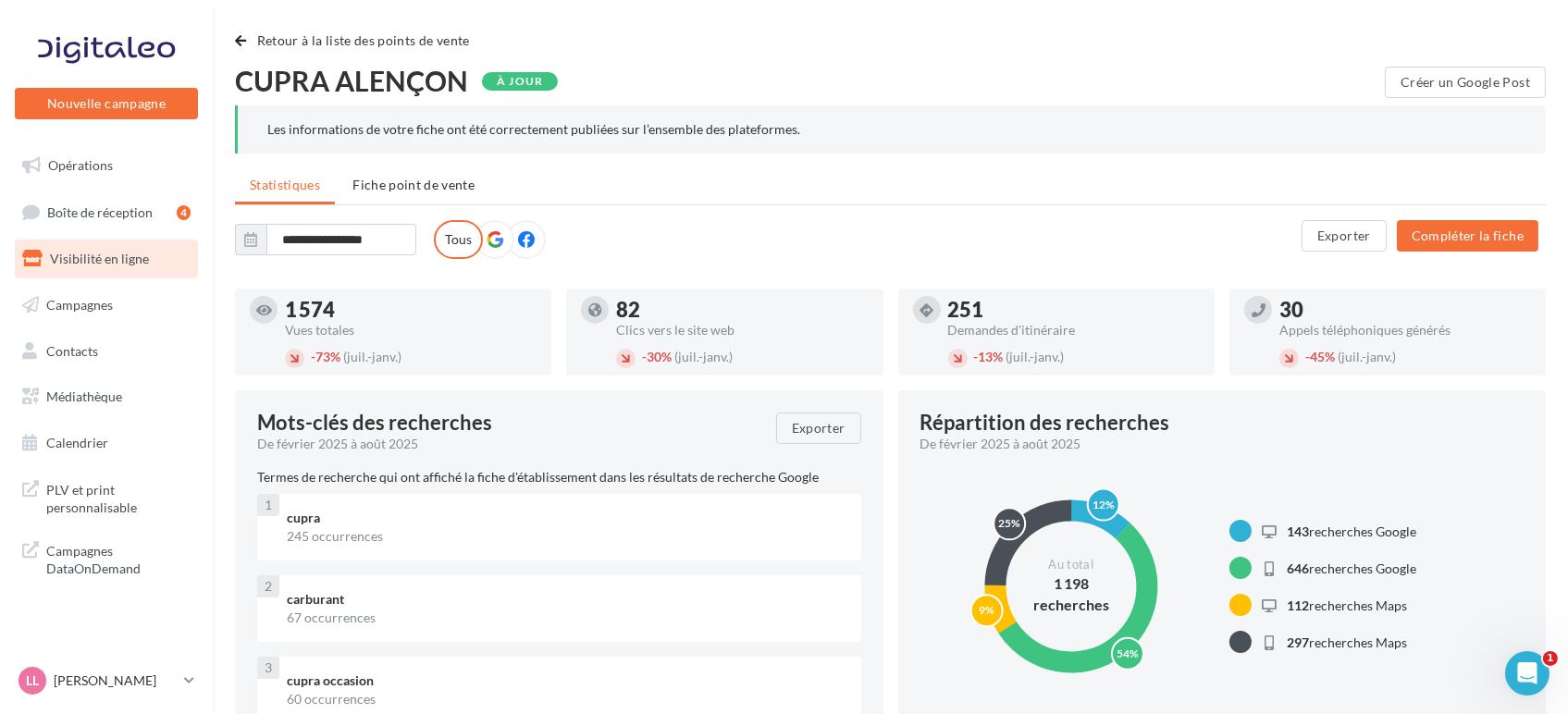
click at [496, 239] on icon at bounding box center [494, 240] width 17 height 17
click at [527, 239] on icon at bounding box center [526, 240] width 17 height 17
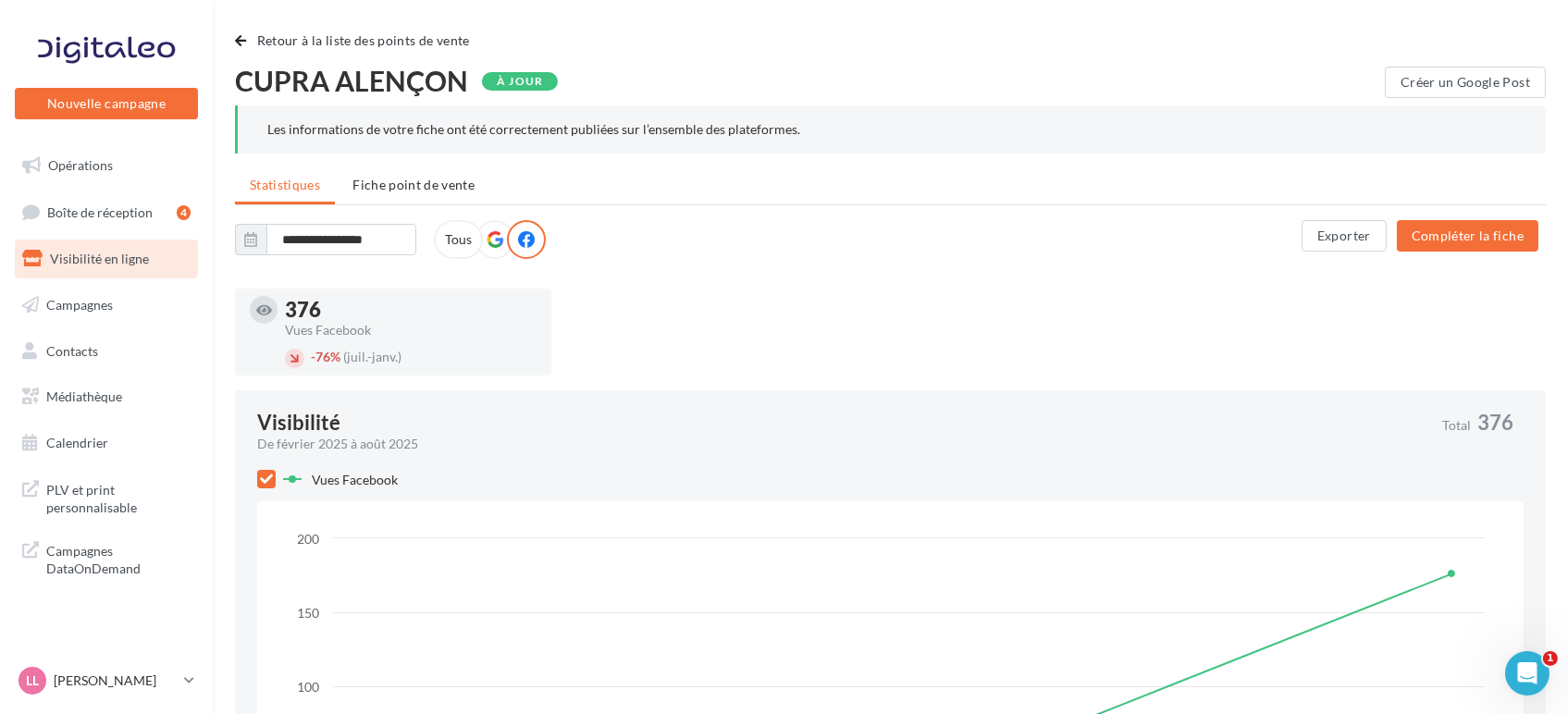
click at [419, 236] on div "**********" at bounding box center [768, 239] width 1067 height 39
click at [456, 236] on label "Tous" at bounding box center [457, 239] width 49 height 39
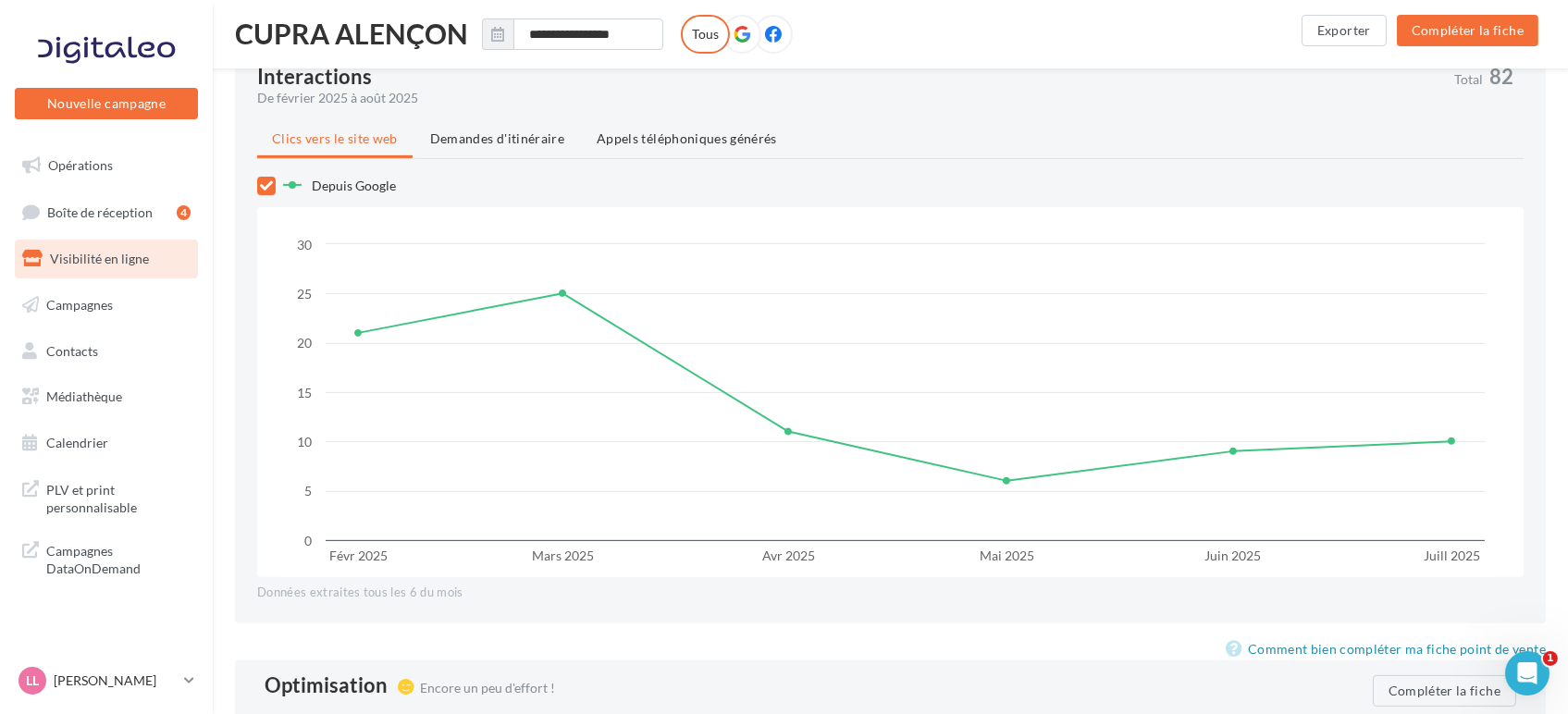
scroll to position [1111, 0]
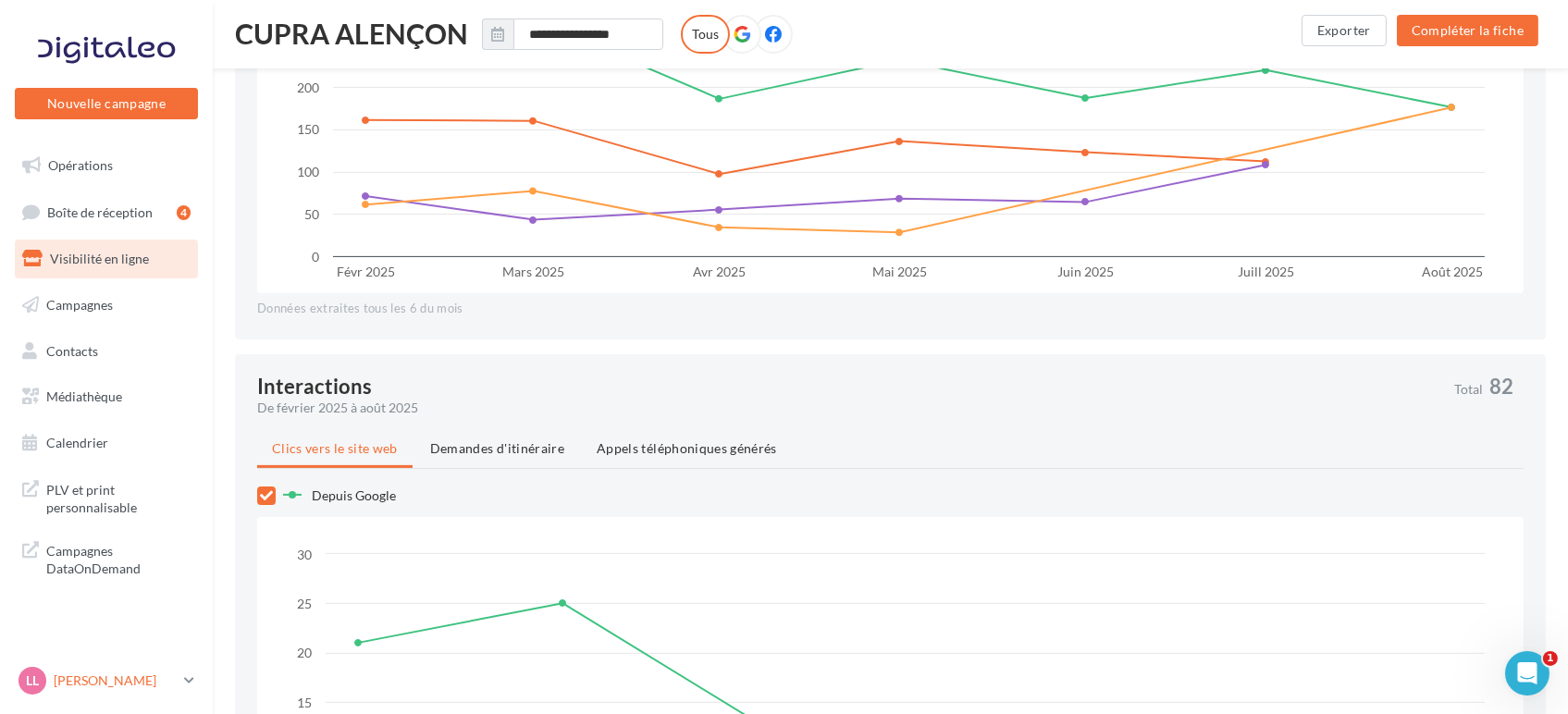
click at [133, 676] on p "[PERSON_NAME]" at bounding box center [115, 681] width 123 height 19
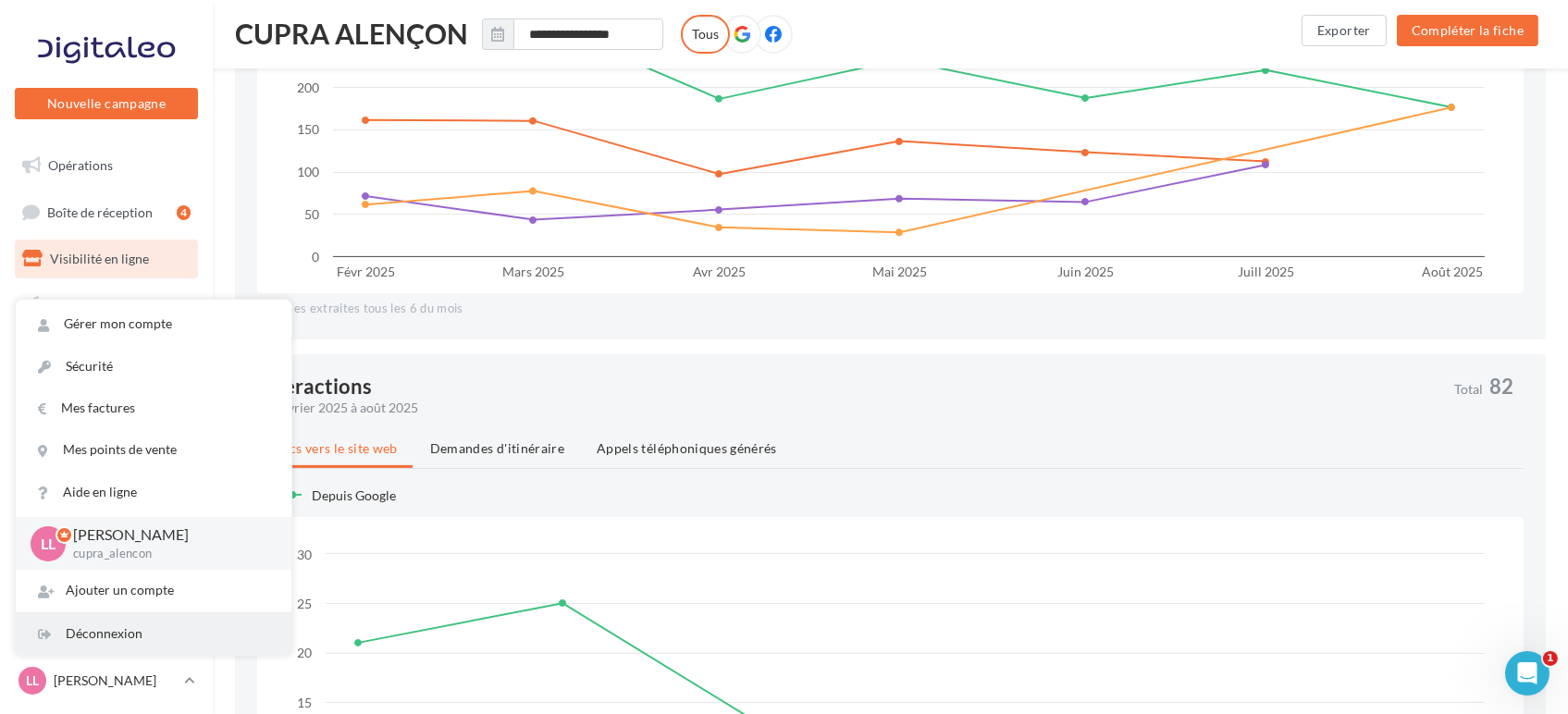
click at [100, 622] on div "Déconnexion" at bounding box center [154, 634] width 276 height 42
